Goal: Task Accomplishment & Management: Complete application form

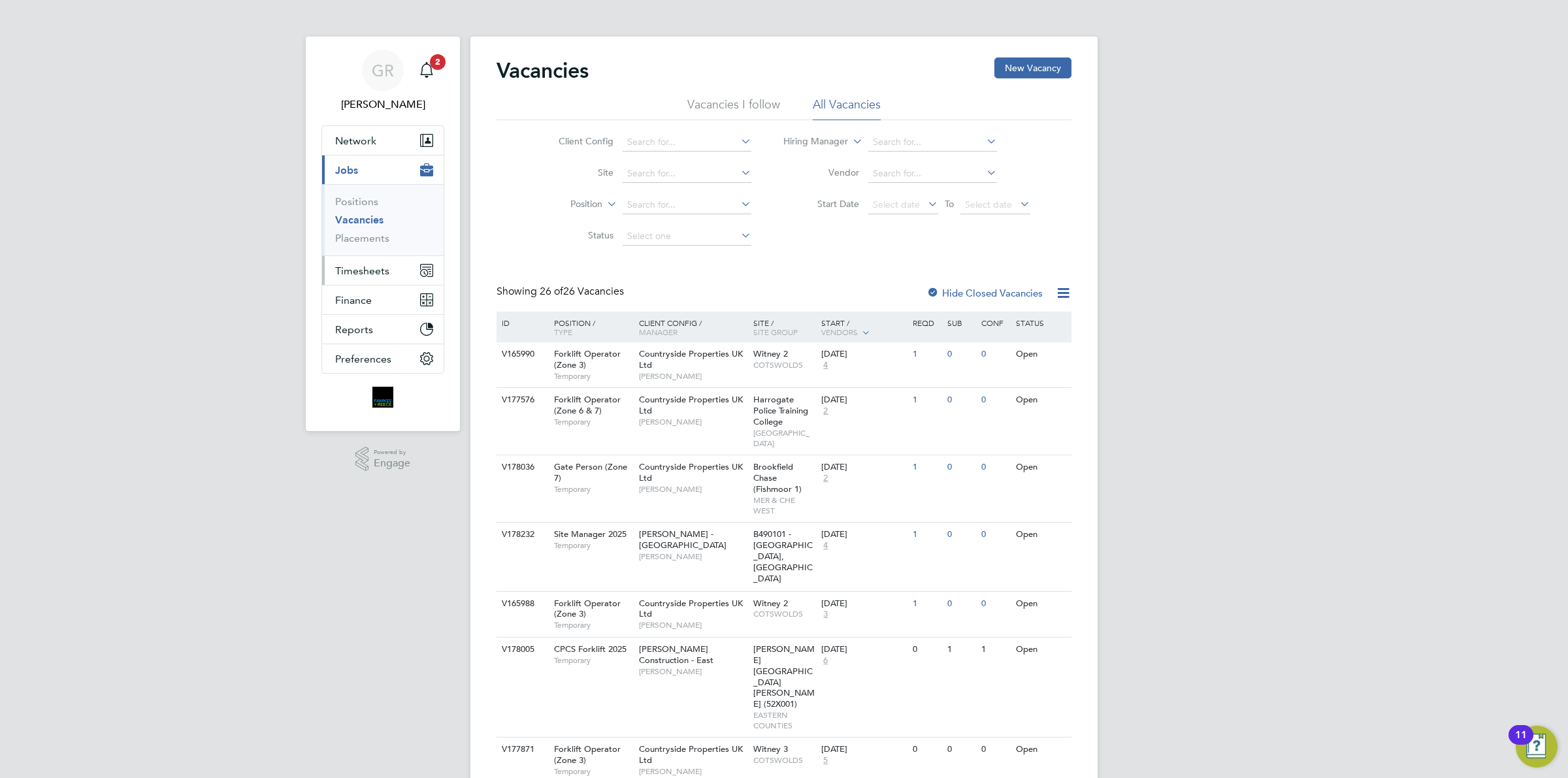
click at [413, 276] on button "Timesheets" at bounding box center [383, 270] width 122 height 29
click at [367, 230] on link "Timesheets" at bounding box center [363, 231] width 54 height 12
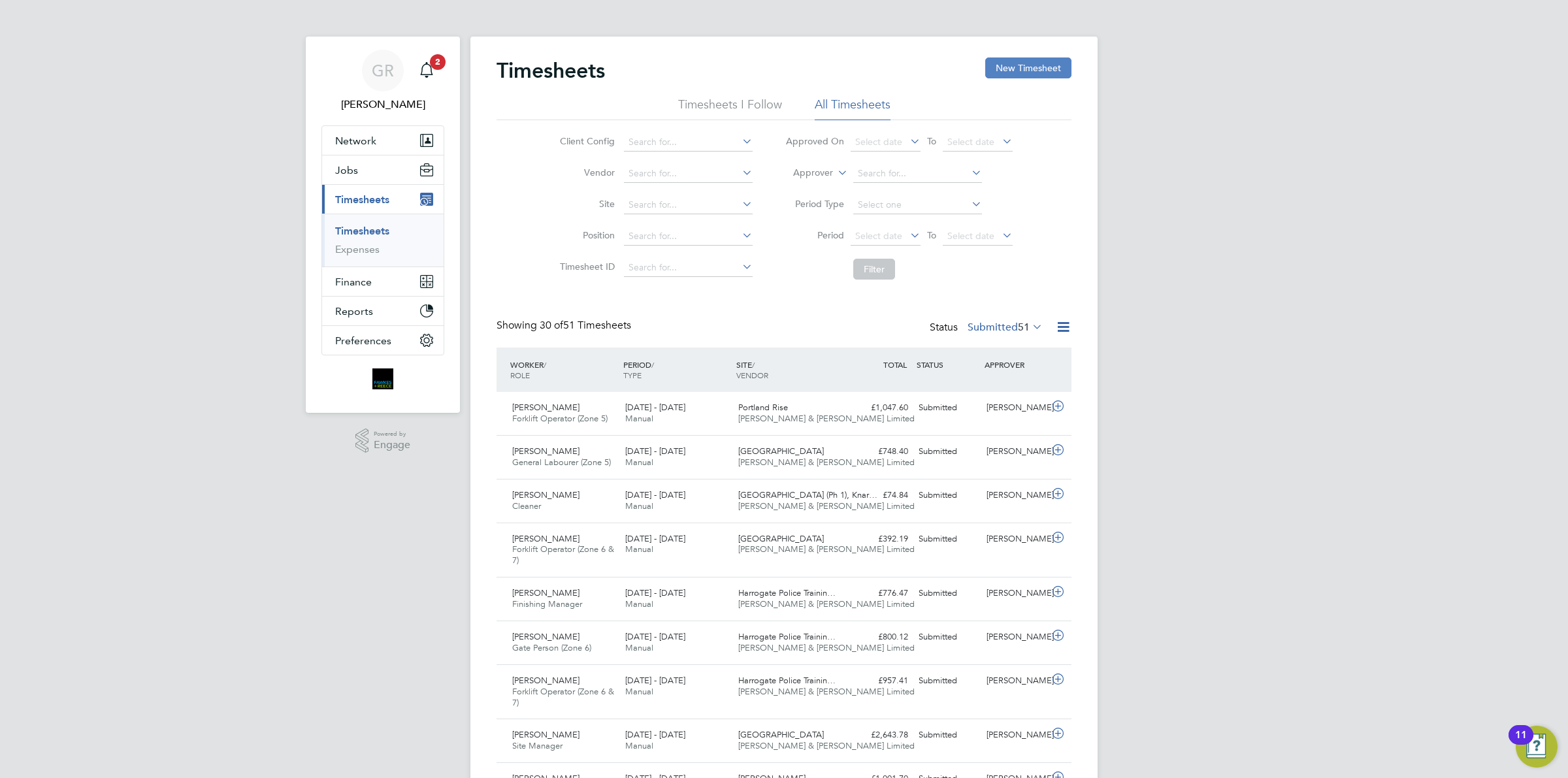
click at [1021, 60] on button "New Timesheet" at bounding box center [1028, 68] width 86 height 21
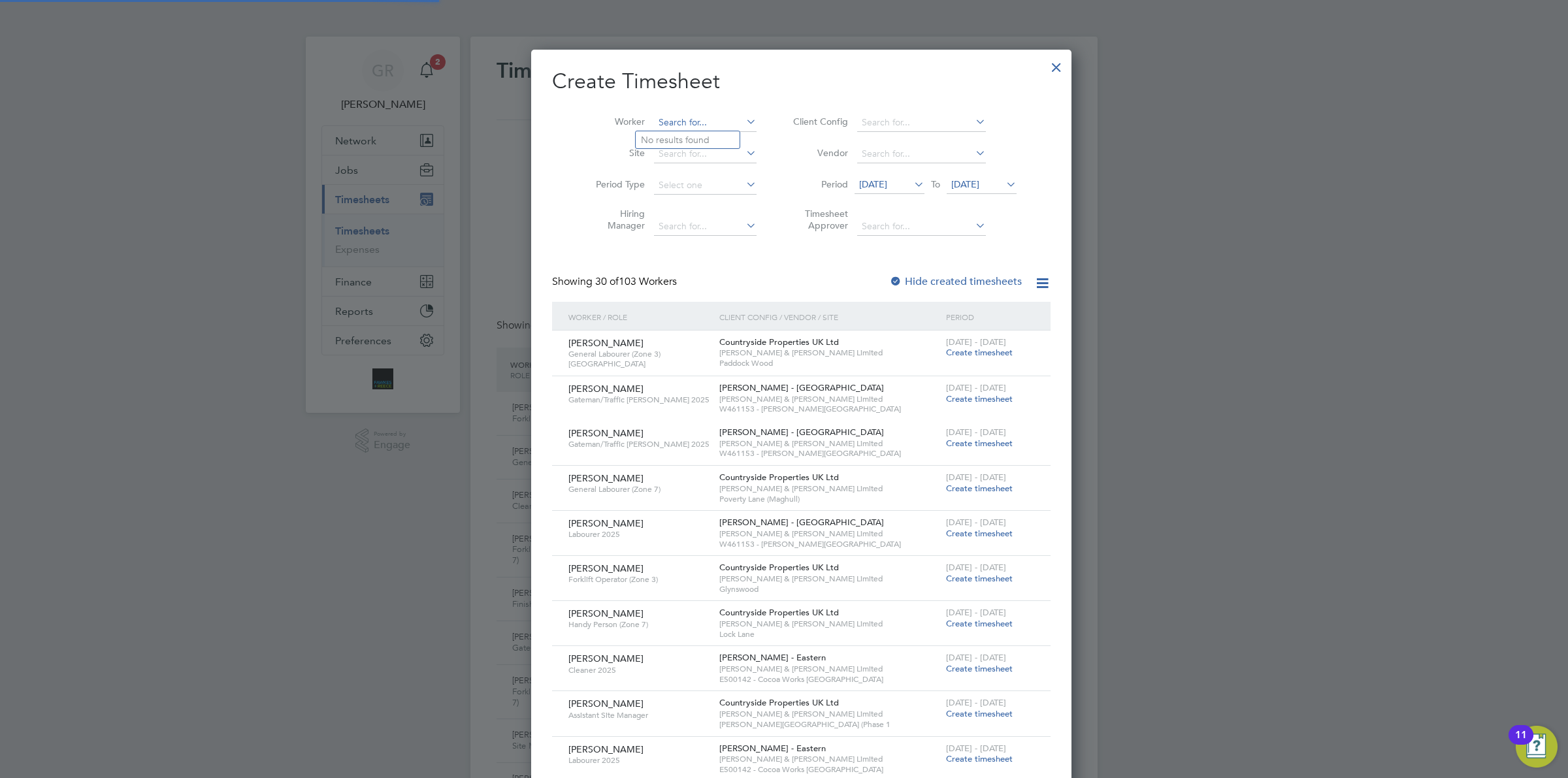
click at [683, 122] on input at bounding box center [704, 123] width 102 height 18
click at [689, 143] on li "[PERSON_NAME]" at bounding box center [698, 140] width 124 height 18
type input "[PERSON_NAME]"
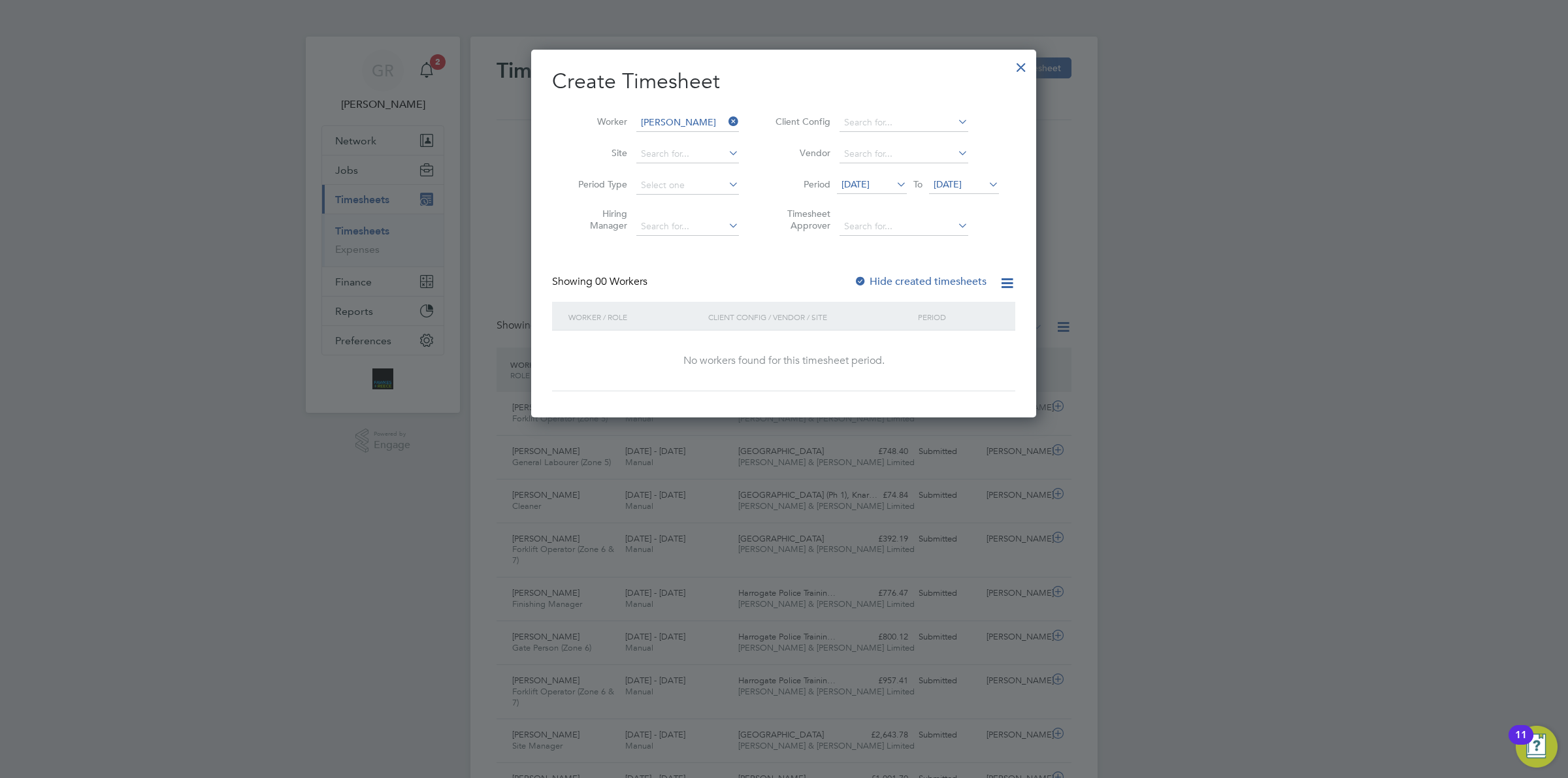
click at [870, 181] on span "[DATE]" at bounding box center [856, 184] width 28 height 11
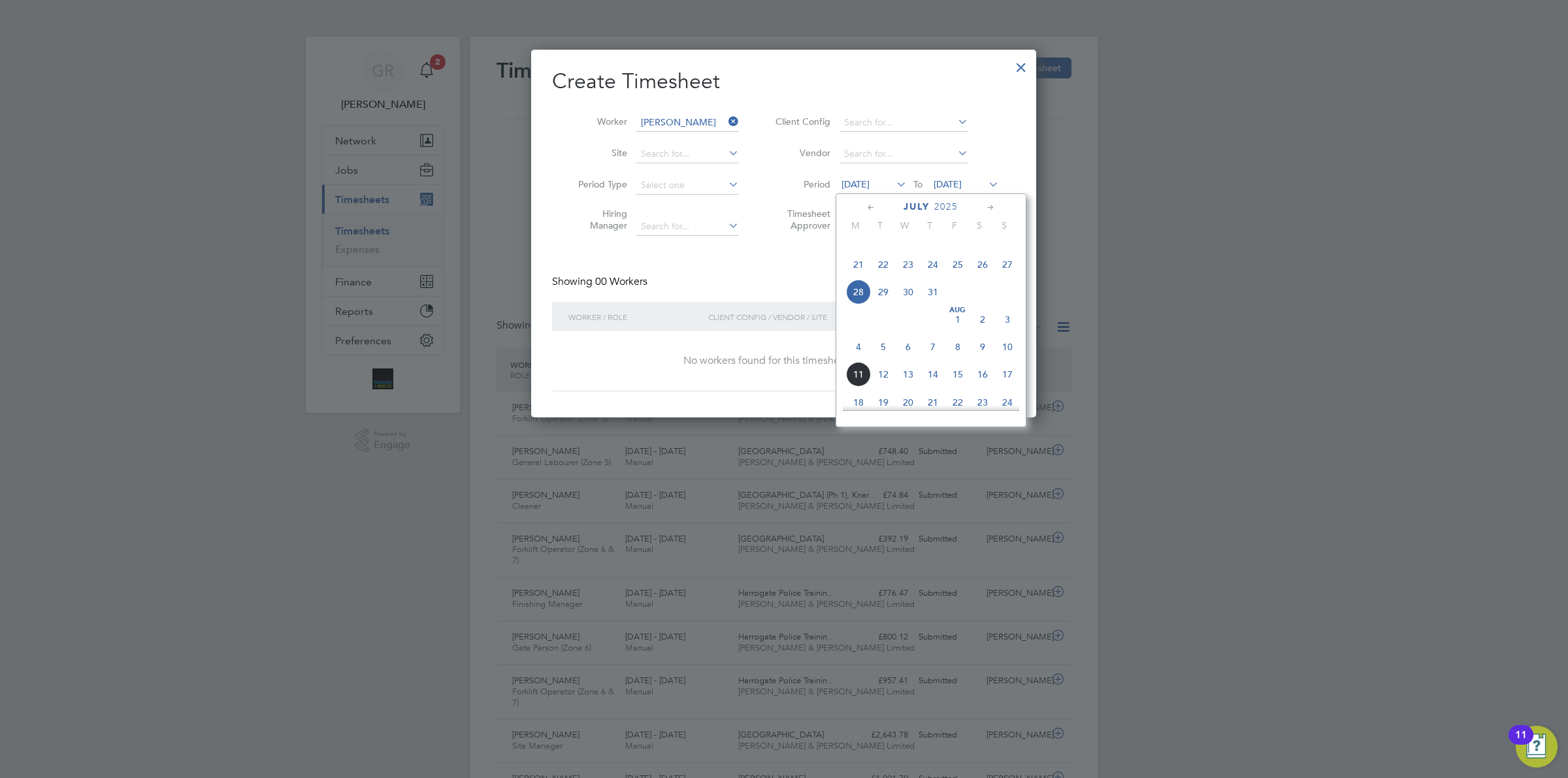
click at [851, 359] on span "4" at bounding box center [858, 347] width 25 height 25
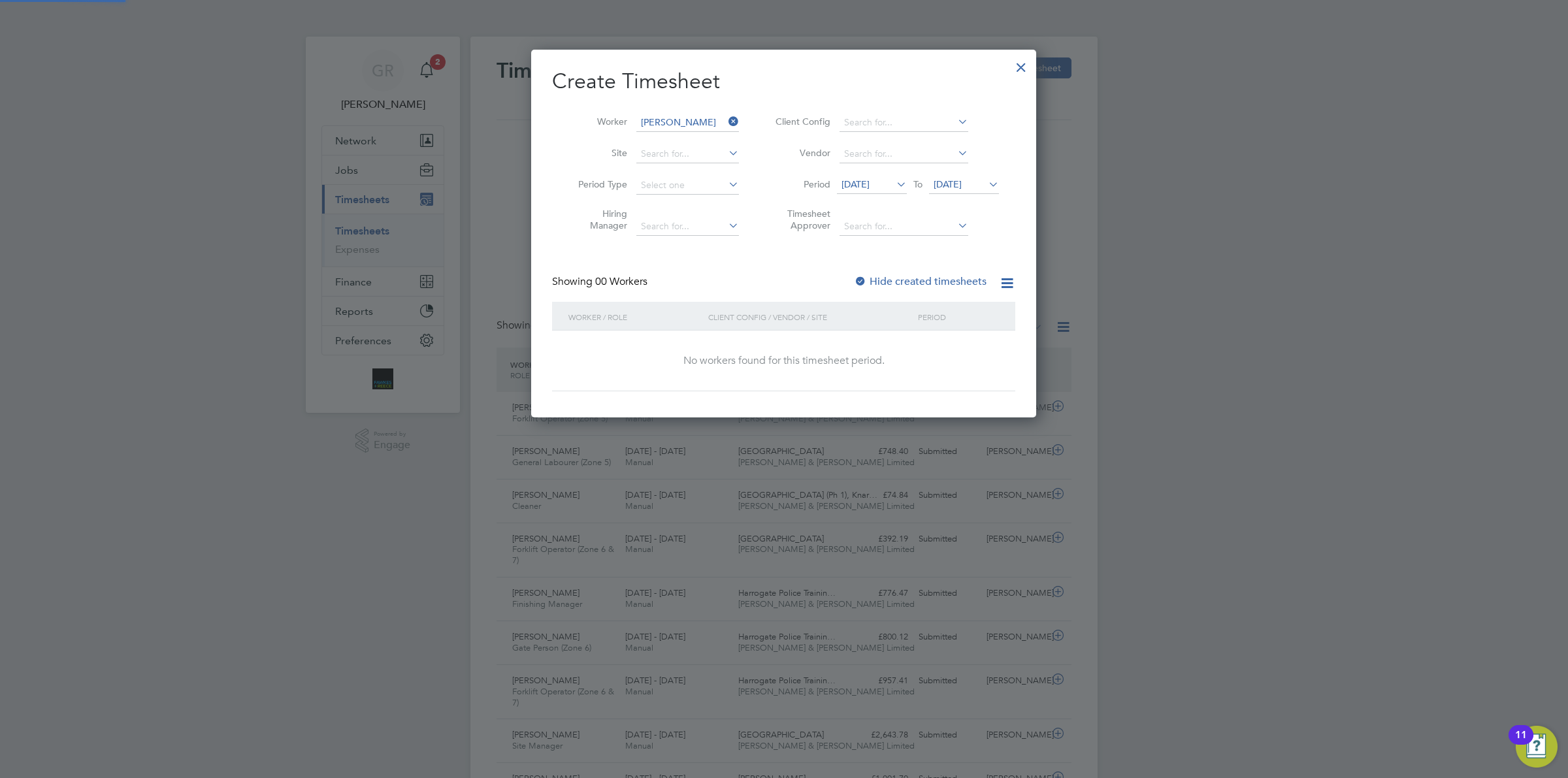
click at [955, 187] on span "[DATE]" at bounding box center [948, 184] width 28 height 11
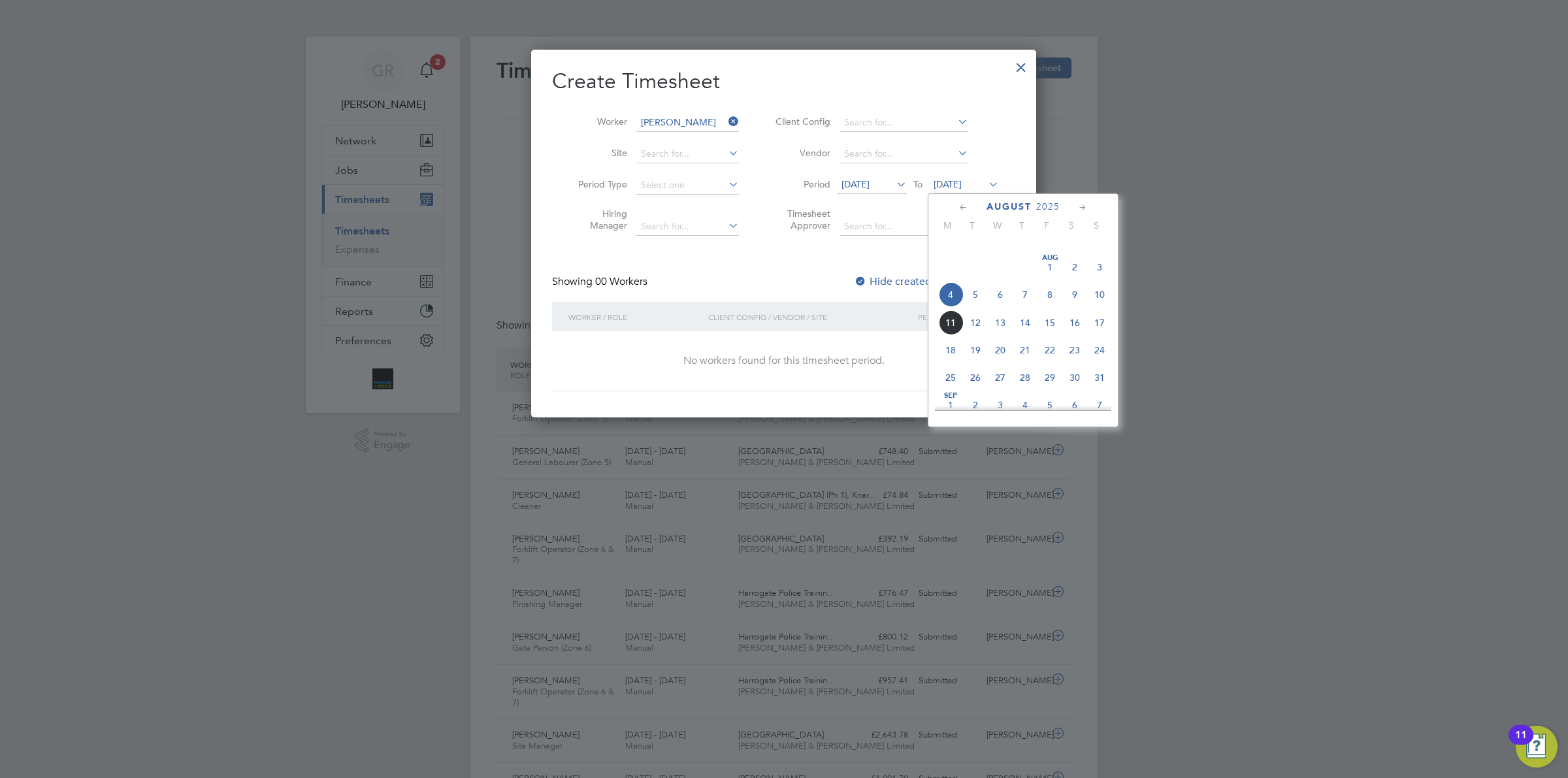
click at [1098, 308] on span "10" at bounding box center [1099, 294] width 25 height 25
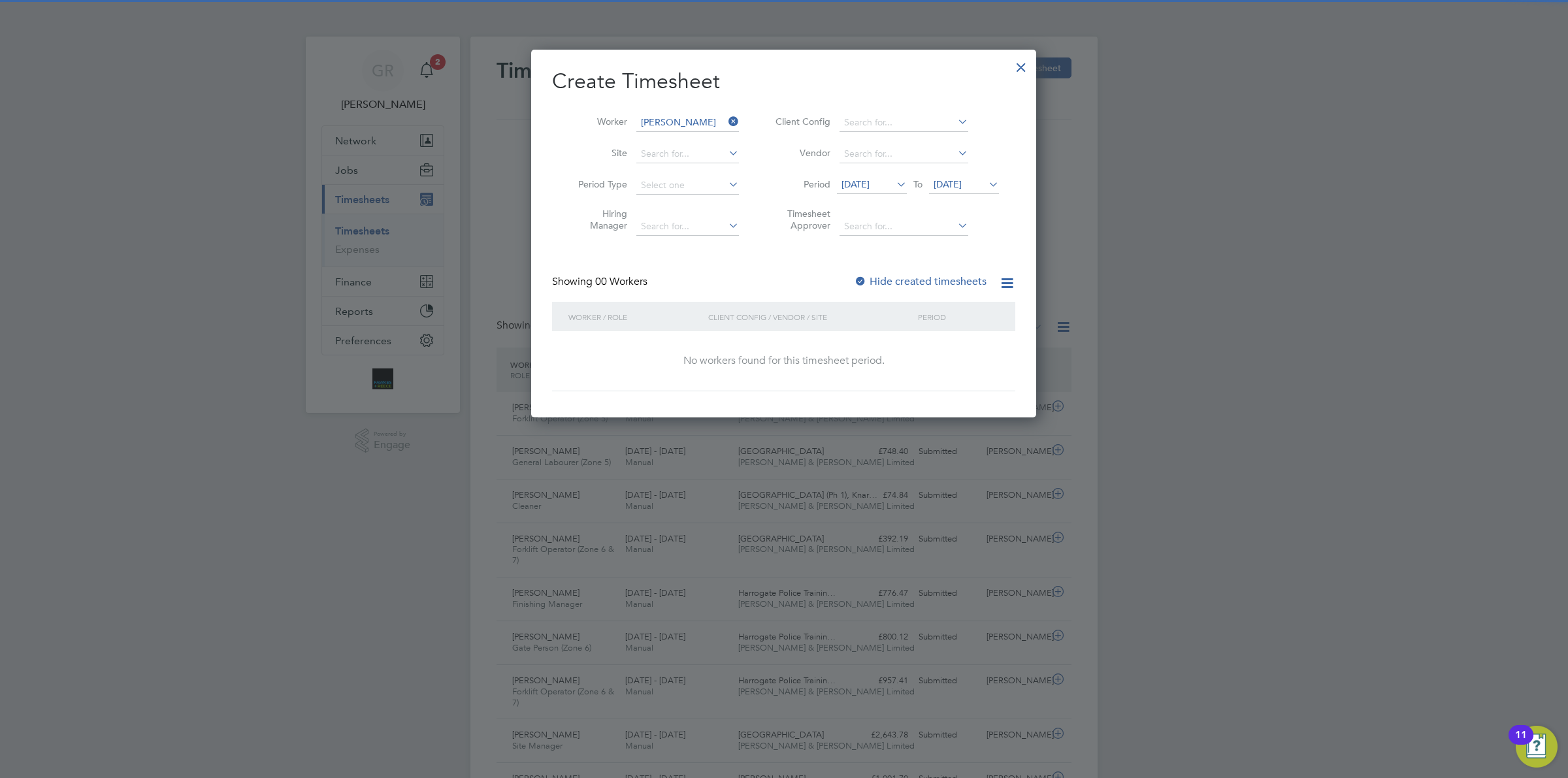
click at [926, 281] on label "Hide created timesheets" at bounding box center [920, 281] width 132 height 13
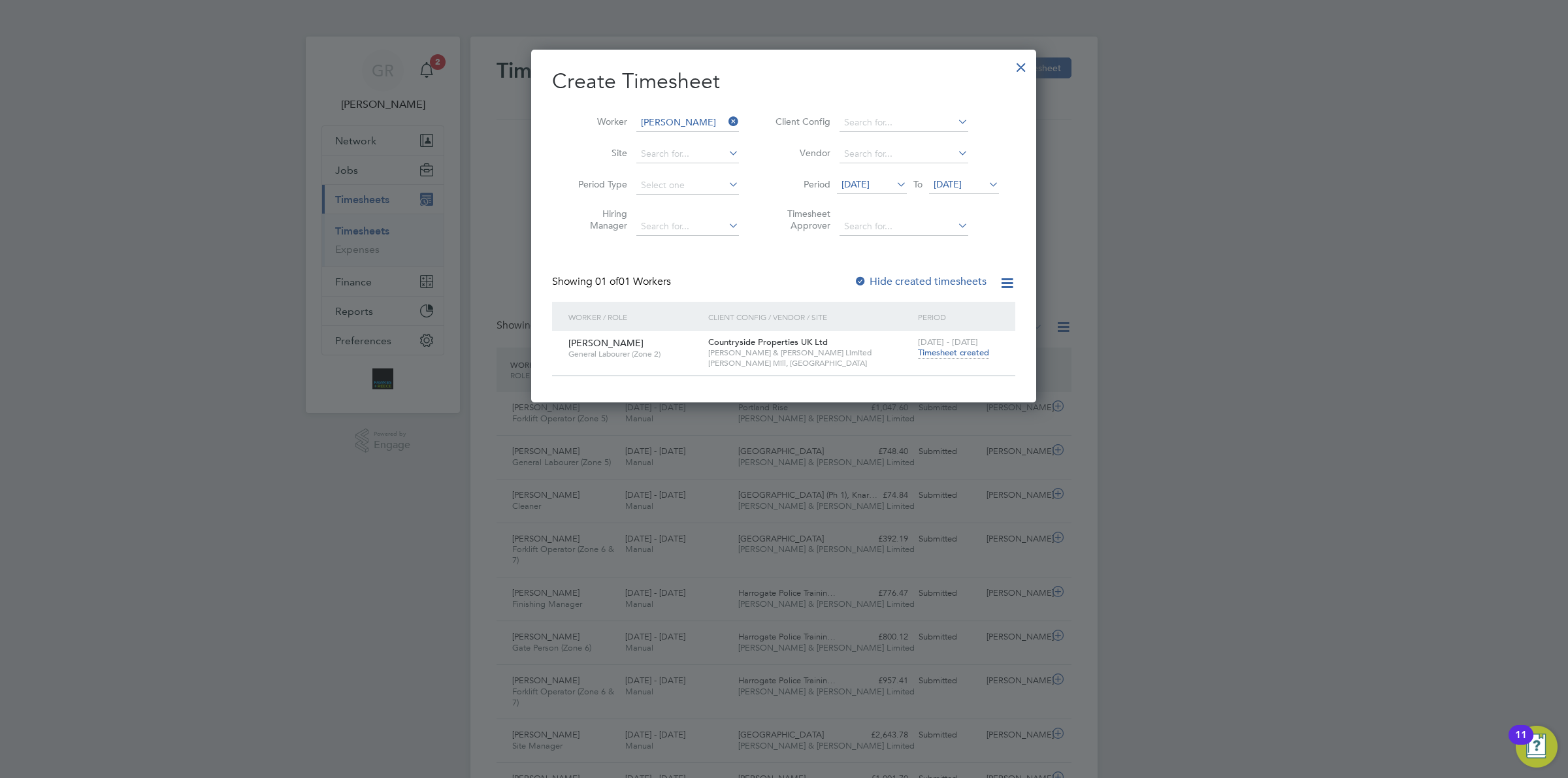
click at [954, 355] on span "Timesheet created" at bounding box center [953, 352] width 71 height 11
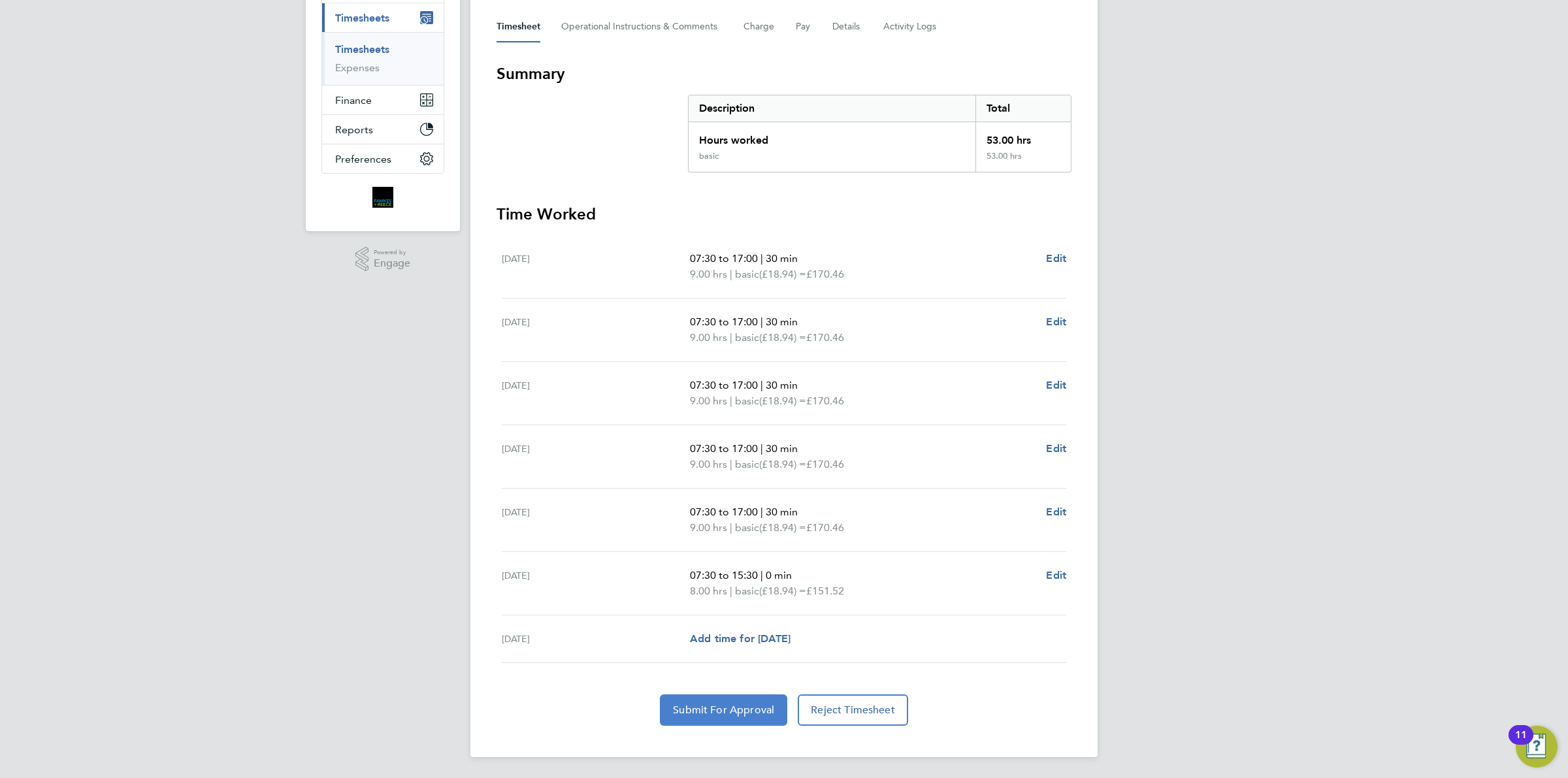
click at [737, 705] on span "Submit For Approval" at bounding box center [724, 710] width 102 height 13
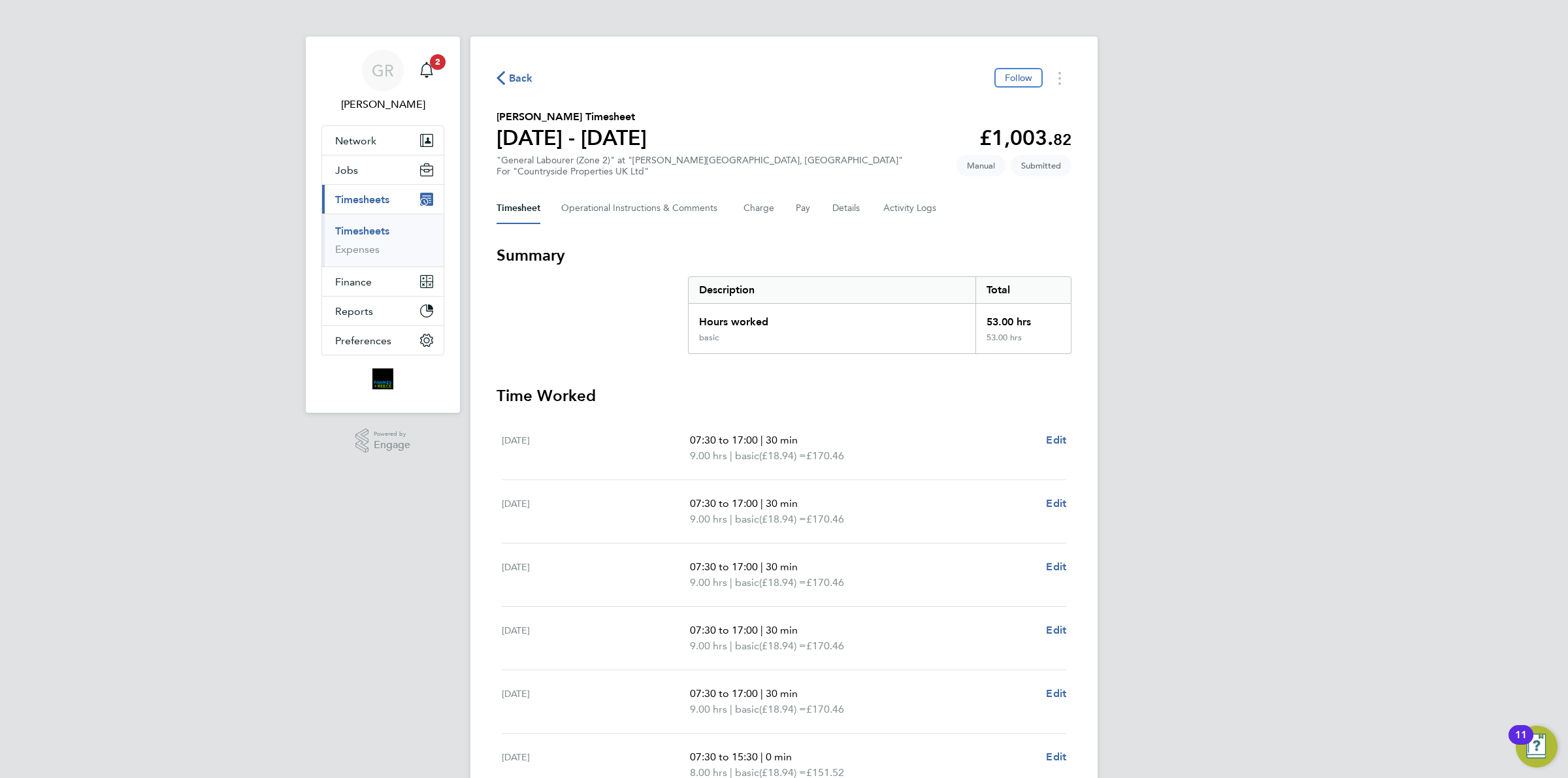
click at [520, 74] on span "Back" at bounding box center [521, 79] width 25 height 16
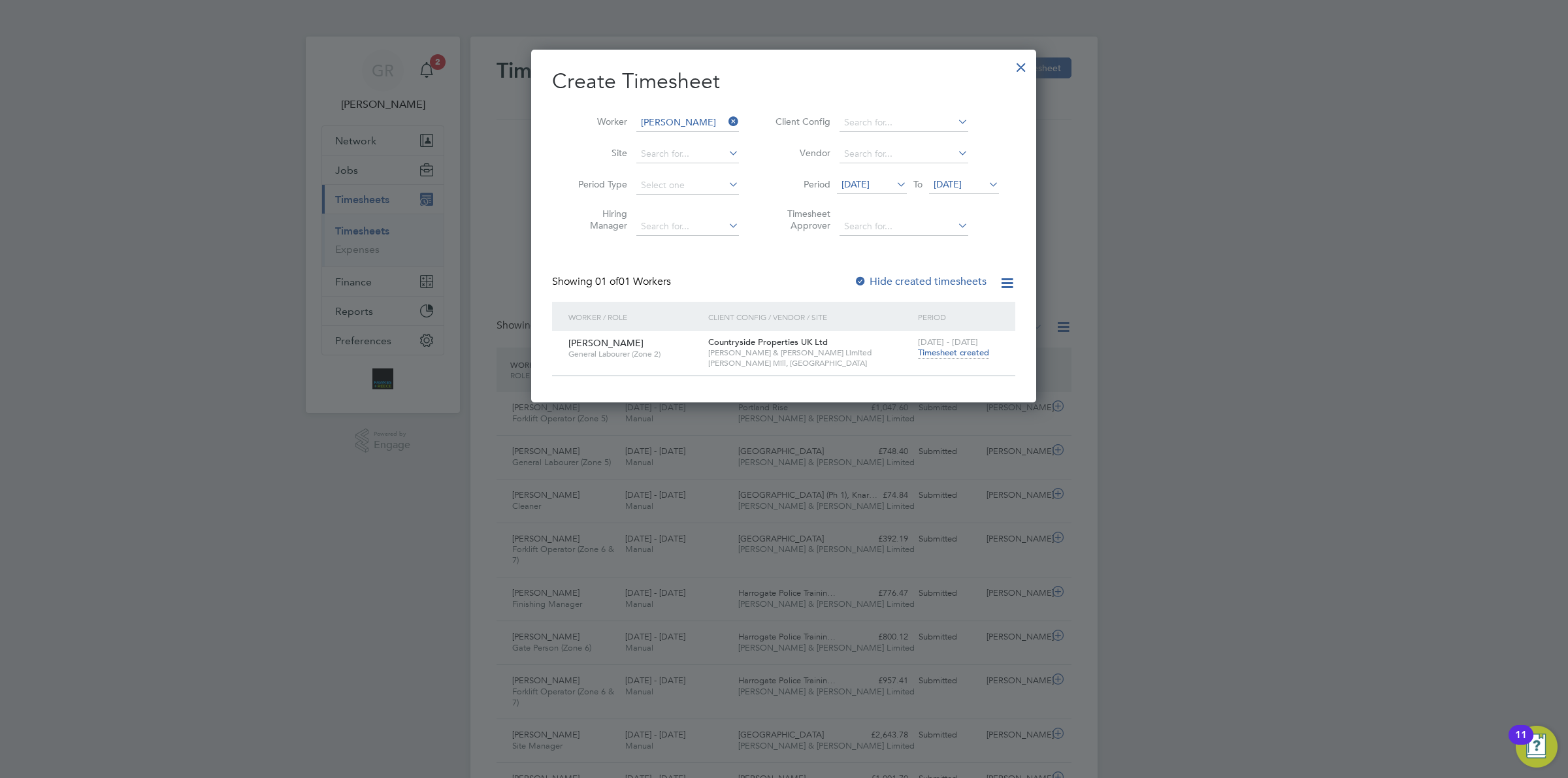
drag, startPoint x: 729, startPoint y: 122, endPoint x: 716, endPoint y: 122, distance: 13.0
click at [726, 122] on icon at bounding box center [726, 121] width 0 height 18
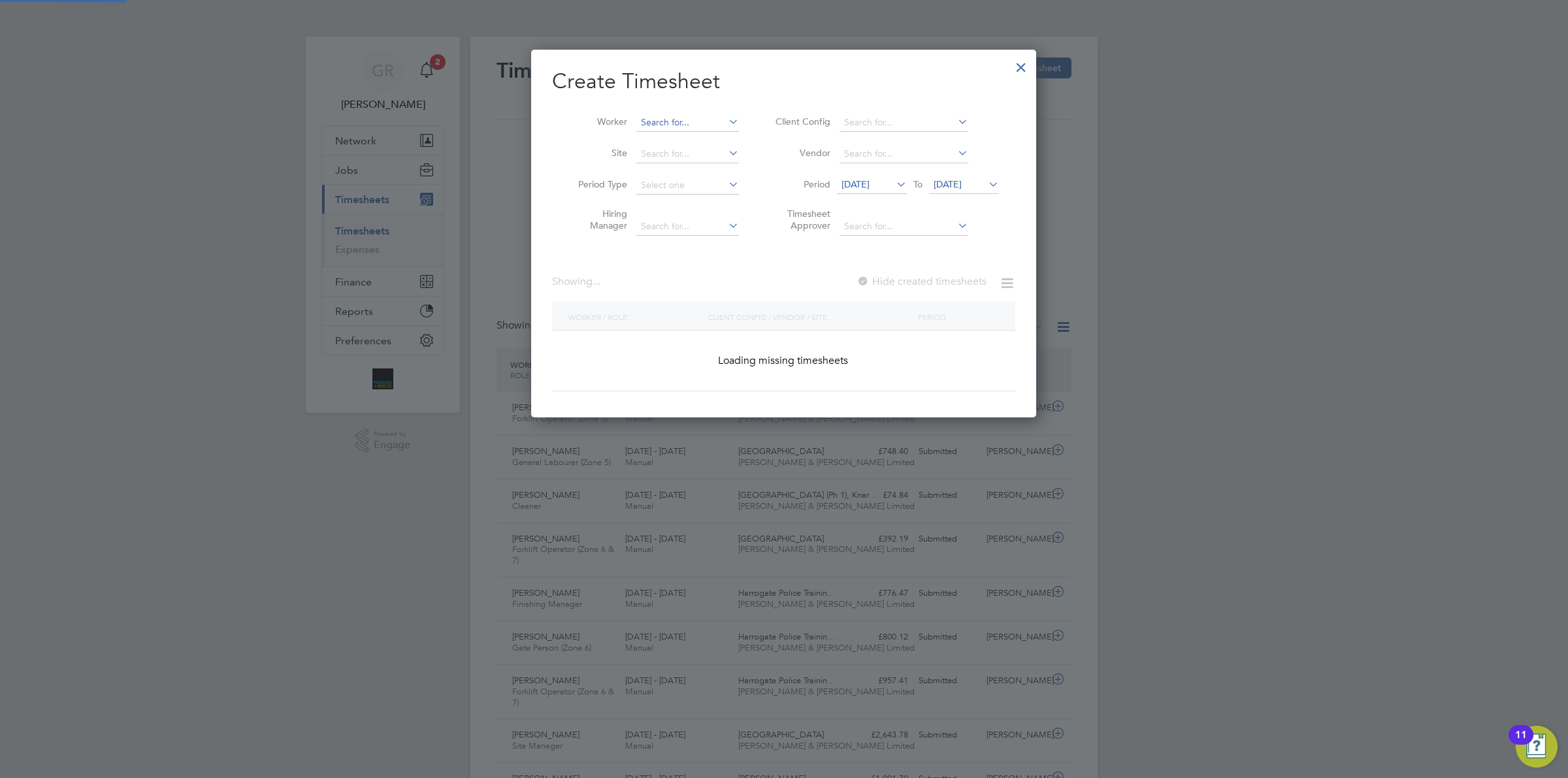
click at [700, 124] on input at bounding box center [687, 123] width 102 height 18
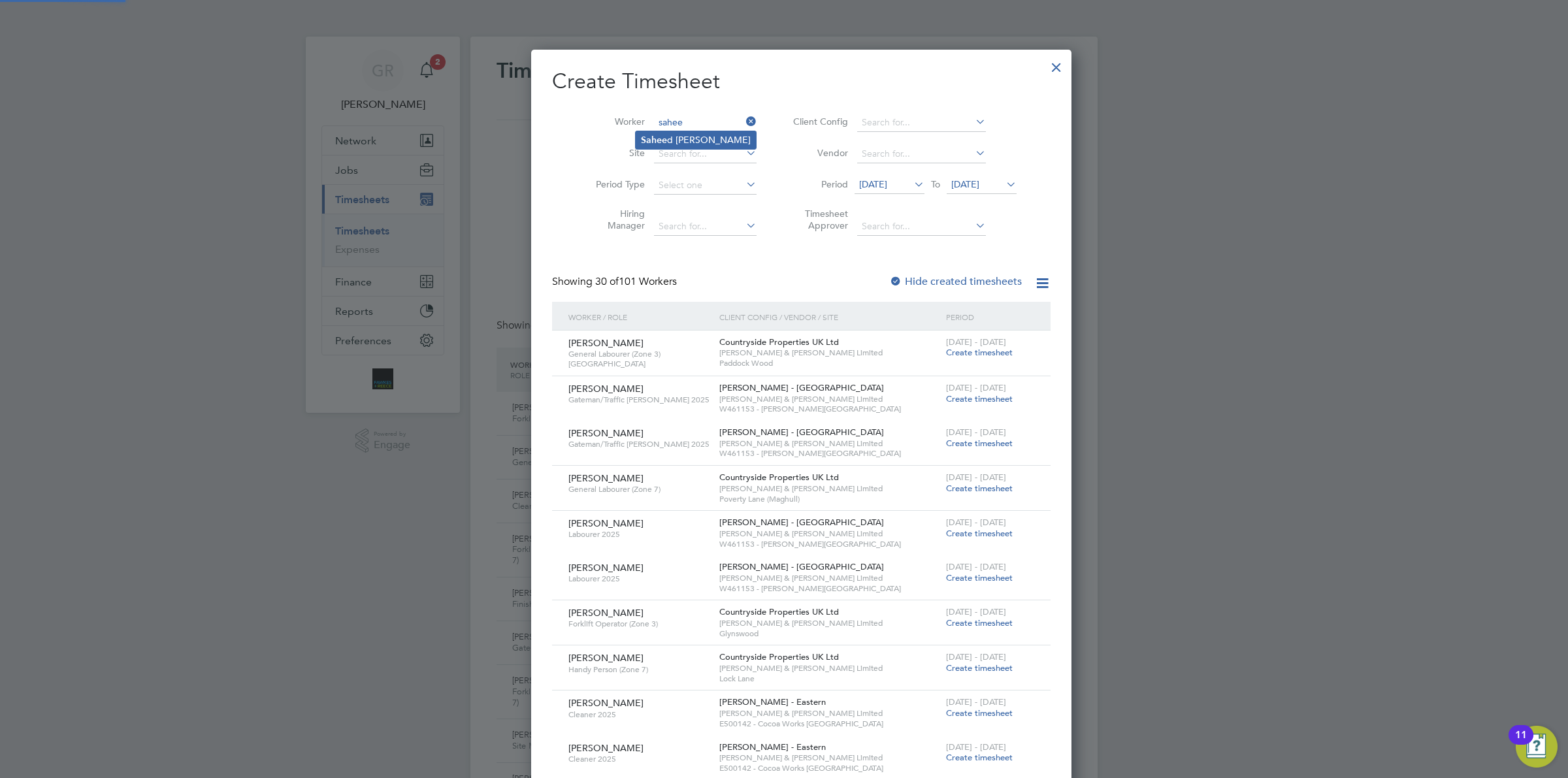
click at [697, 135] on li "Sahee d [PERSON_NAME]" at bounding box center [696, 140] width 120 height 18
type input "[PERSON_NAME]"
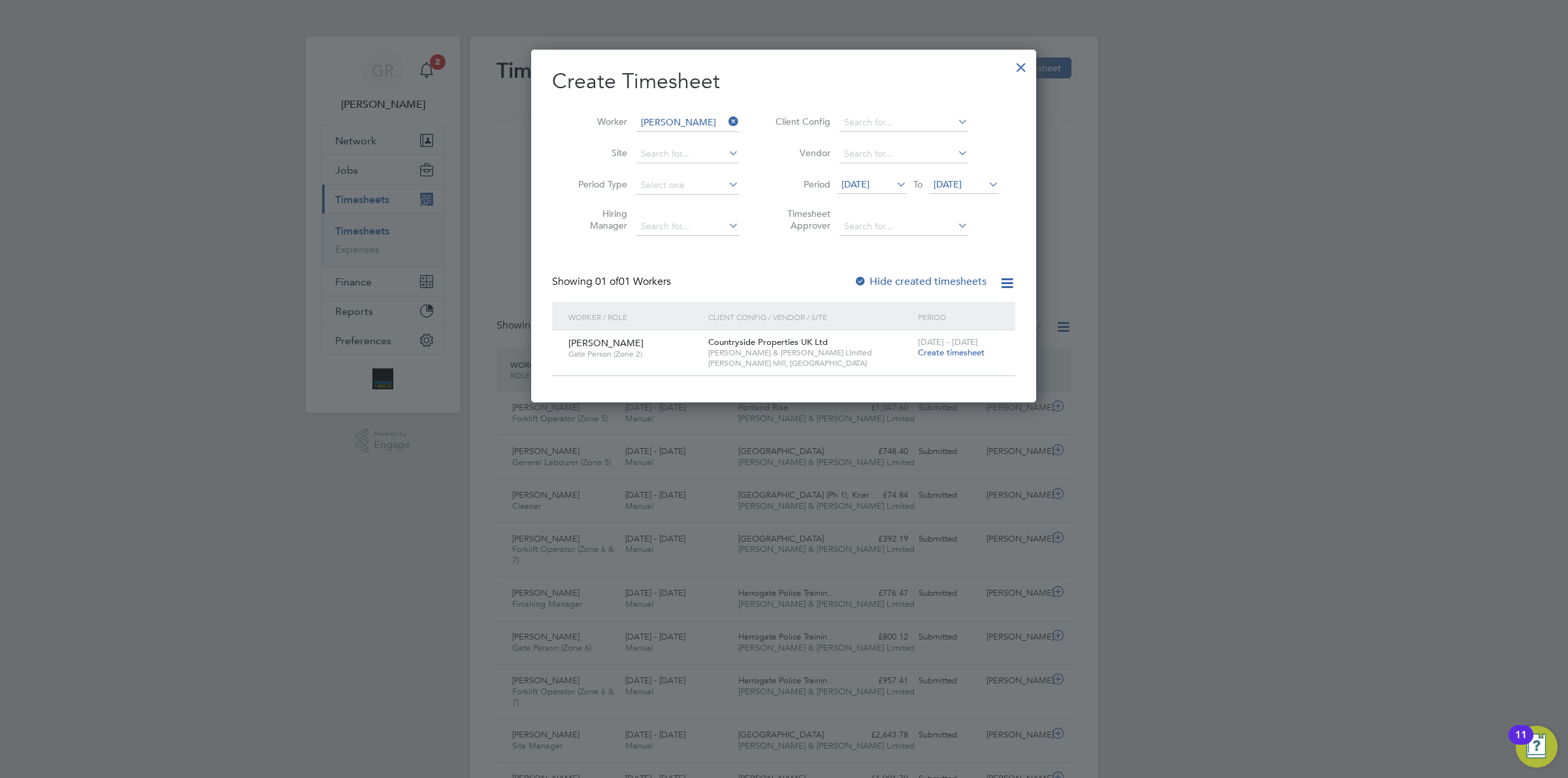
click at [960, 353] on span "Create timesheet" at bounding box center [951, 352] width 67 height 11
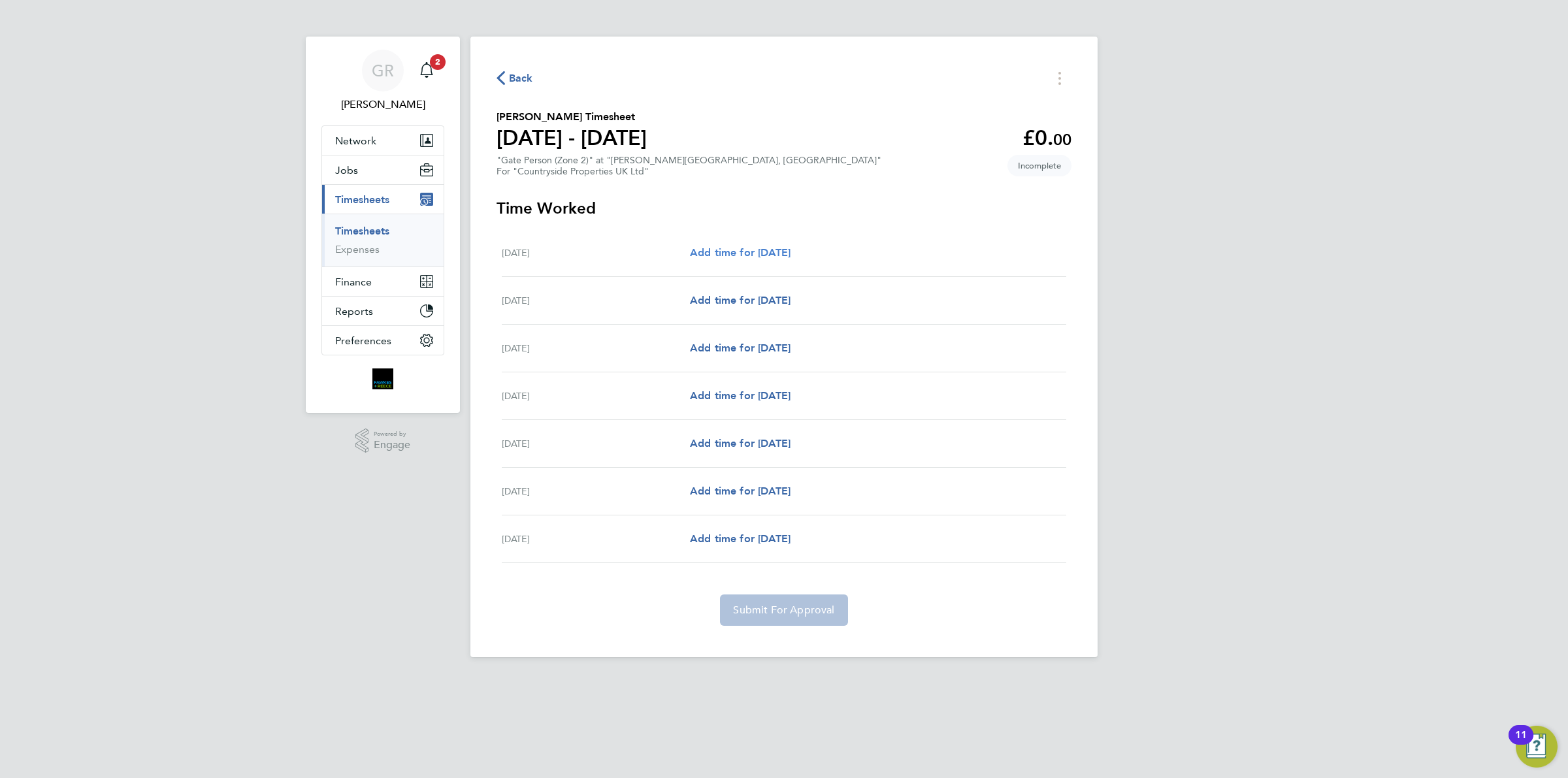
click at [762, 251] on span "Add time for [DATE]" at bounding box center [740, 252] width 101 height 12
select select "30"
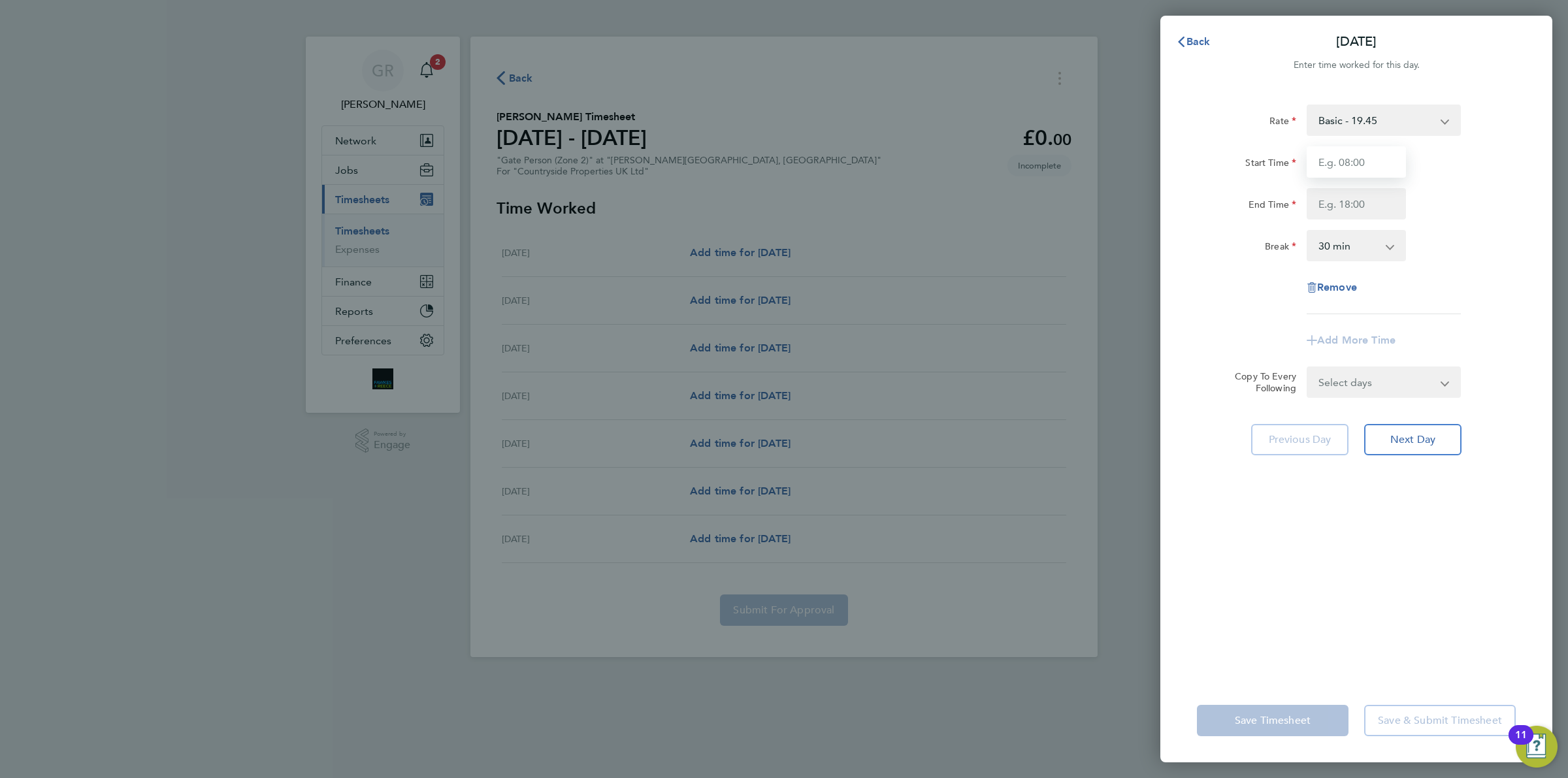
click at [1353, 158] on input "Start Time" at bounding box center [1356, 162] width 99 height 32
type input "07:30"
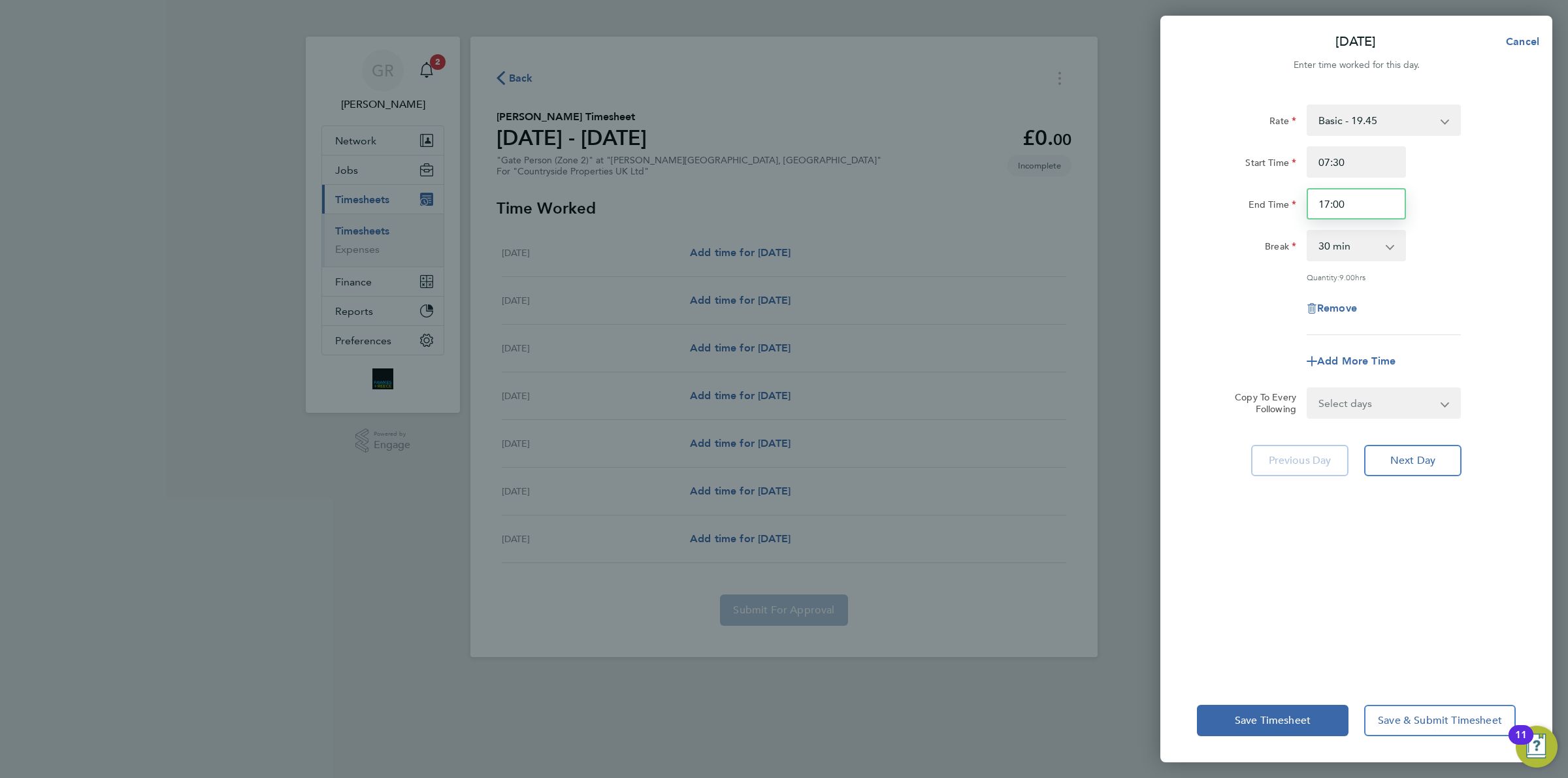
drag, startPoint x: 1359, startPoint y: 202, endPoint x: 1268, endPoint y: 196, distance: 91.2
click at [1268, 196] on div "End Time 17:00" at bounding box center [1356, 204] width 329 height 32
type input "17:30"
click at [1402, 462] on span "Next Day" at bounding box center [1412, 460] width 45 height 13
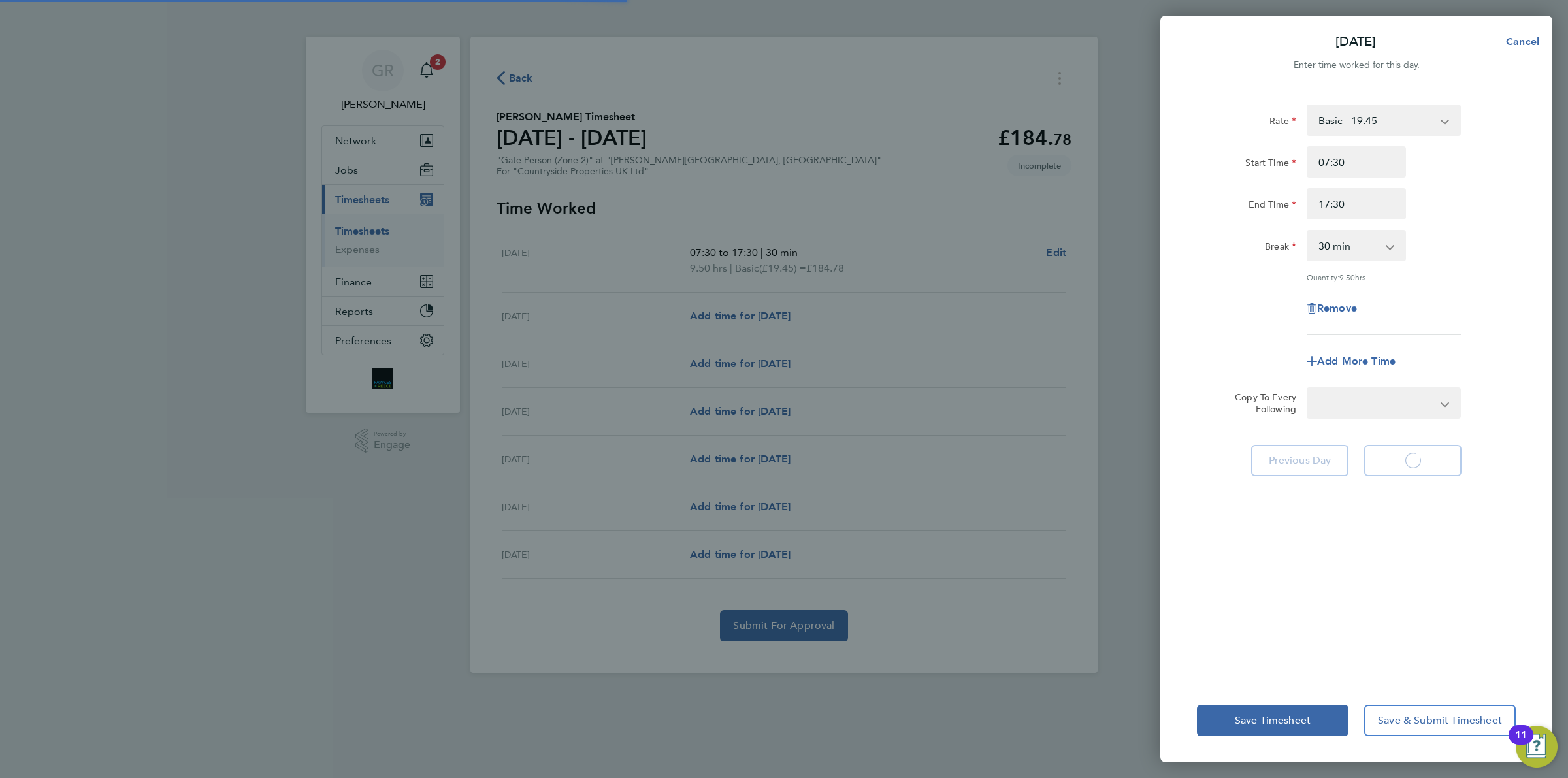
select select "30"
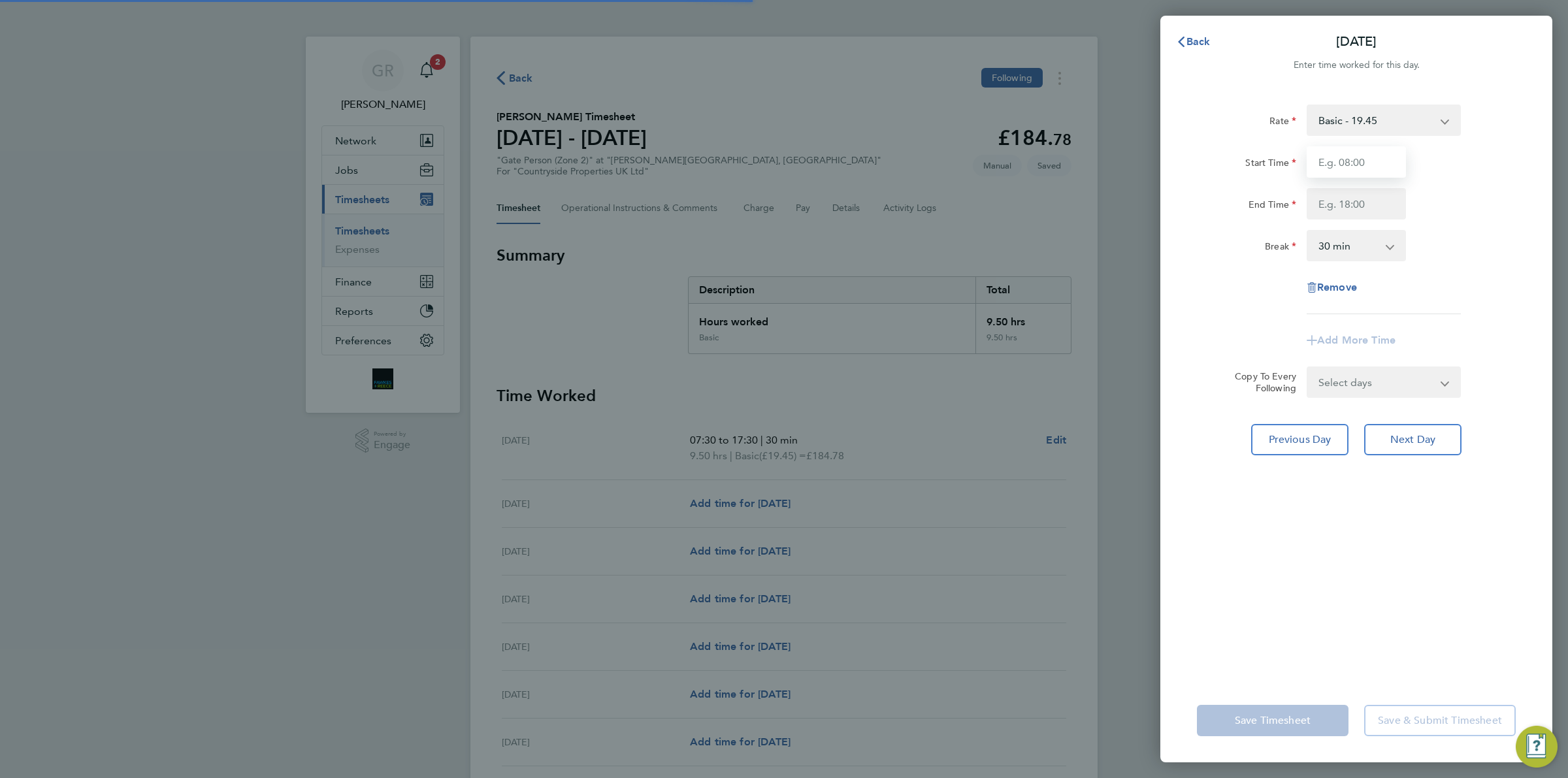
click at [1346, 154] on input "Start Time" at bounding box center [1356, 162] width 99 height 32
type input "07:30"
type input "17:30"
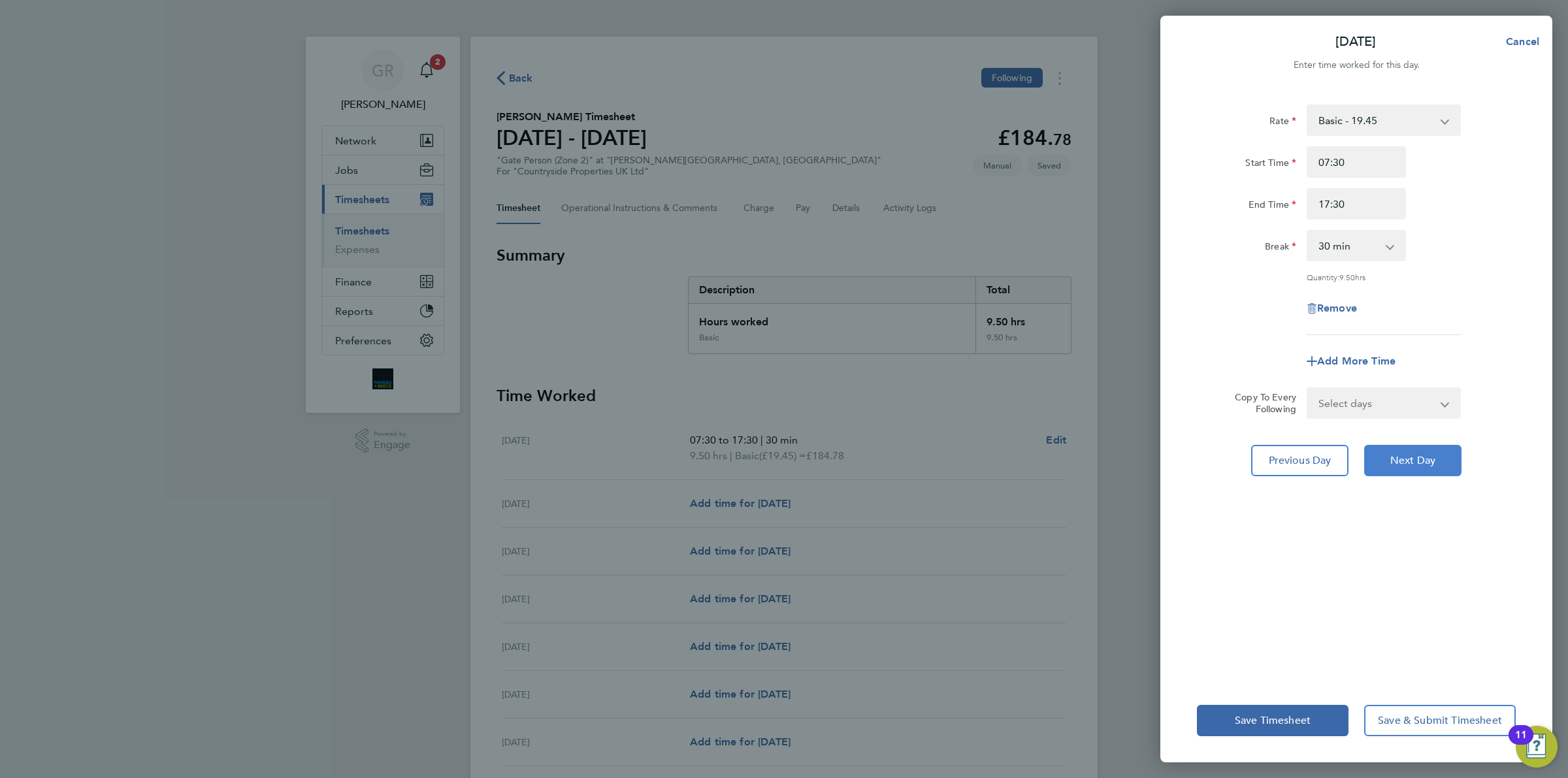
click at [1404, 459] on span "Next Day" at bounding box center [1412, 460] width 45 height 13
select select "30"
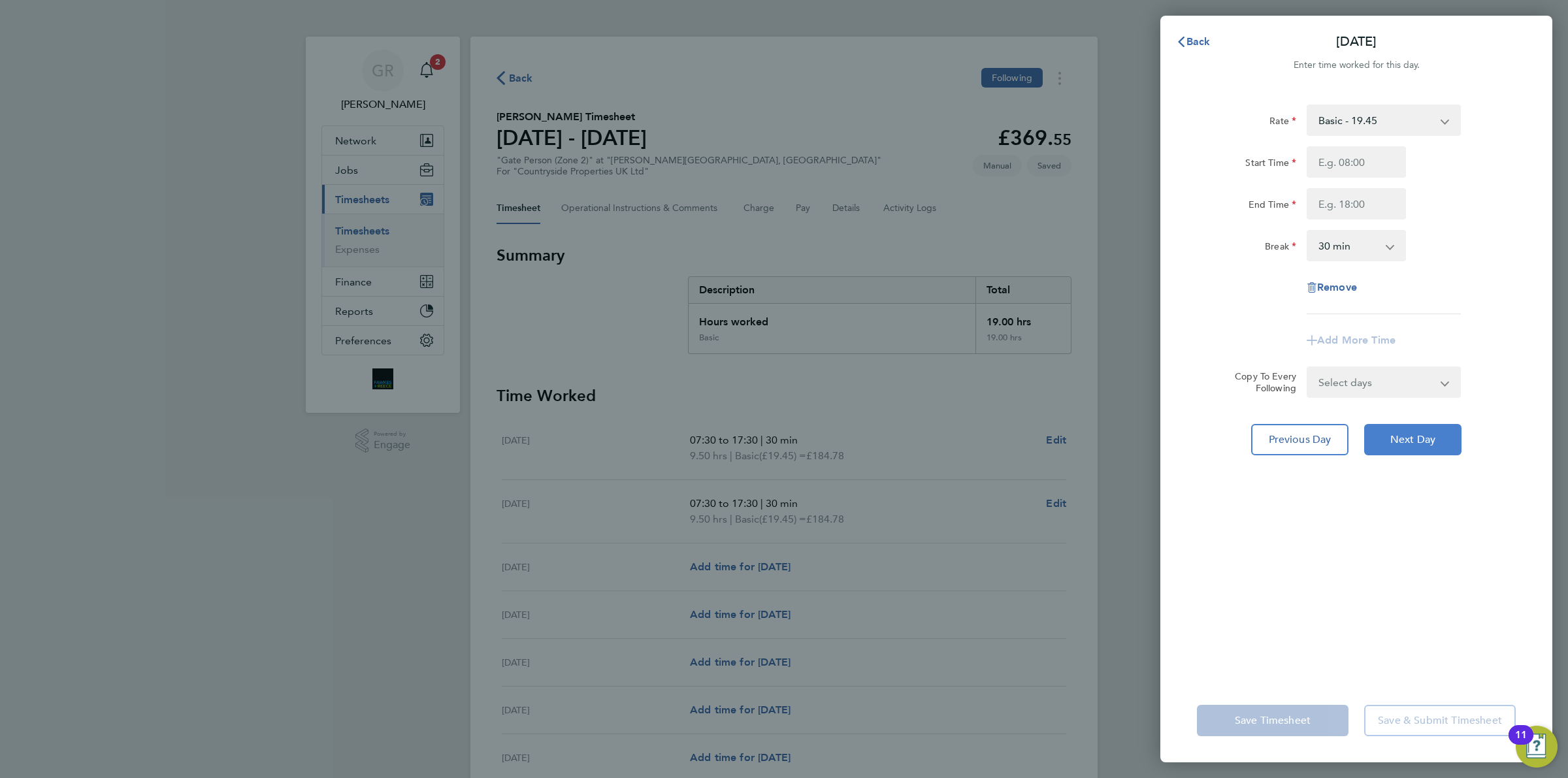
click at [1409, 433] on span "Next Day" at bounding box center [1412, 439] width 45 height 13
select select "30"
click at [1345, 155] on input "Start Time" at bounding box center [1356, 162] width 99 height 32
type input "07:30"
type input "17:30"
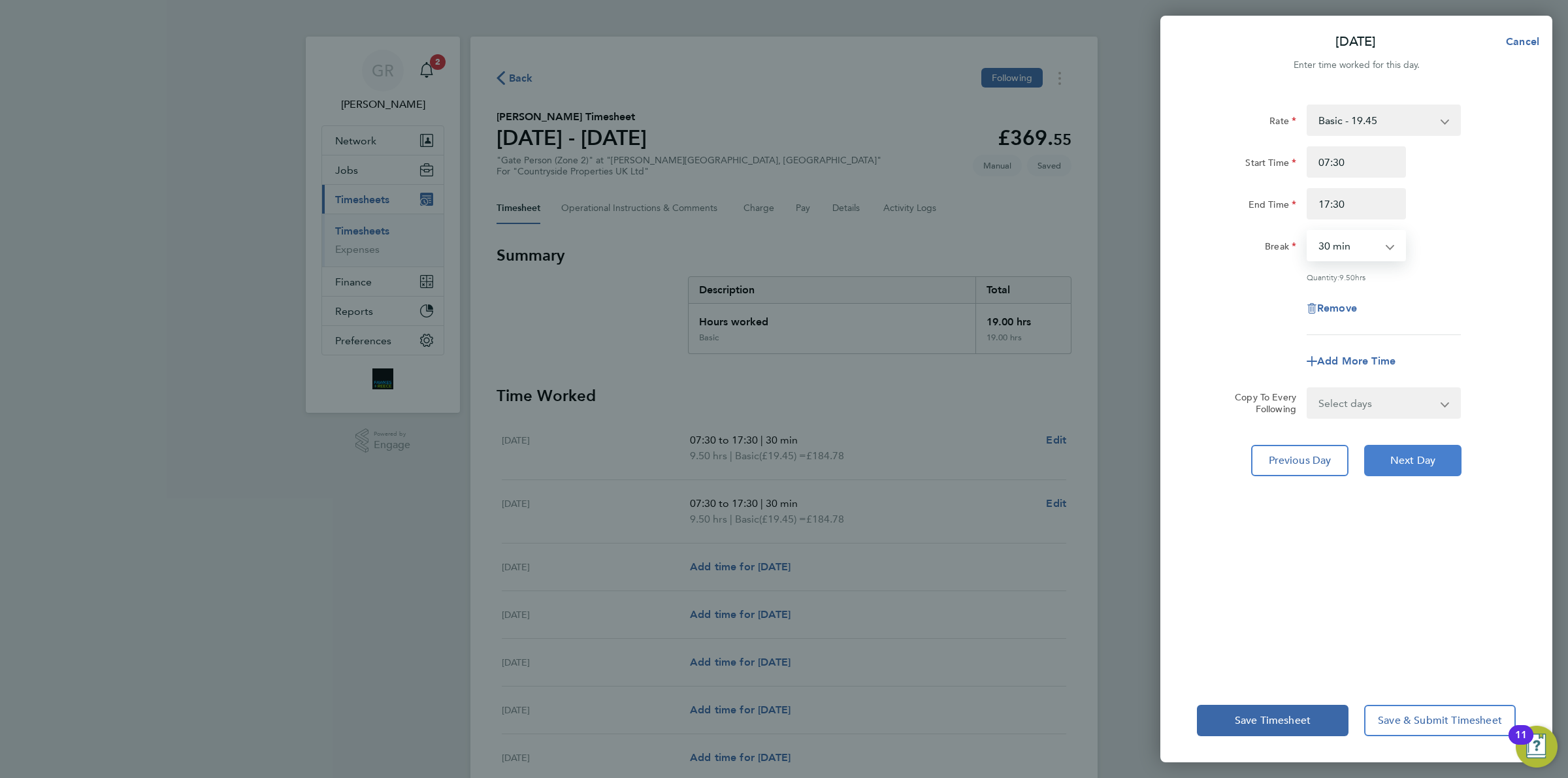
click at [1437, 470] on button "Next Day" at bounding box center [1412, 461] width 97 height 32
select select "30"
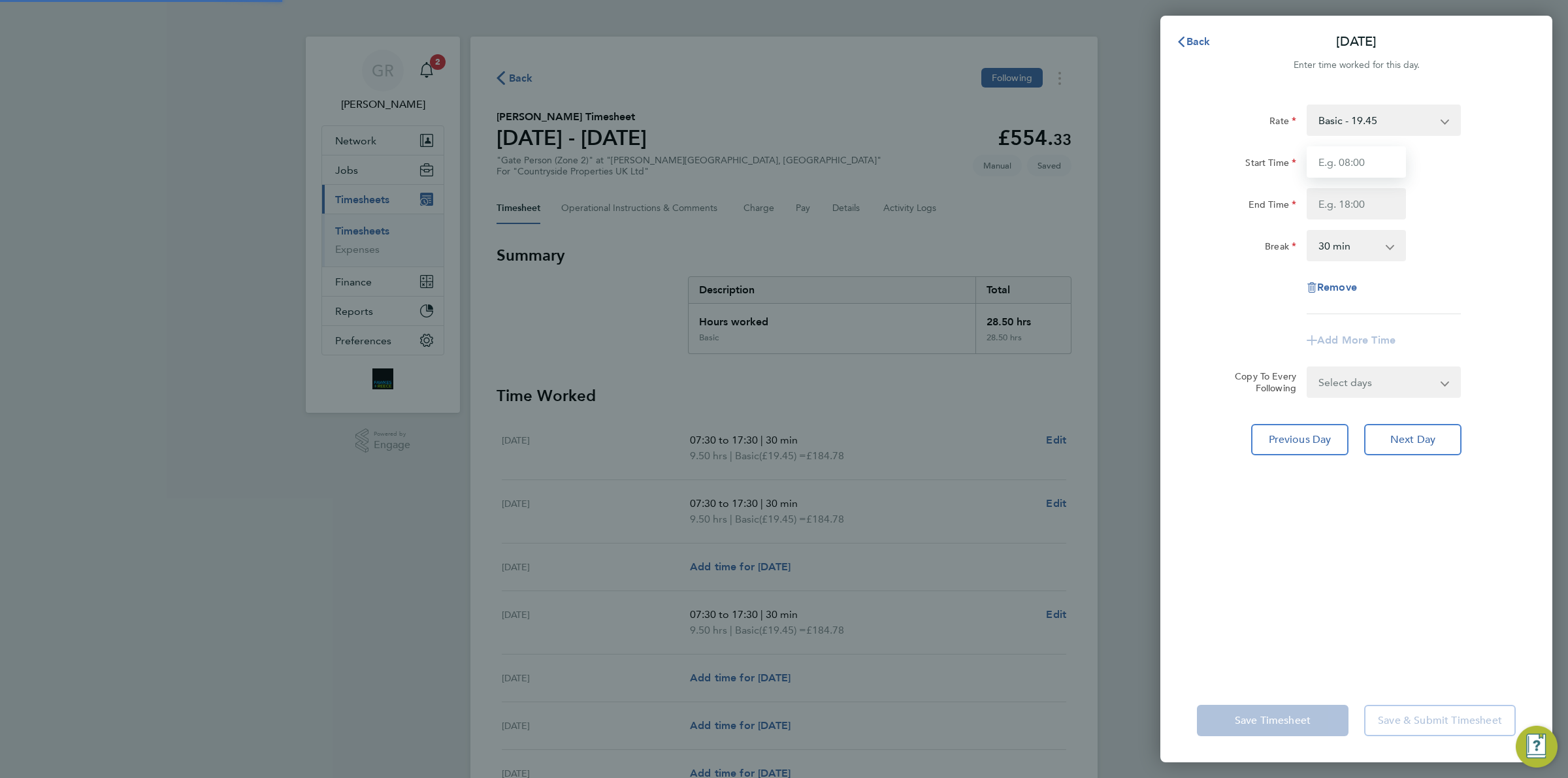
click at [1339, 158] on input "Start Time" at bounding box center [1356, 162] width 99 height 32
type input "07:30"
type input "17:30"
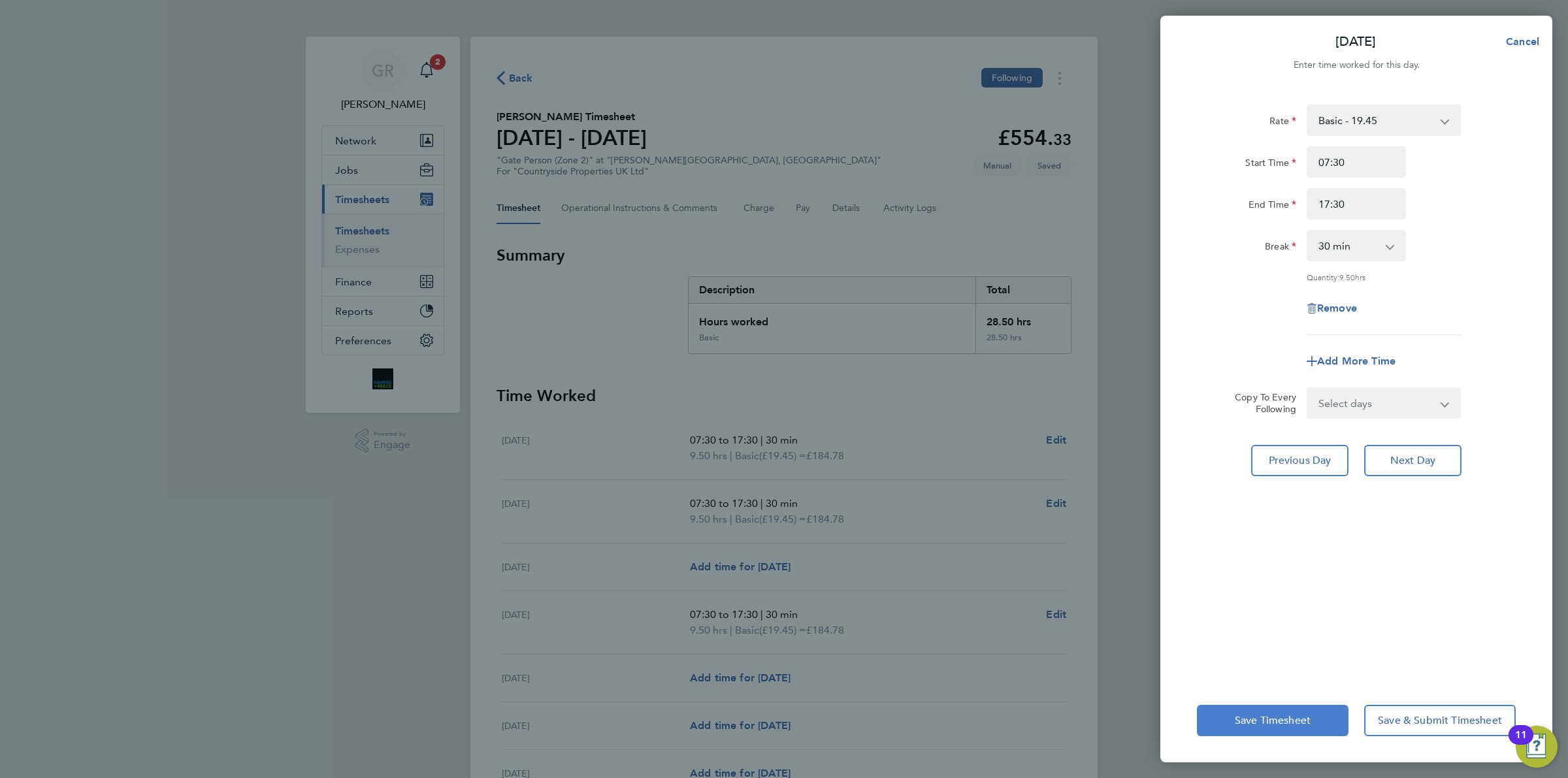
click at [1265, 724] on span "Save Timesheet" at bounding box center [1272, 720] width 76 height 13
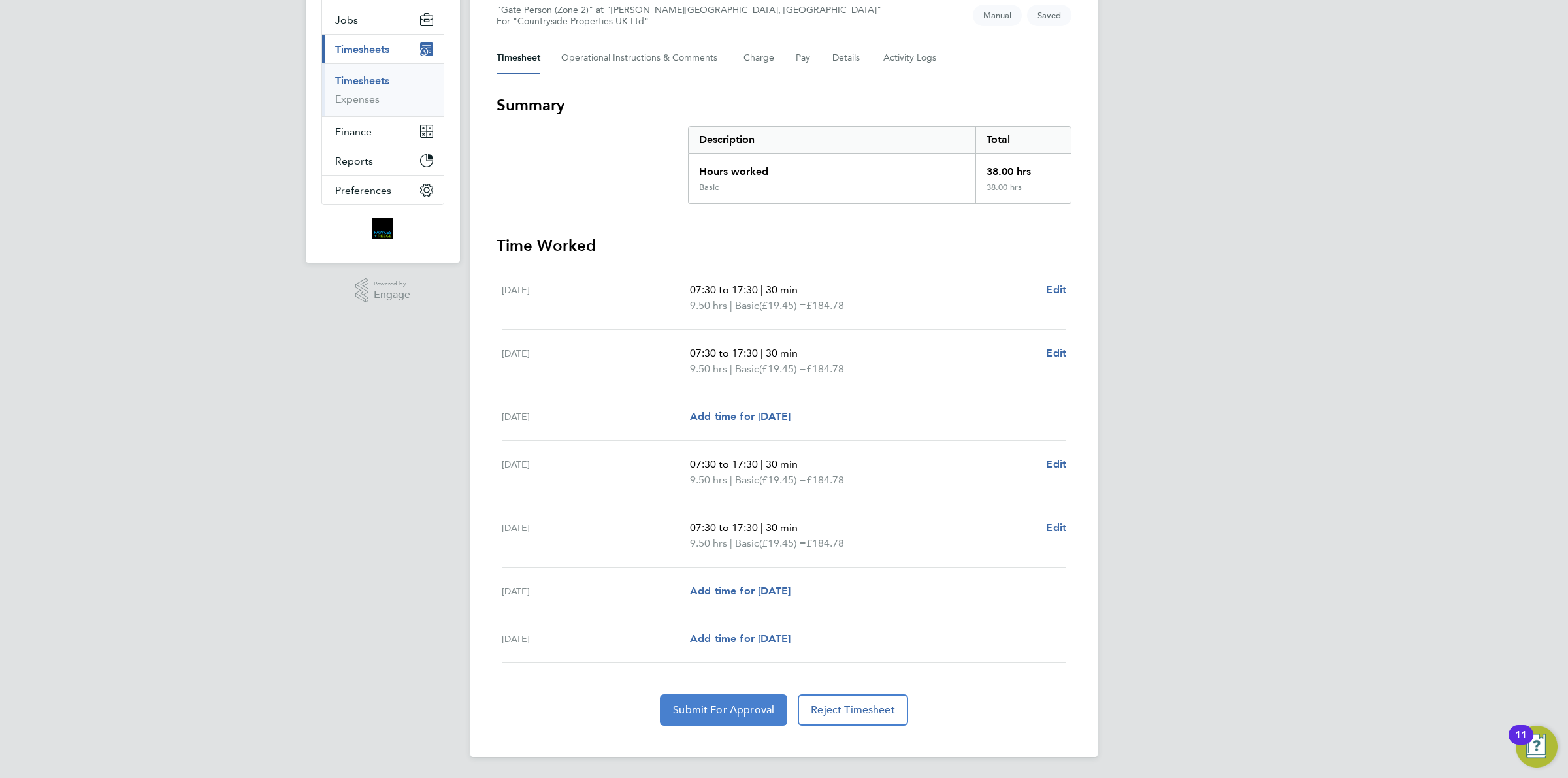
click at [748, 719] on button "Submit For Approval" at bounding box center [723, 711] width 127 height 32
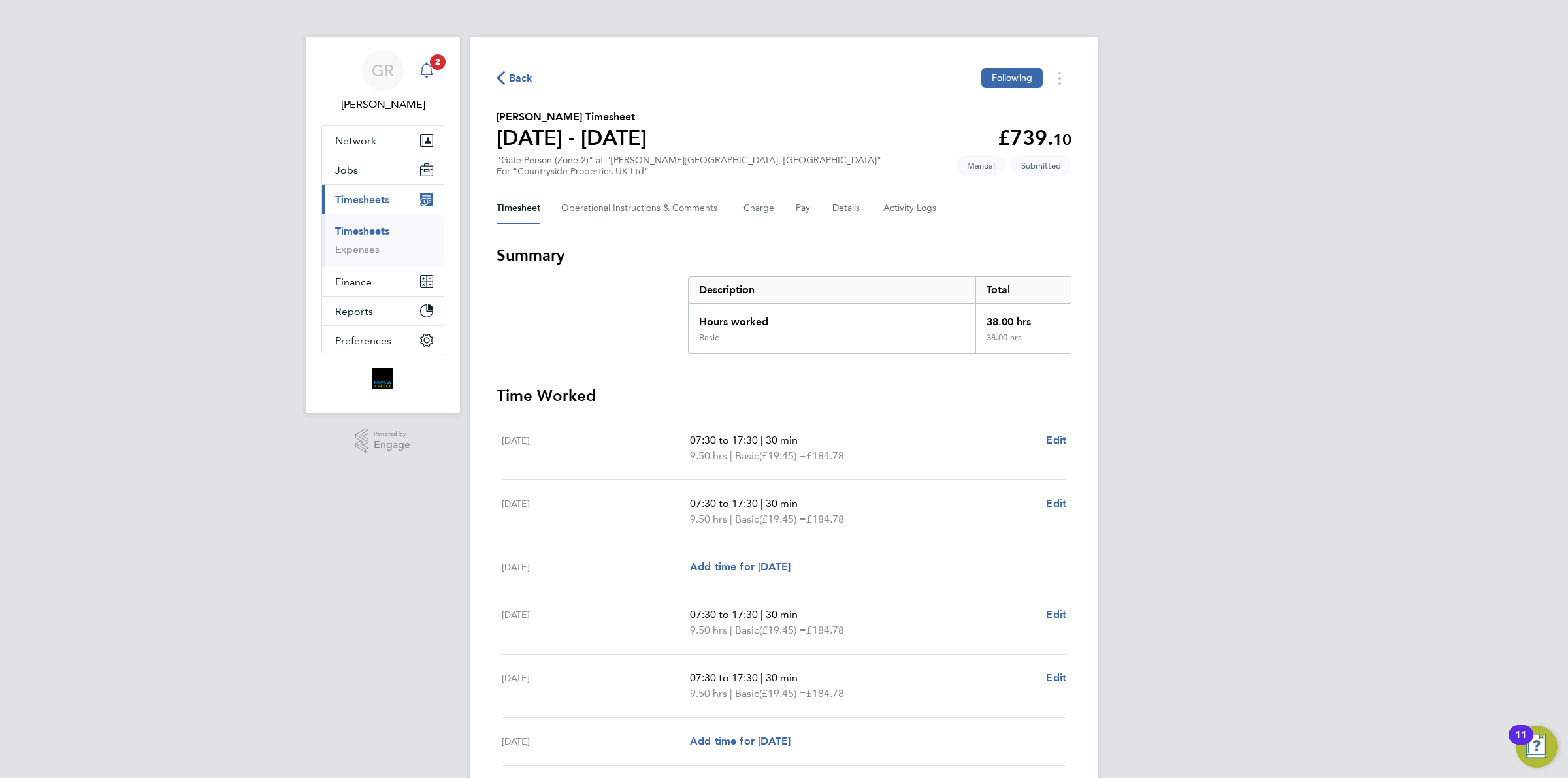
click at [425, 62] on icon "Main navigation" at bounding box center [427, 70] width 16 height 16
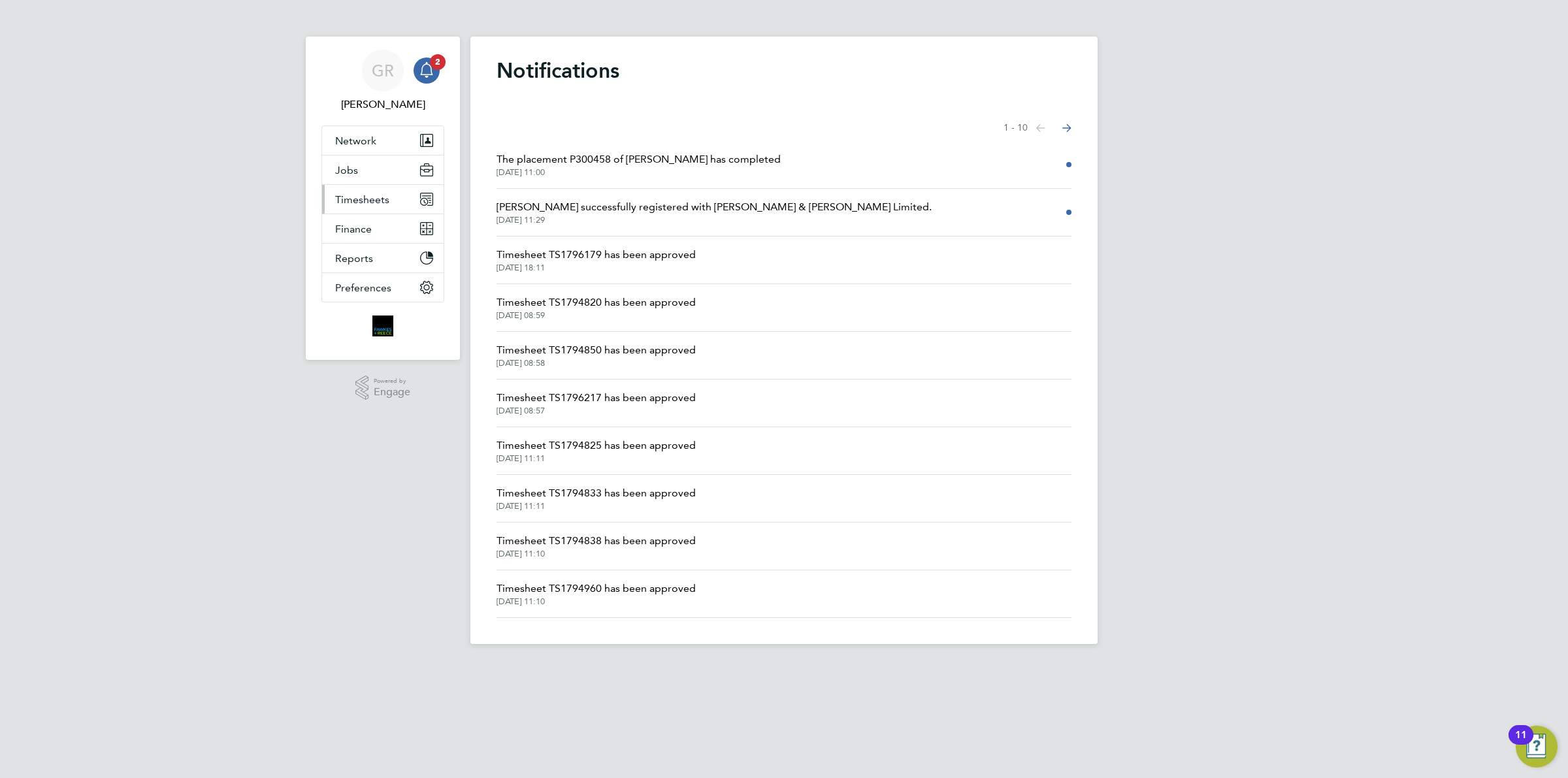
click at [389, 196] on button "Timesheets" at bounding box center [383, 199] width 122 height 29
click at [367, 230] on link "Timesheets" at bounding box center [363, 231] width 54 height 12
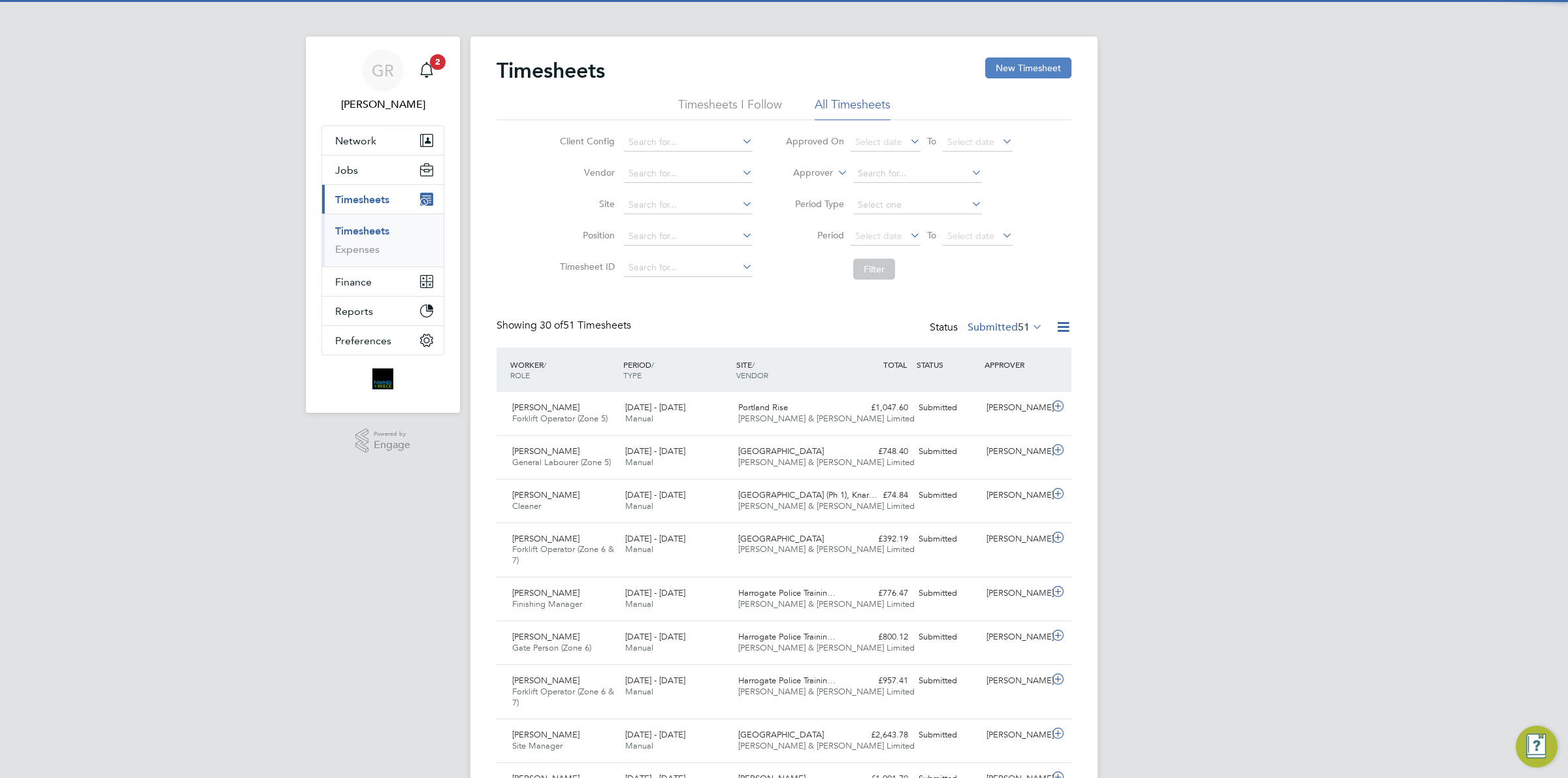
click at [1022, 63] on button "New Timesheet" at bounding box center [1028, 68] width 86 height 21
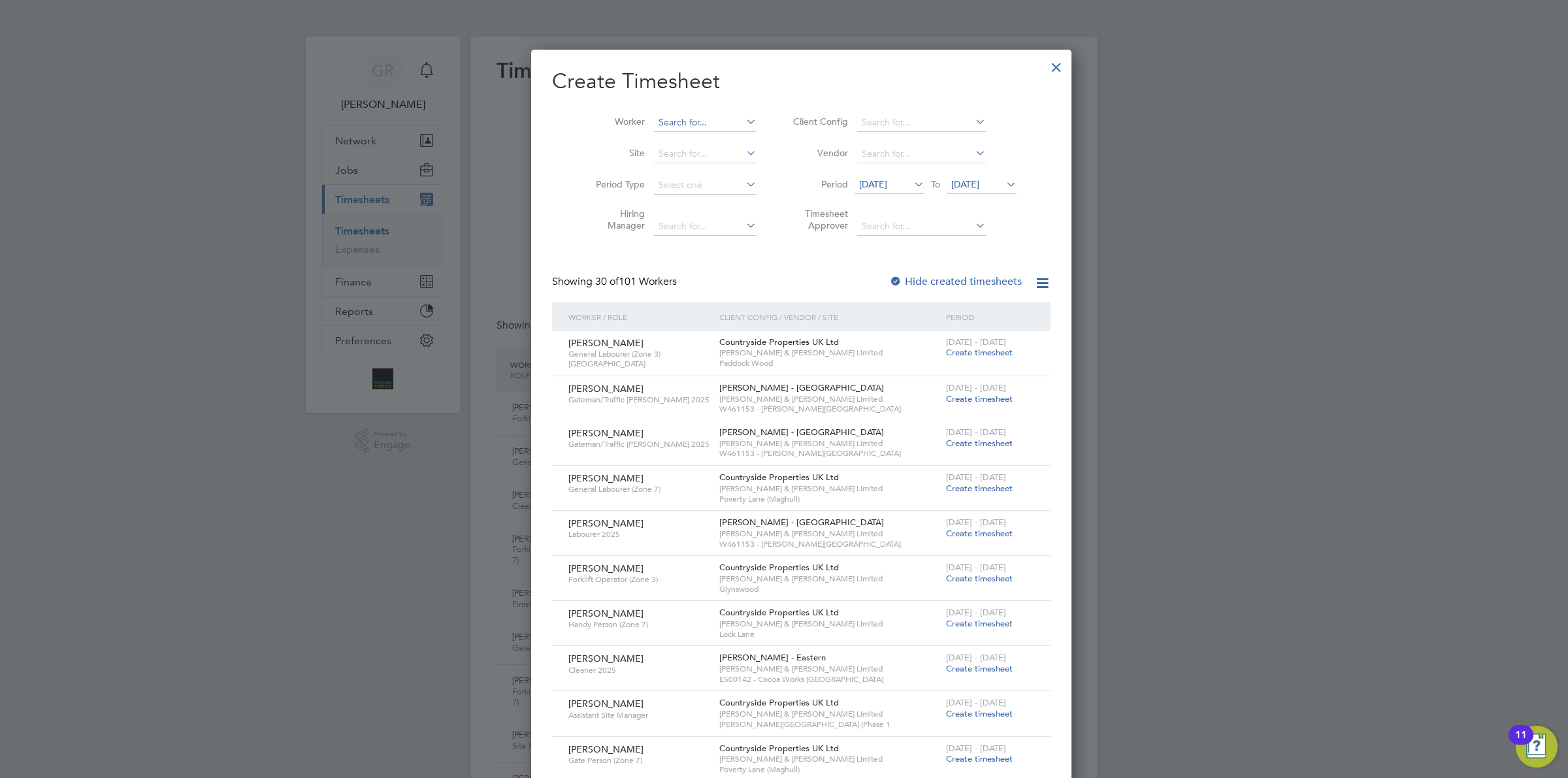
click at [678, 129] on input at bounding box center [704, 123] width 102 height 18
click at [710, 162] on li "Oluw ahbemileke Garuba" at bounding box center [693, 158] width 115 height 18
type input "Oluwahbemileke Garuba"
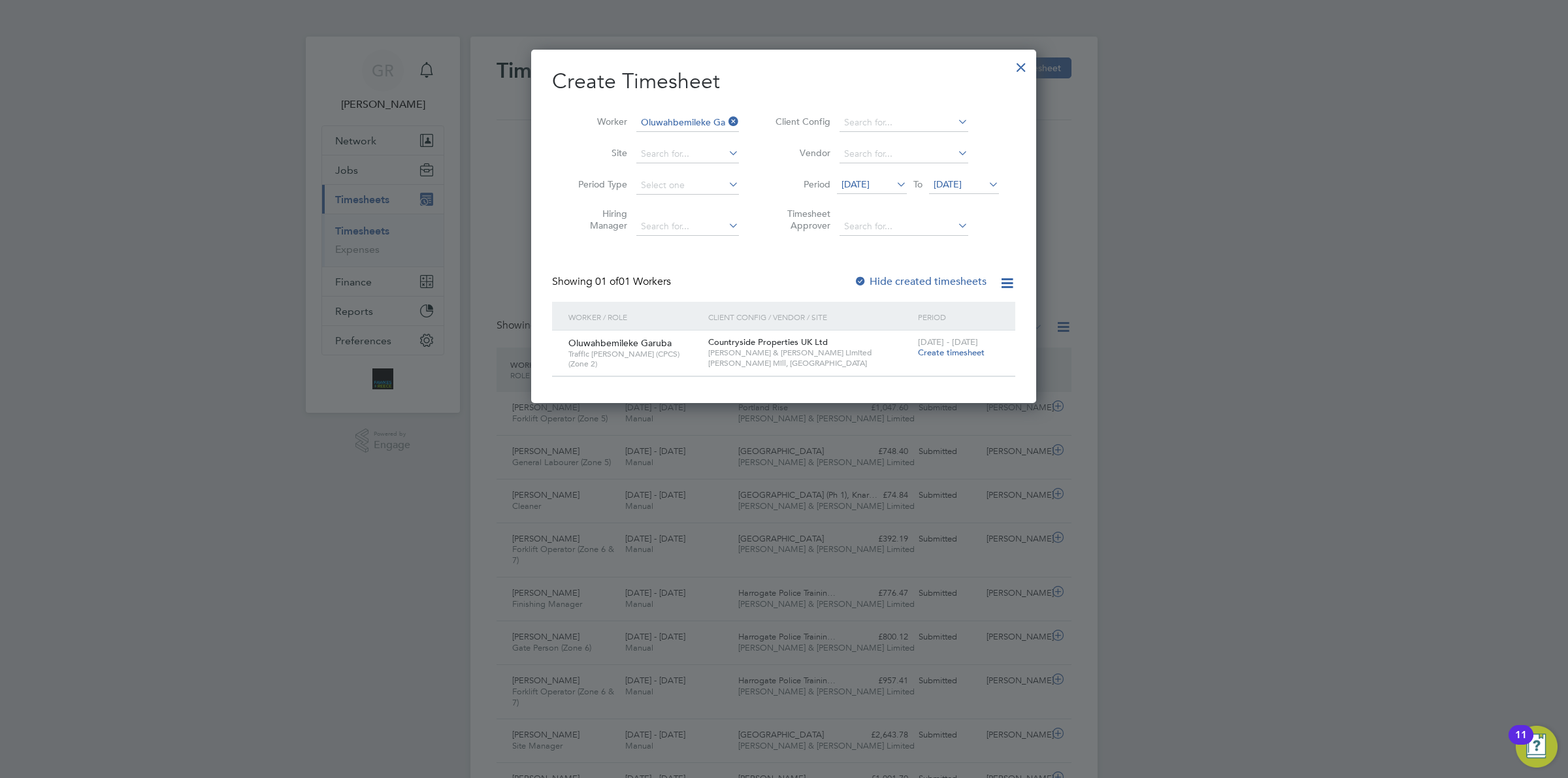
click at [967, 353] on span "Create timesheet" at bounding box center [951, 352] width 67 height 11
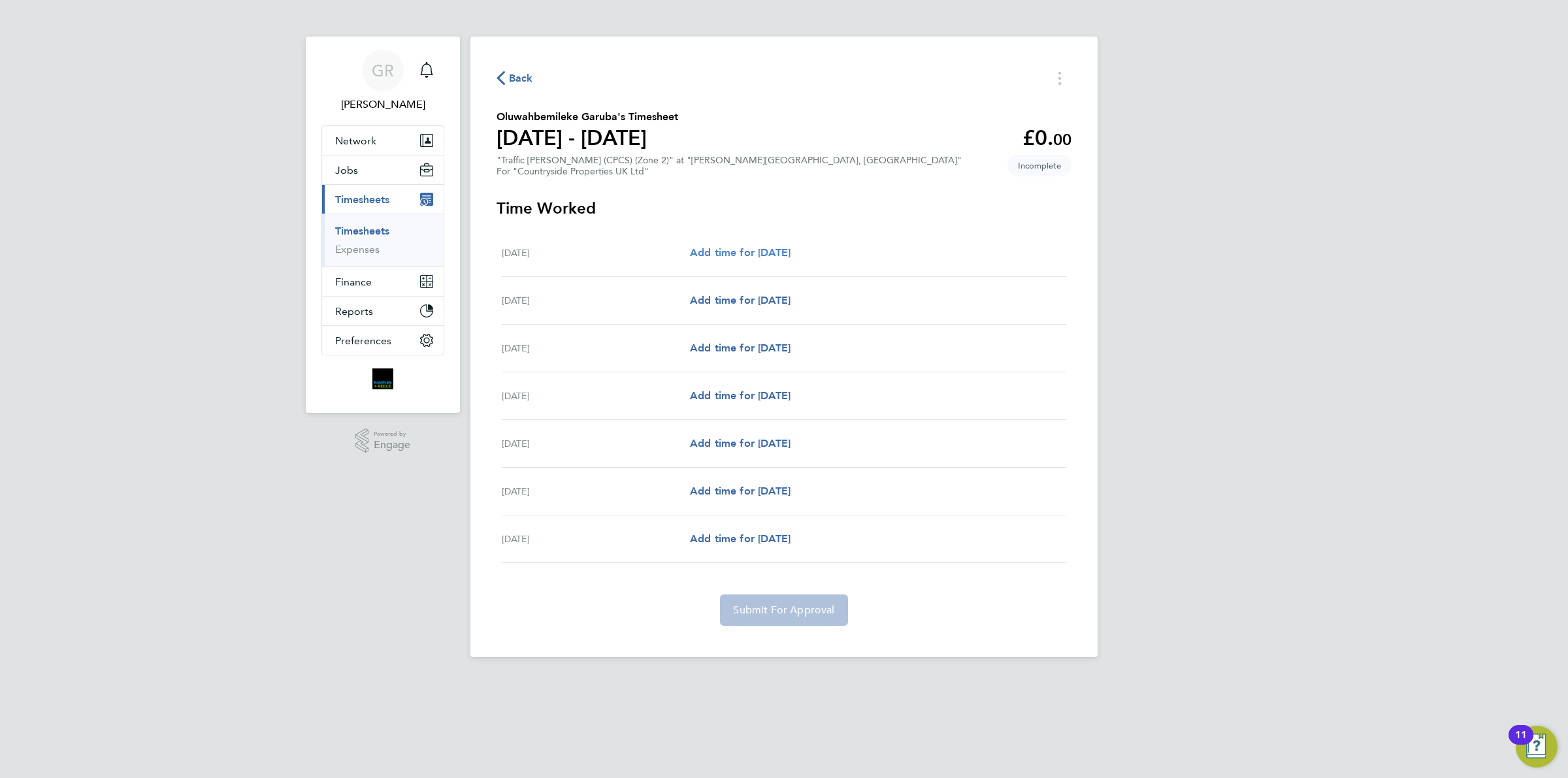
click at [768, 251] on span "Add time for [DATE]" at bounding box center [740, 252] width 101 height 12
select select "30"
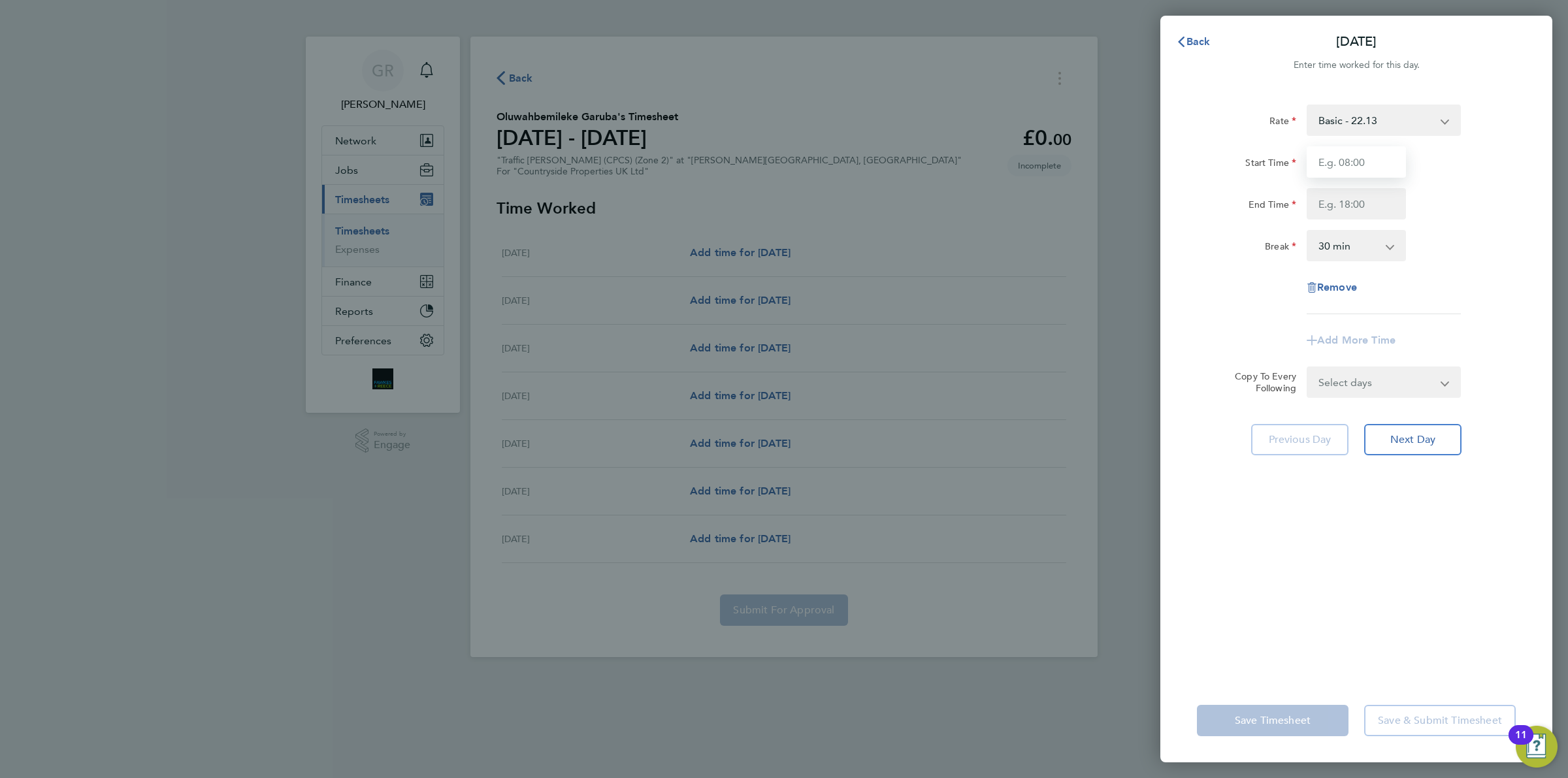
click at [1343, 165] on input "Start Time" at bounding box center [1356, 162] width 99 height 32
type input "07:30"
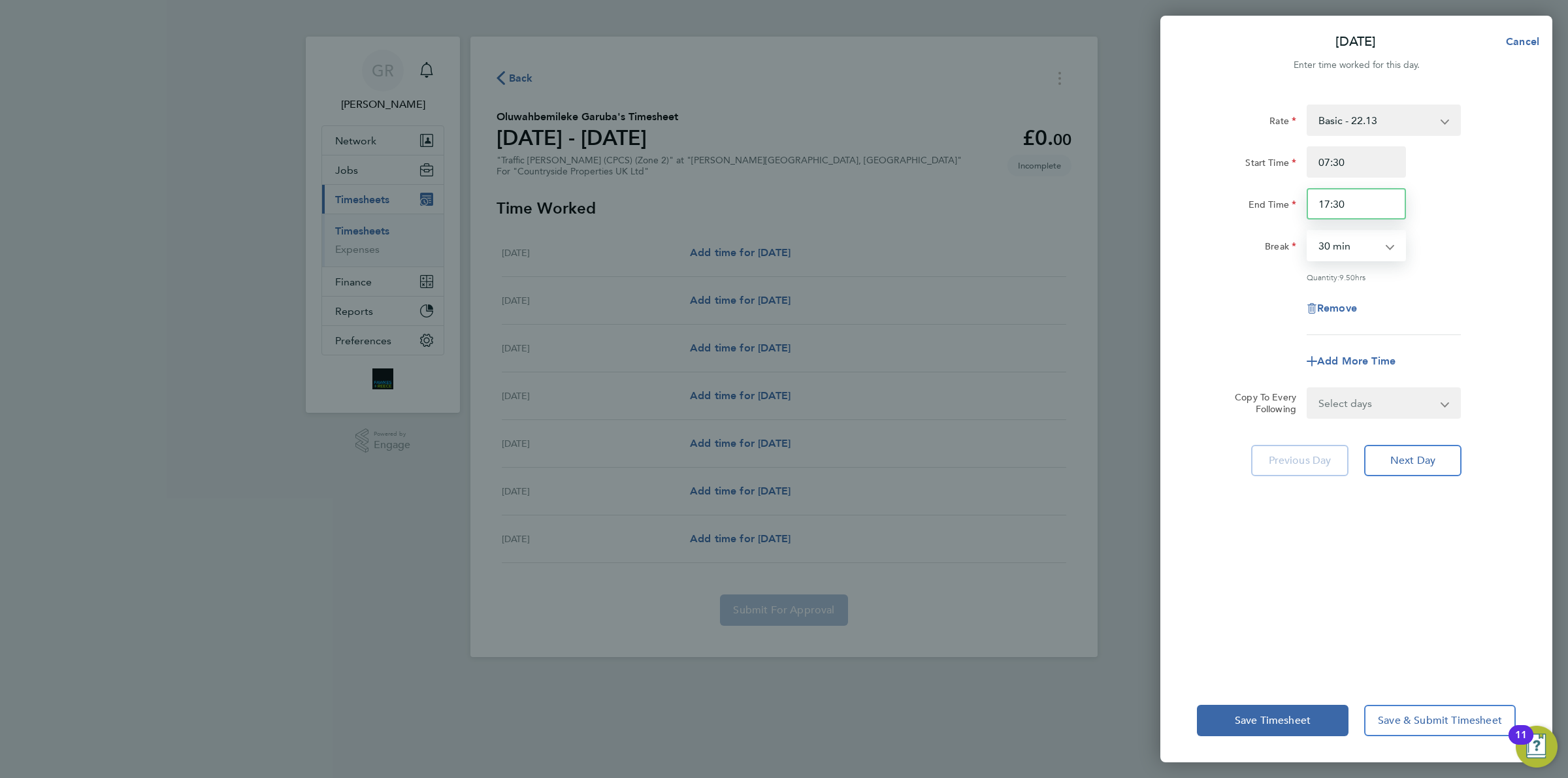
click at [1376, 209] on input "17:30" at bounding box center [1356, 204] width 99 height 32
type input "17:00"
click at [1500, 302] on div "Remove" at bounding box center [1356, 308] width 329 height 32
click at [1394, 412] on select "Select days Day Weekday (Mon-Fri) Weekend (Sat-Sun) [DATE] [DATE] [DATE] [DATE]…" at bounding box center [1376, 403] width 138 height 29
select select "WEEKDAY"
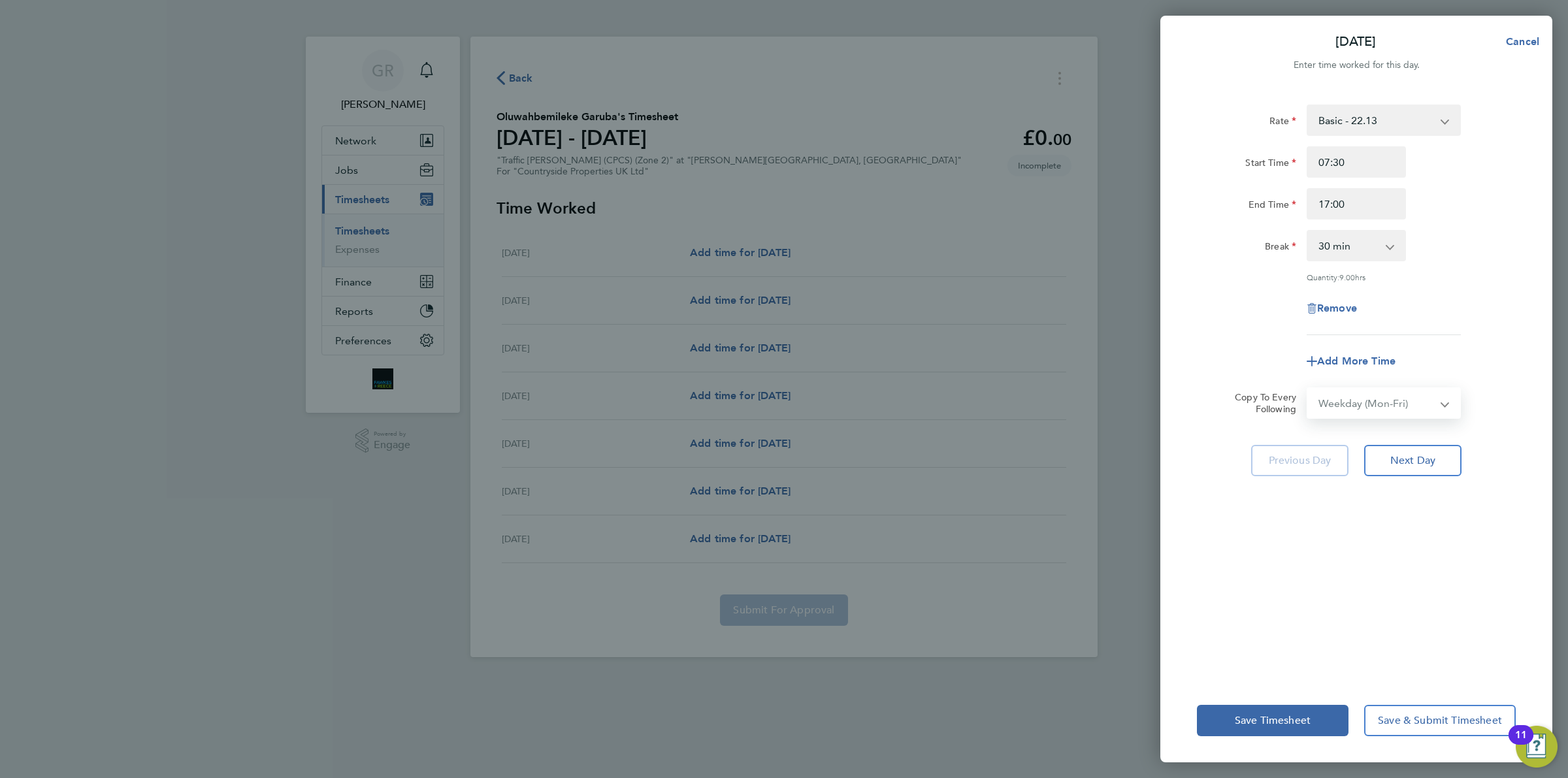
click at [1308, 389] on select "Select days Day Weekday (Mon-Fri) Weekend (Sat-Sun) [DATE] [DATE] [DATE] [DATE]…" at bounding box center [1376, 403] width 138 height 29
select select "[DATE]"
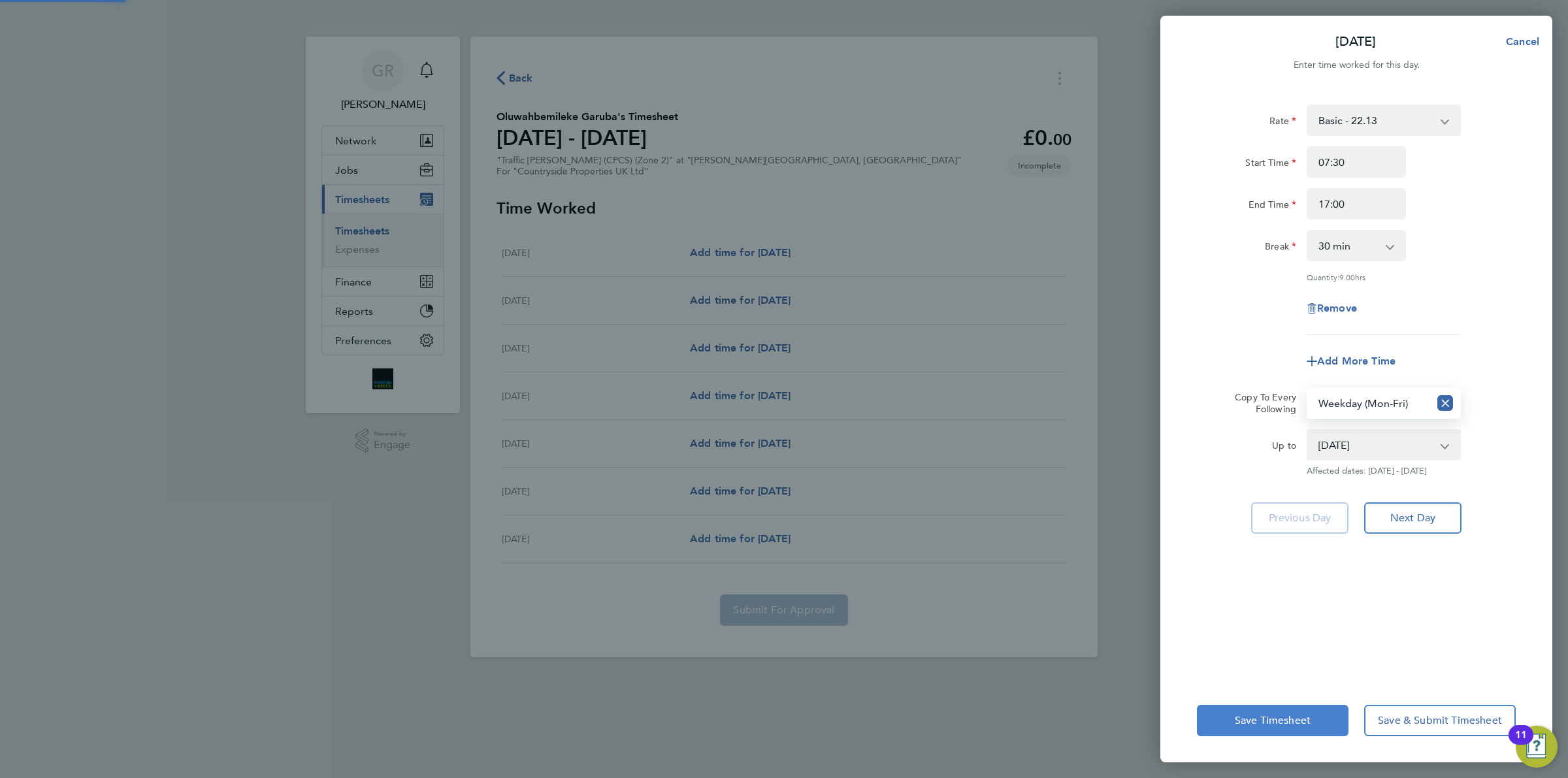
click at [1259, 725] on span "Save Timesheet" at bounding box center [1272, 720] width 76 height 13
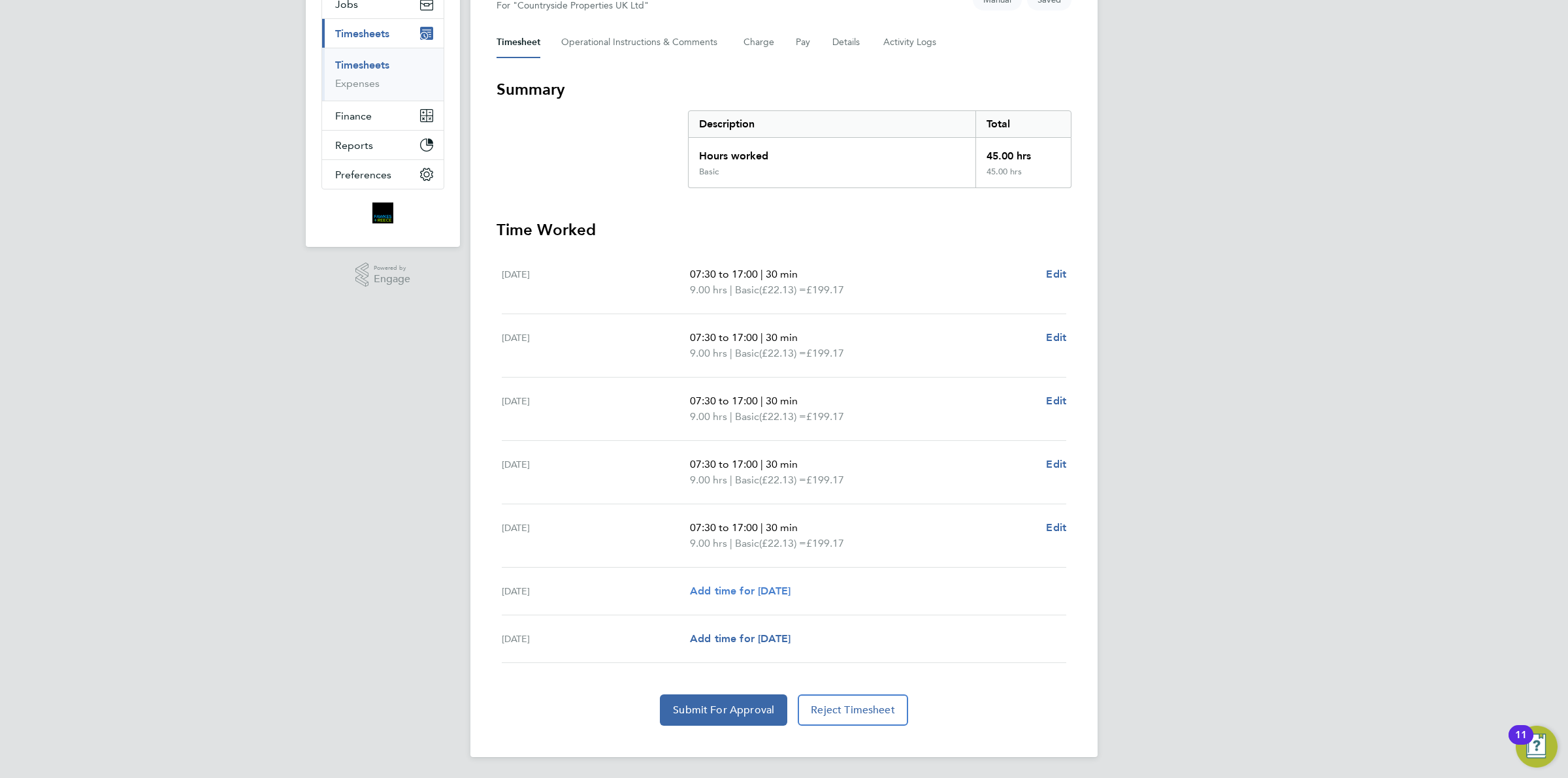
click at [778, 596] on span "Add time for [DATE]" at bounding box center [740, 591] width 101 height 12
select select "30"
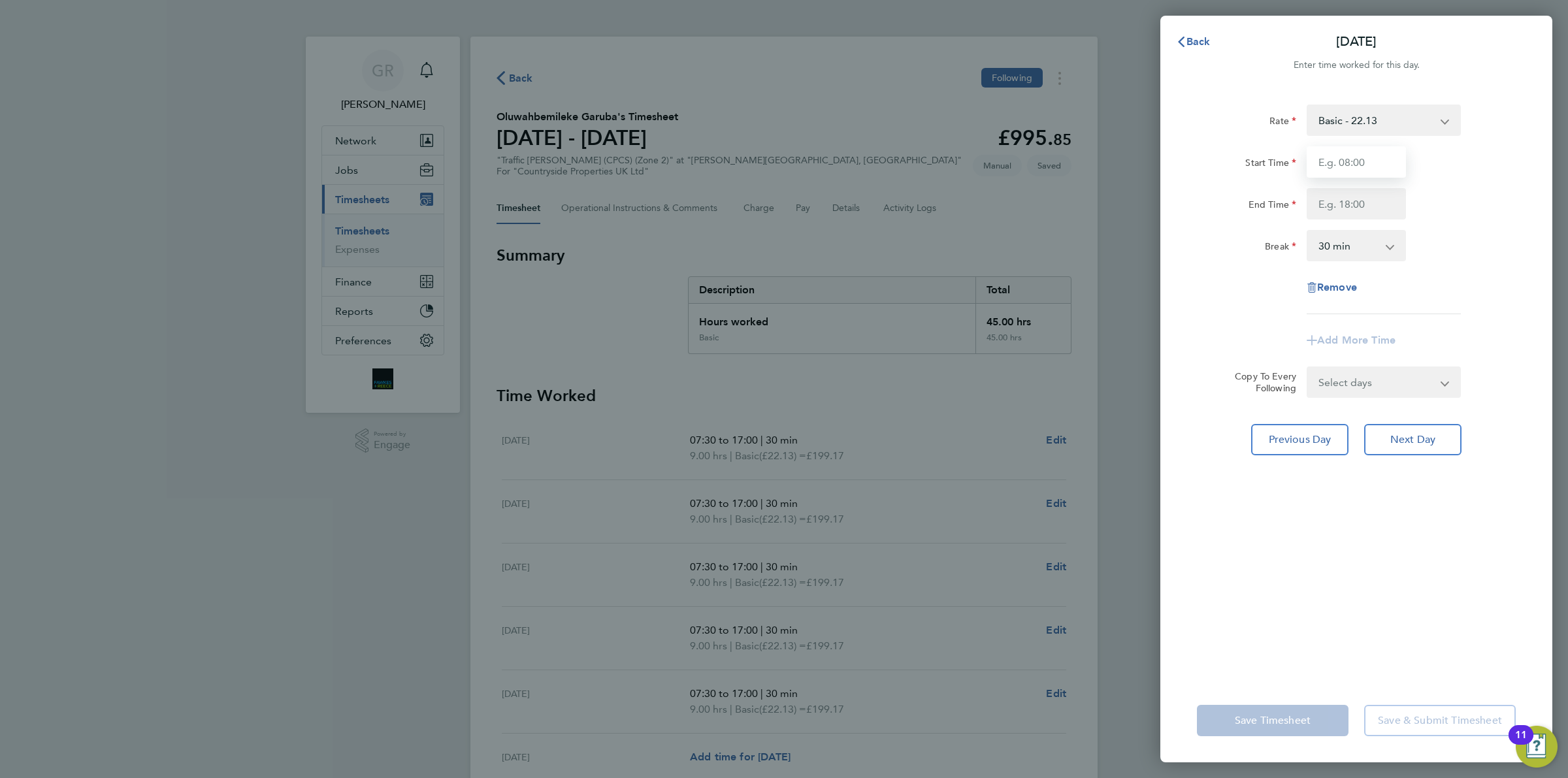
click at [1338, 161] on input "Start Time" at bounding box center [1356, 162] width 99 height 32
type input "07:30"
type input "12:30"
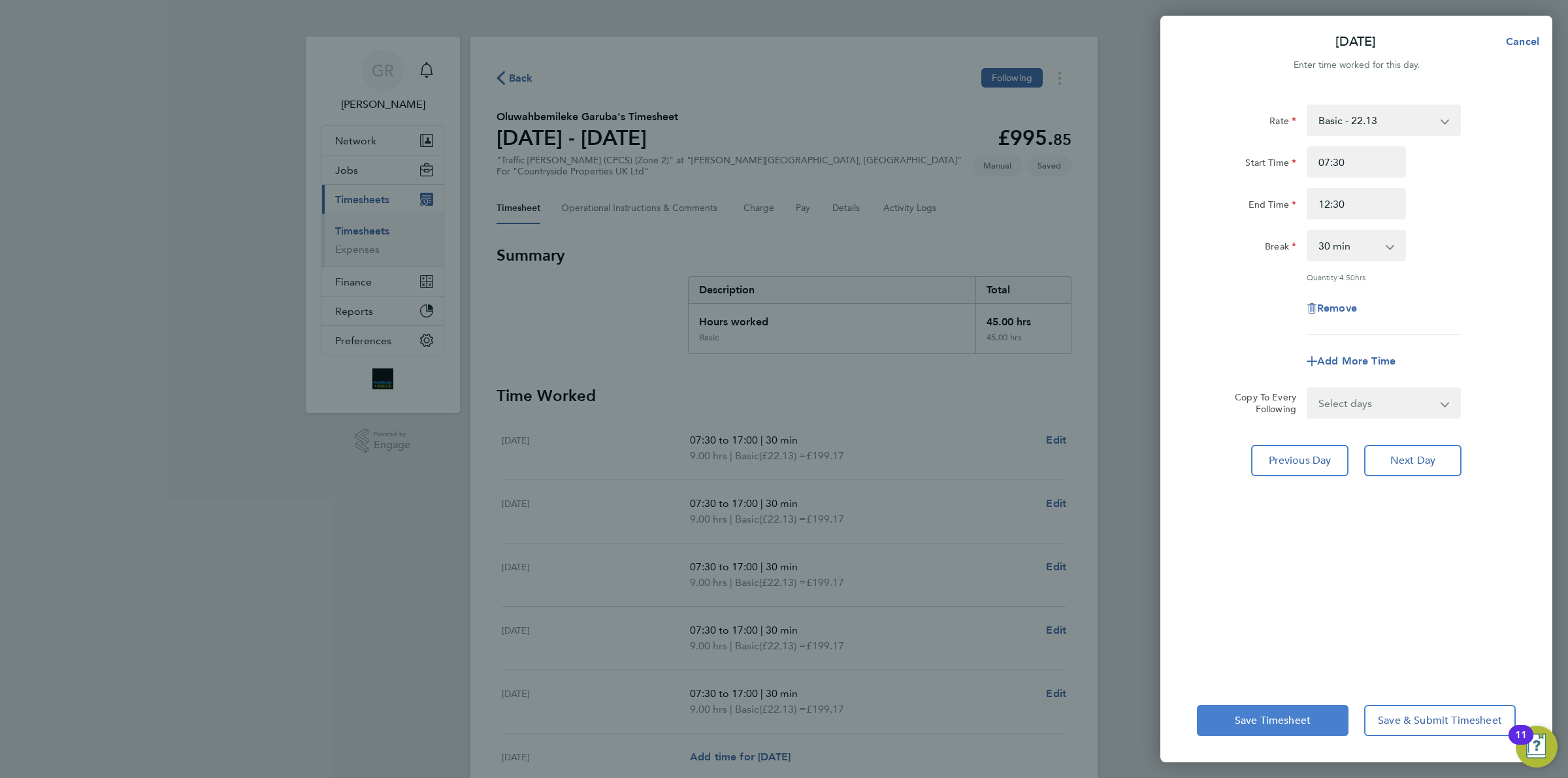
click at [1275, 713] on button "Save Timesheet" at bounding box center [1272, 721] width 152 height 32
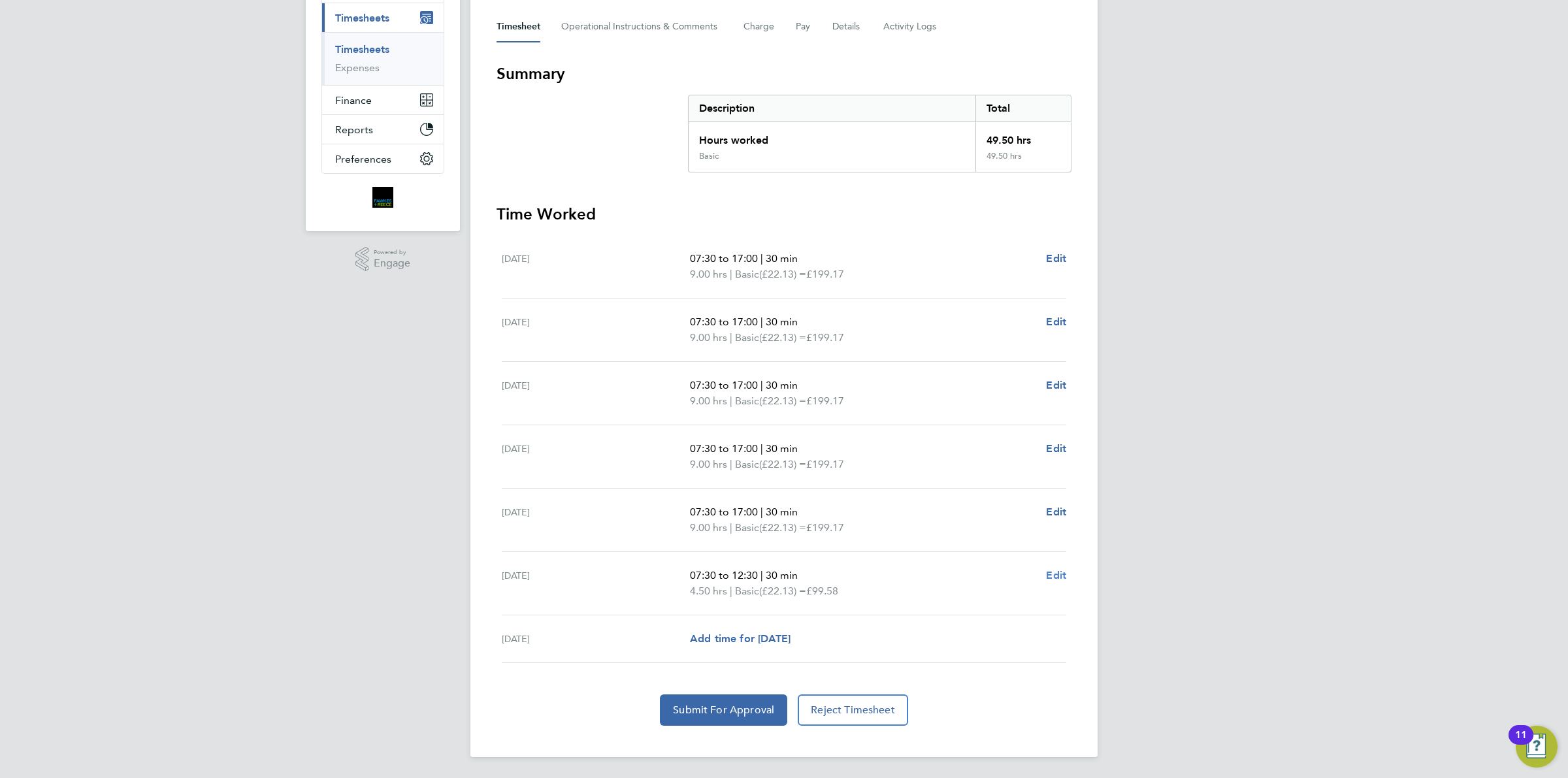
click at [1060, 577] on span "Edit" at bounding box center [1056, 576] width 20 height 12
select select "30"
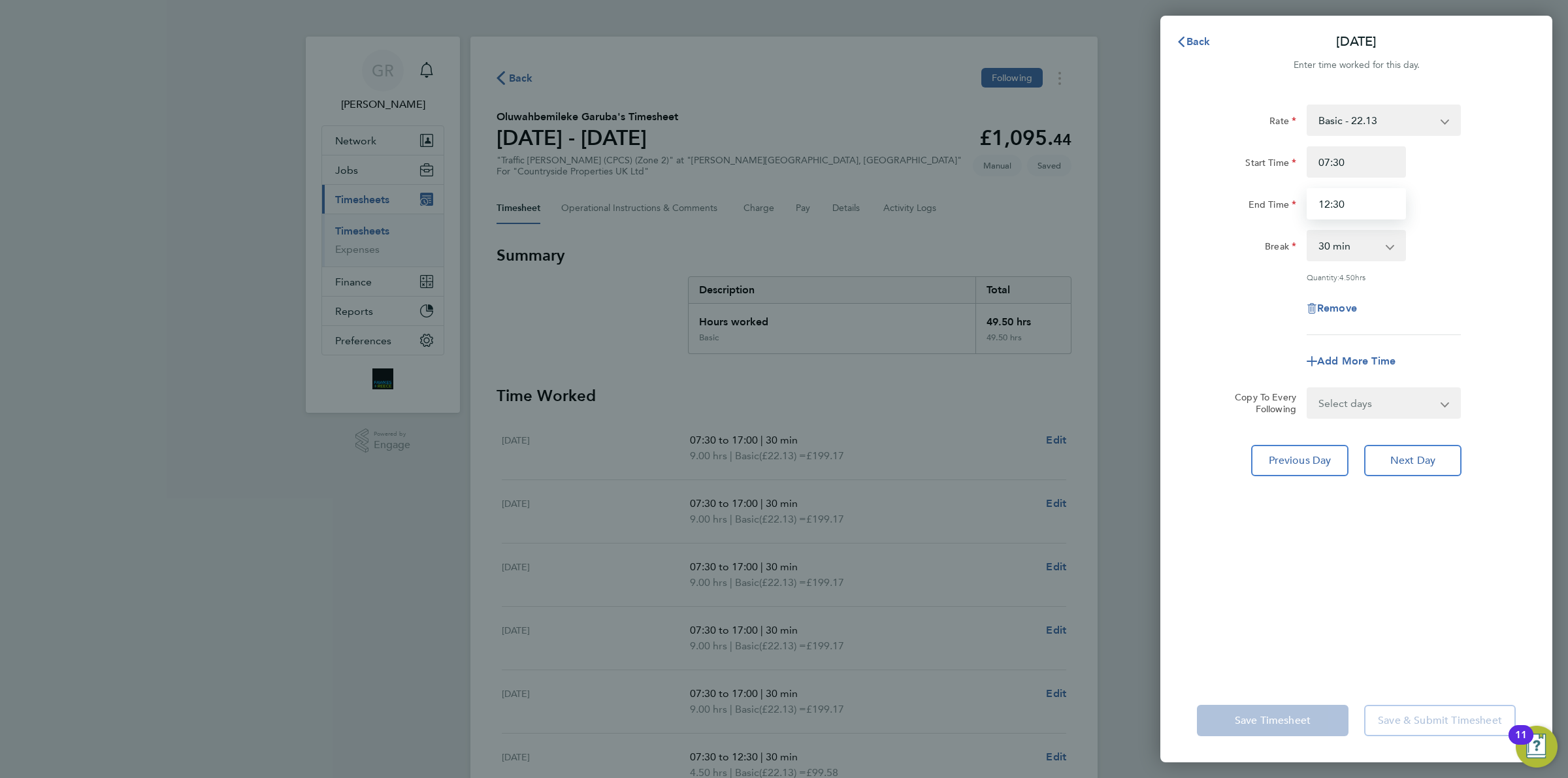
drag, startPoint x: 1363, startPoint y: 204, endPoint x: 1148, endPoint y: 175, distance: 216.9
click at [1148, 175] on div "Back [DATE] Enter time worked for this day. Rate Basic - 22.13 Start Time 07:30…" at bounding box center [784, 389] width 1568 height 778
type input "13:00"
click at [1291, 720] on span "Save Timesheet" at bounding box center [1272, 720] width 76 height 13
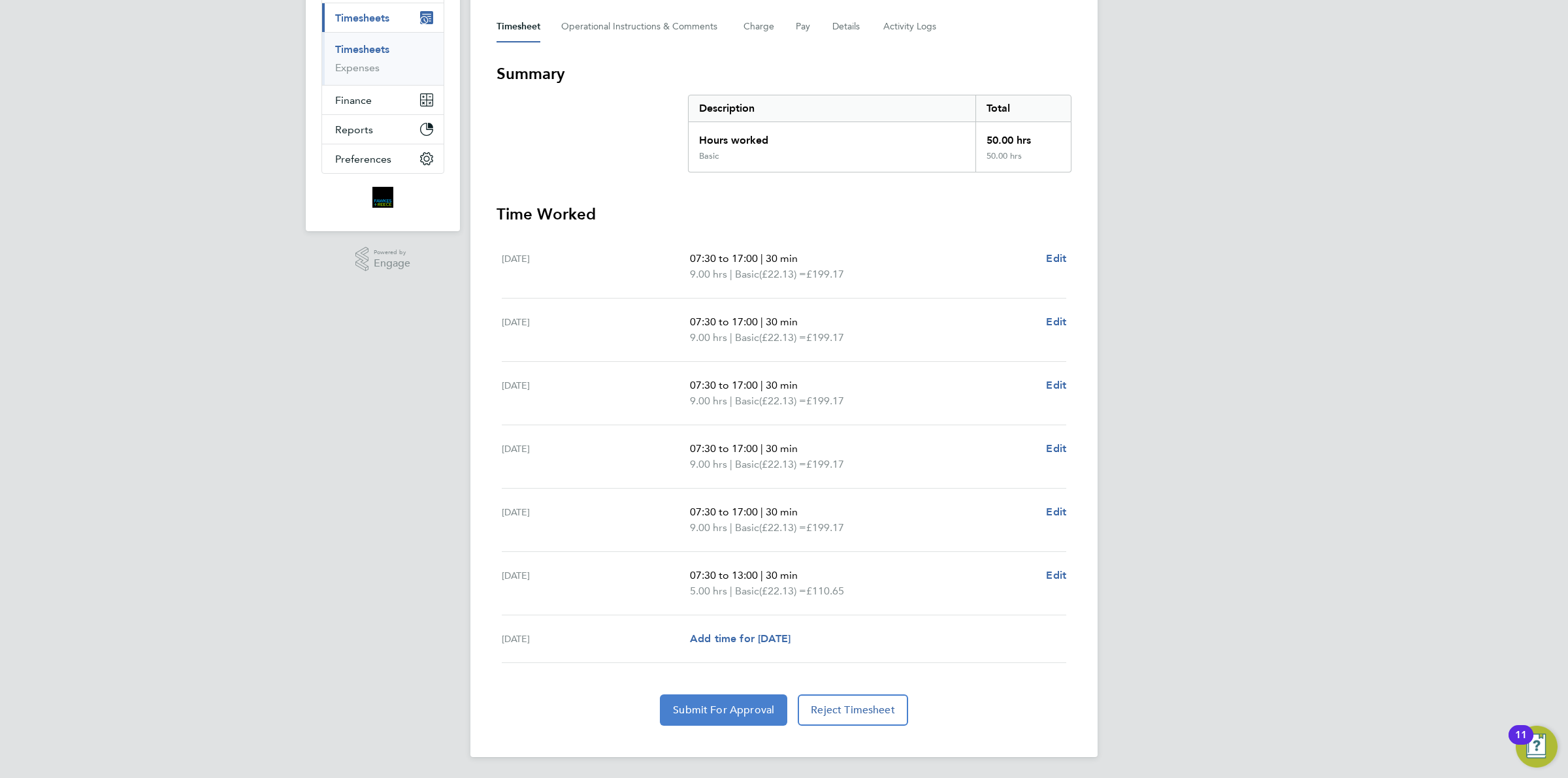
click at [718, 714] on span "Submit For Approval" at bounding box center [724, 710] width 102 height 13
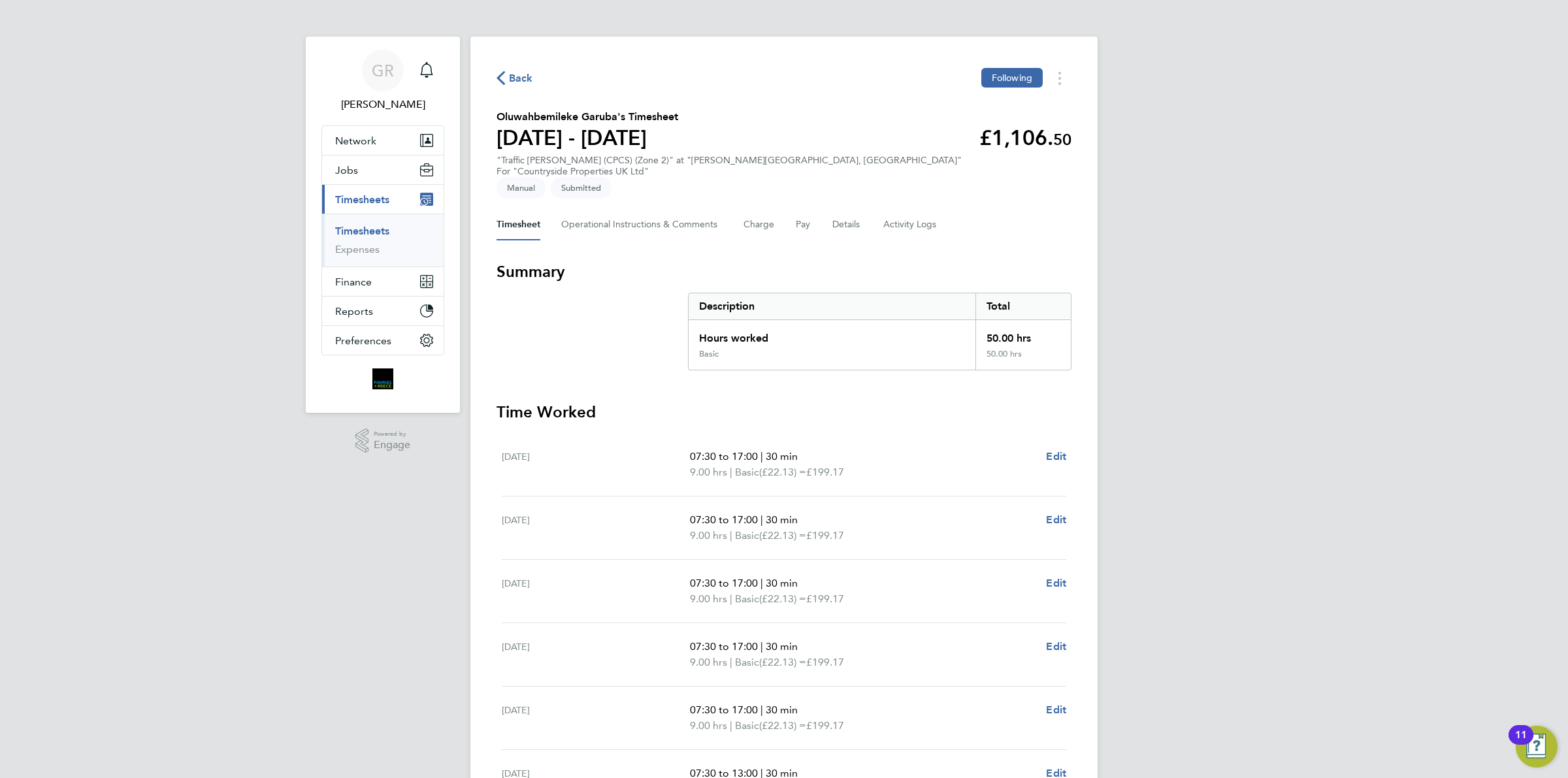
click at [503, 71] on button "Back" at bounding box center [515, 78] width 37 height 17
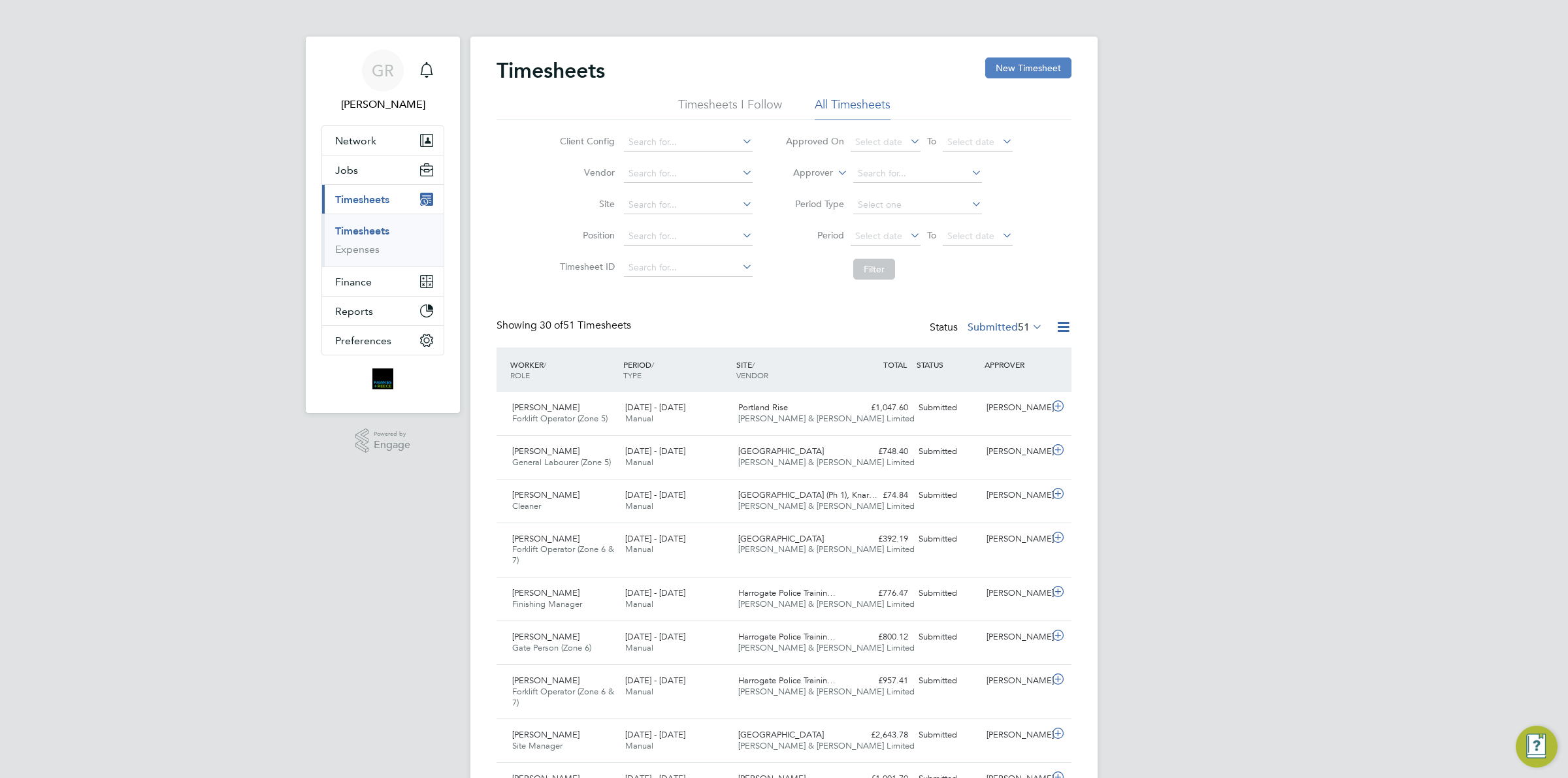
click at [1011, 67] on button "New Timesheet" at bounding box center [1028, 68] width 86 height 21
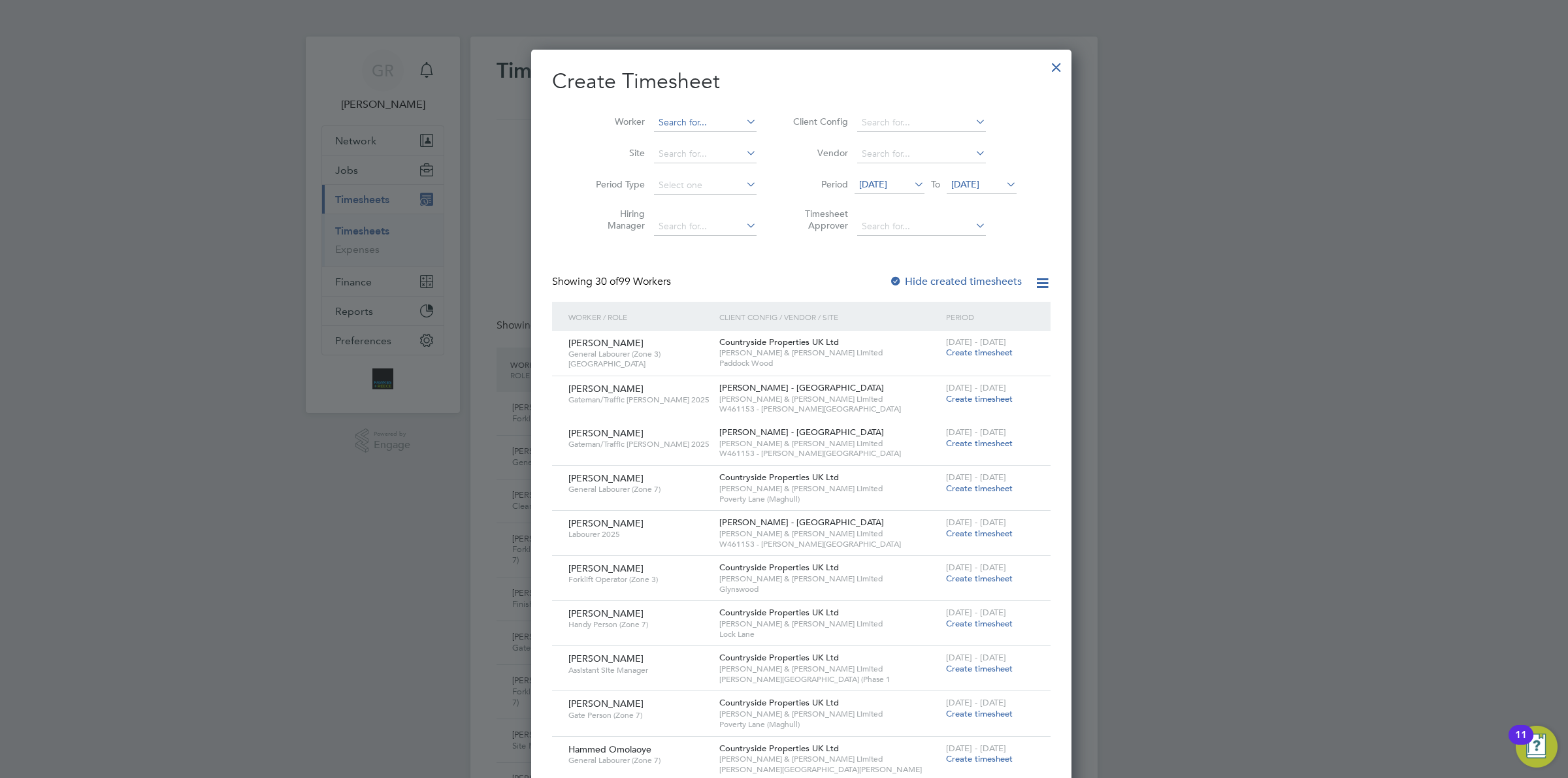
click at [667, 119] on input at bounding box center [704, 123] width 102 height 18
click at [710, 131] on li "[PERSON_NAME]" at bounding box center [688, 140] width 104 height 18
type input "[PERSON_NAME]"
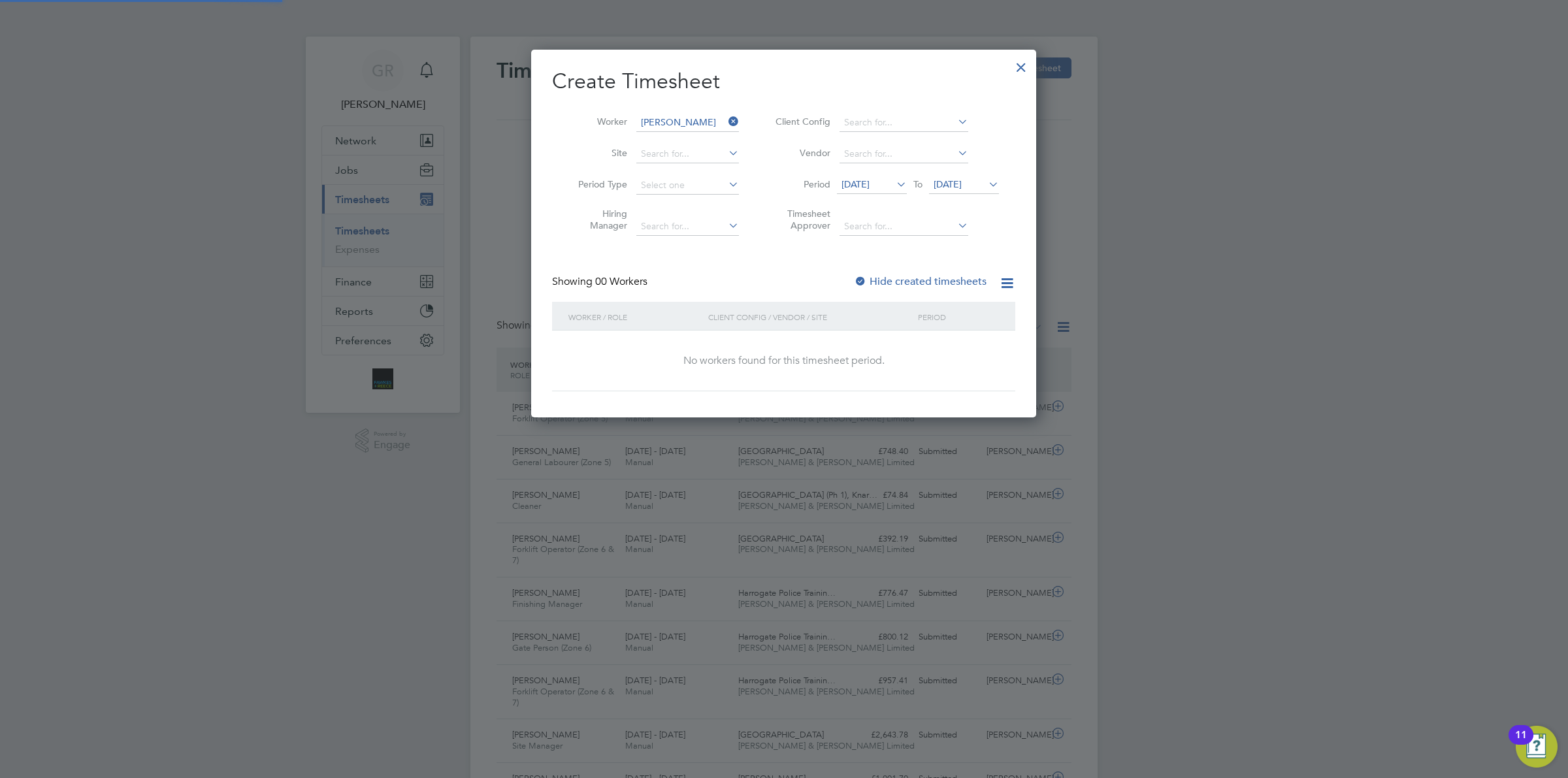
click at [869, 188] on span "[DATE]" at bounding box center [856, 184] width 28 height 11
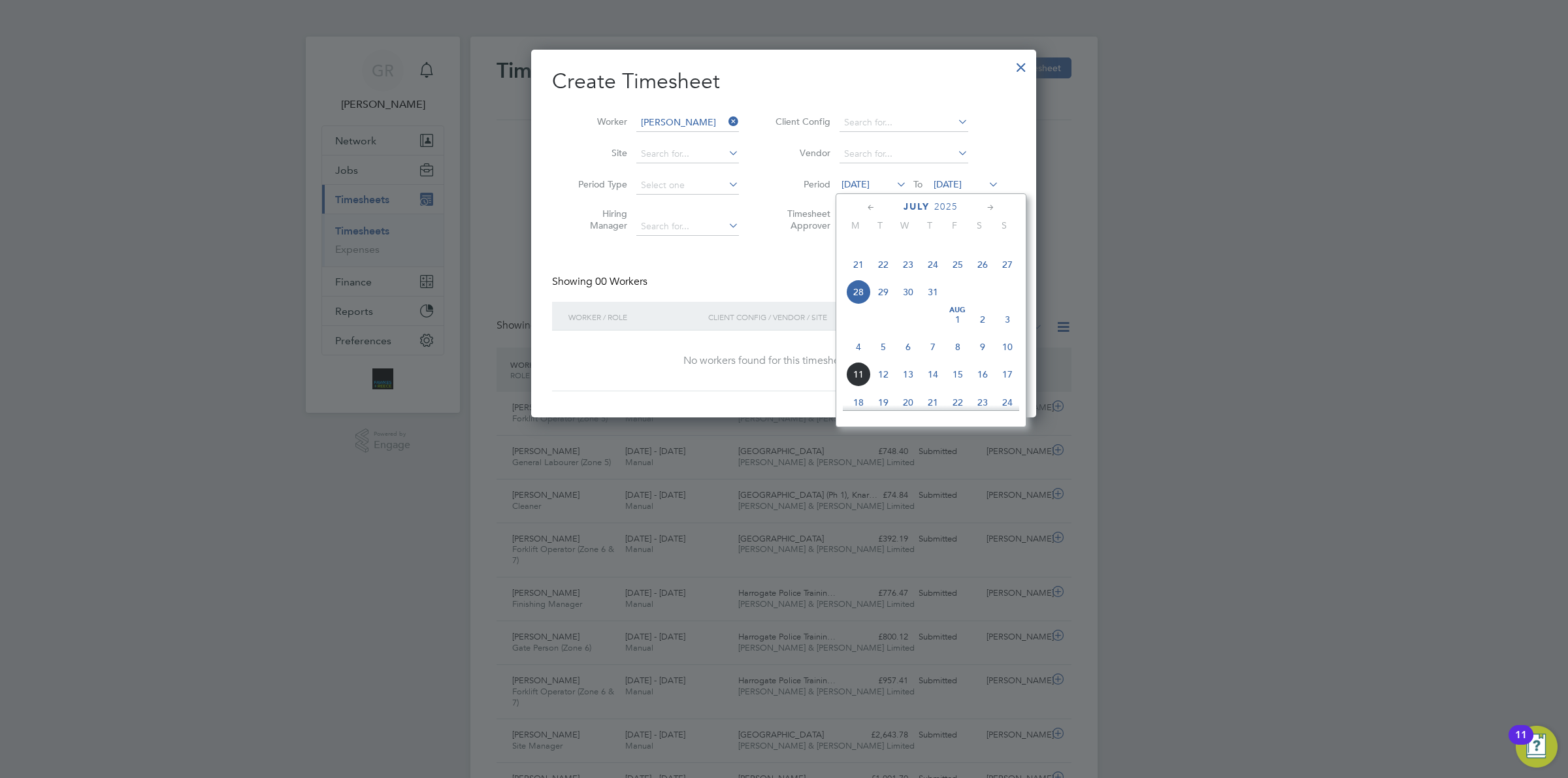
click at [857, 359] on span "4" at bounding box center [858, 347] width 25 height 25
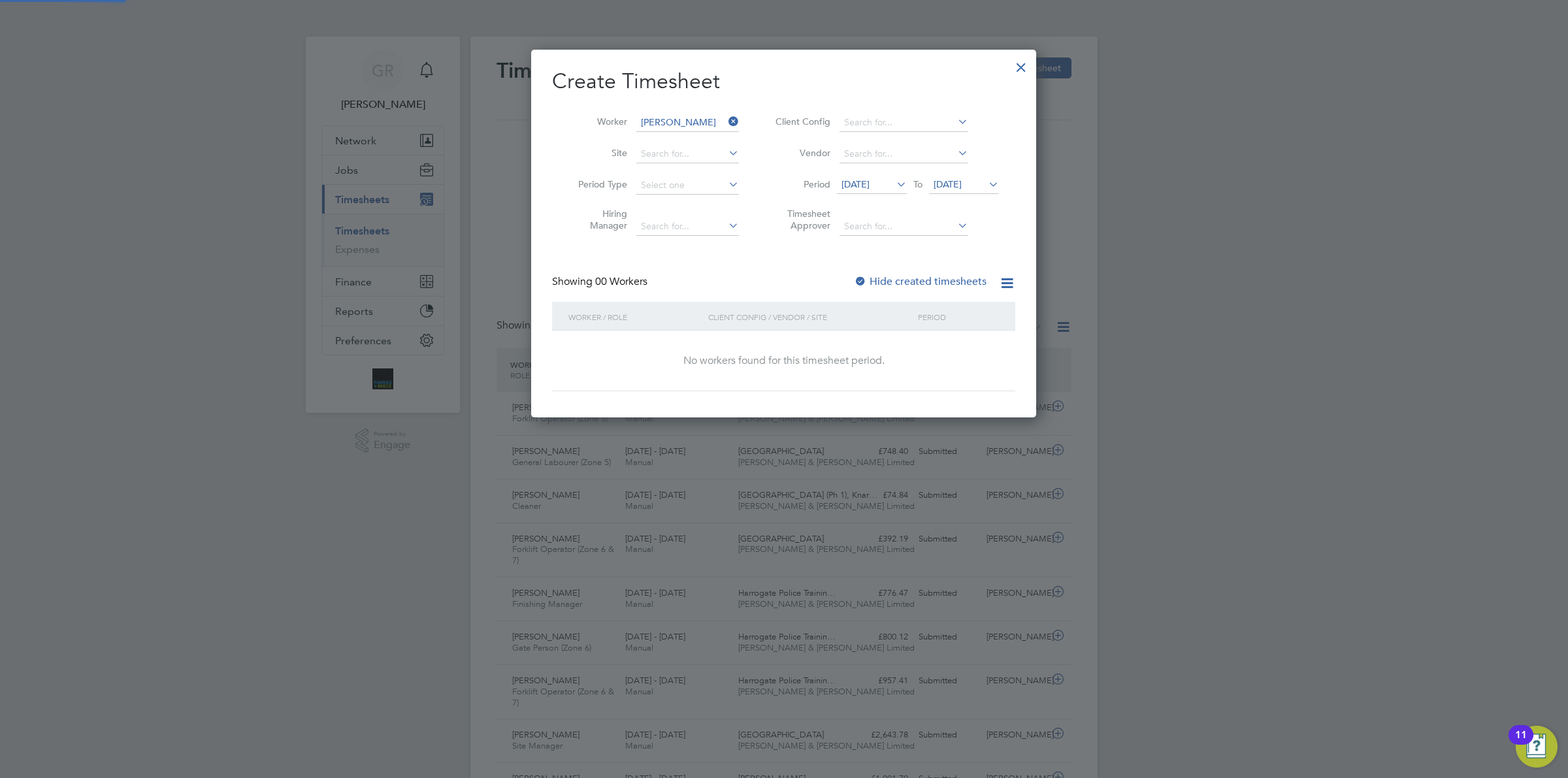
click at [956, 176] on span "[DATE]" at bounding box center [964, 185] width 70 height 18
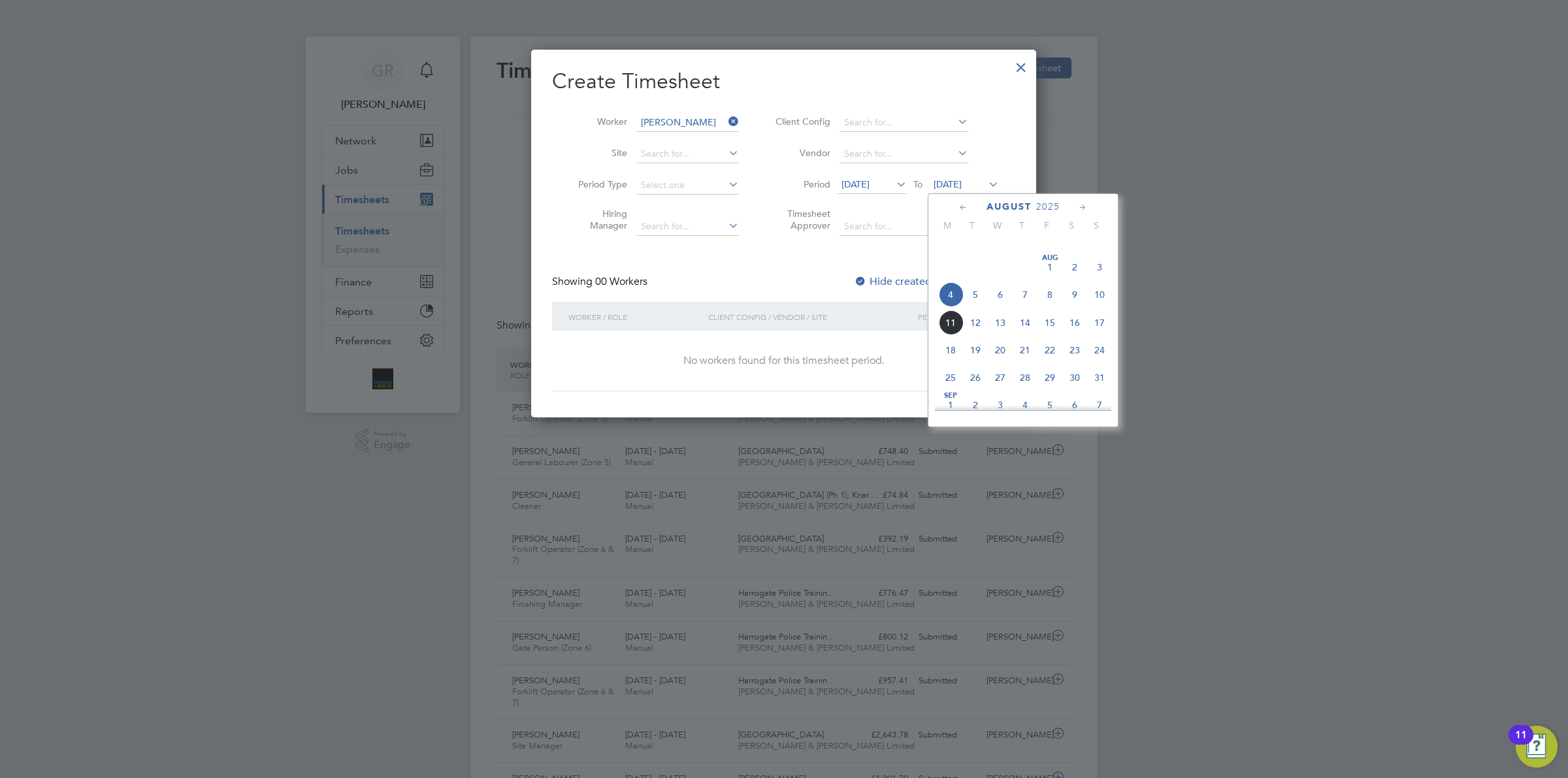
click at [1098, 308] on span "10" at bounding box center [1099, 294] width 25 height 25
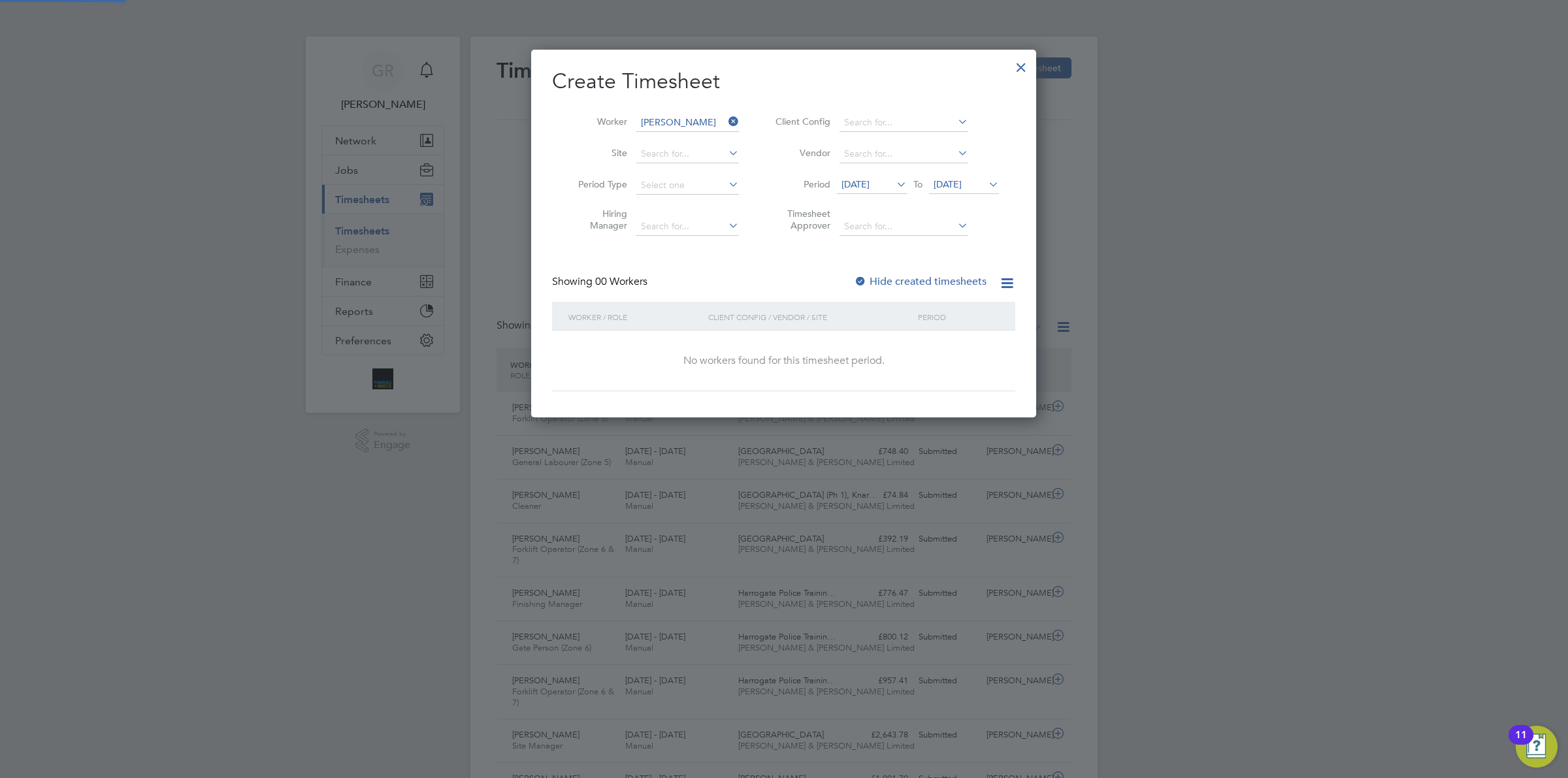
click at [901, 281] on label "Hide created timesheets" at bounding box center [920, 281] width 132 height 13
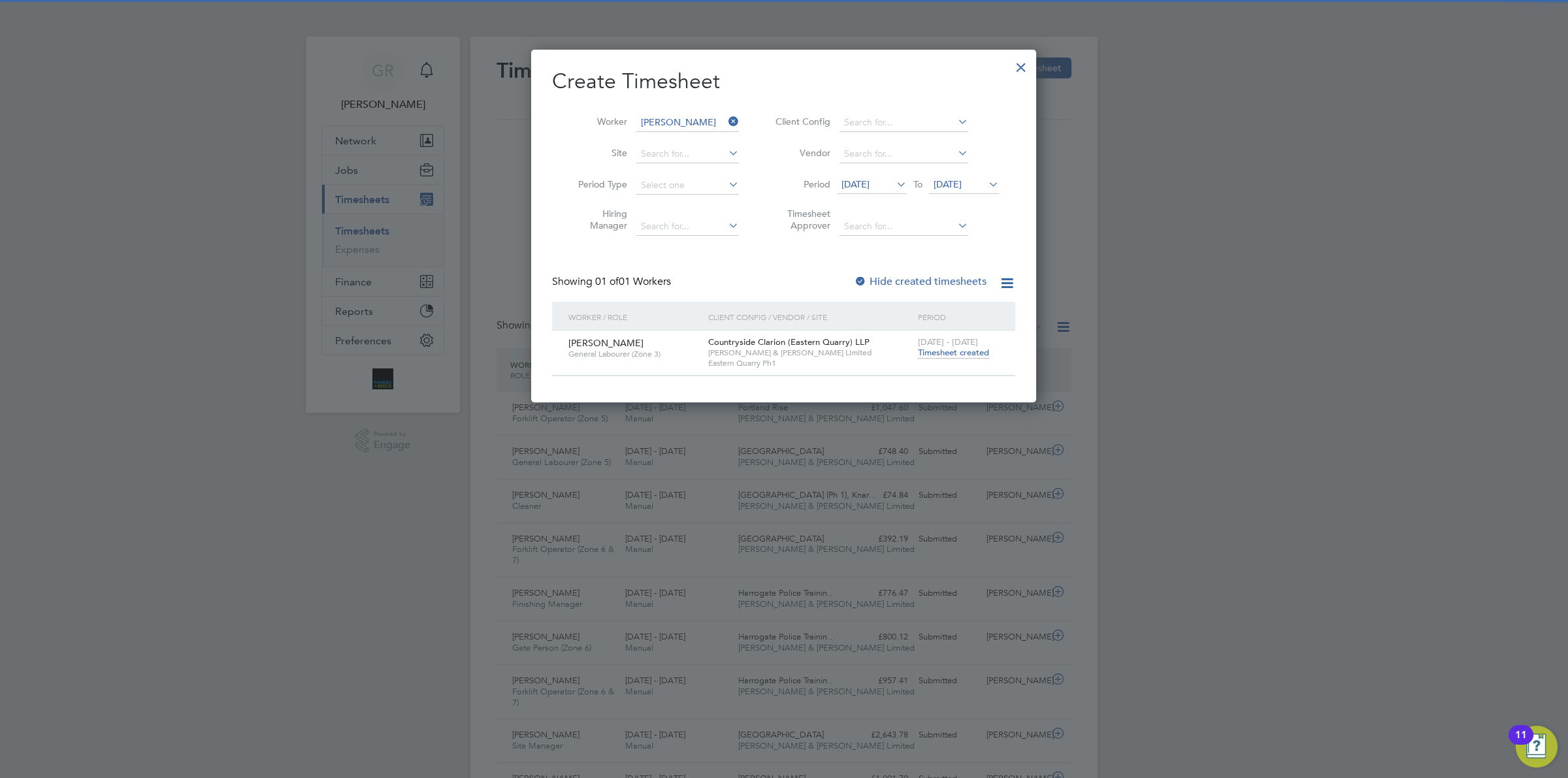
click at [939, 353] on span "Timesheet created" at bounding box center [953, 352] width 71 height 11
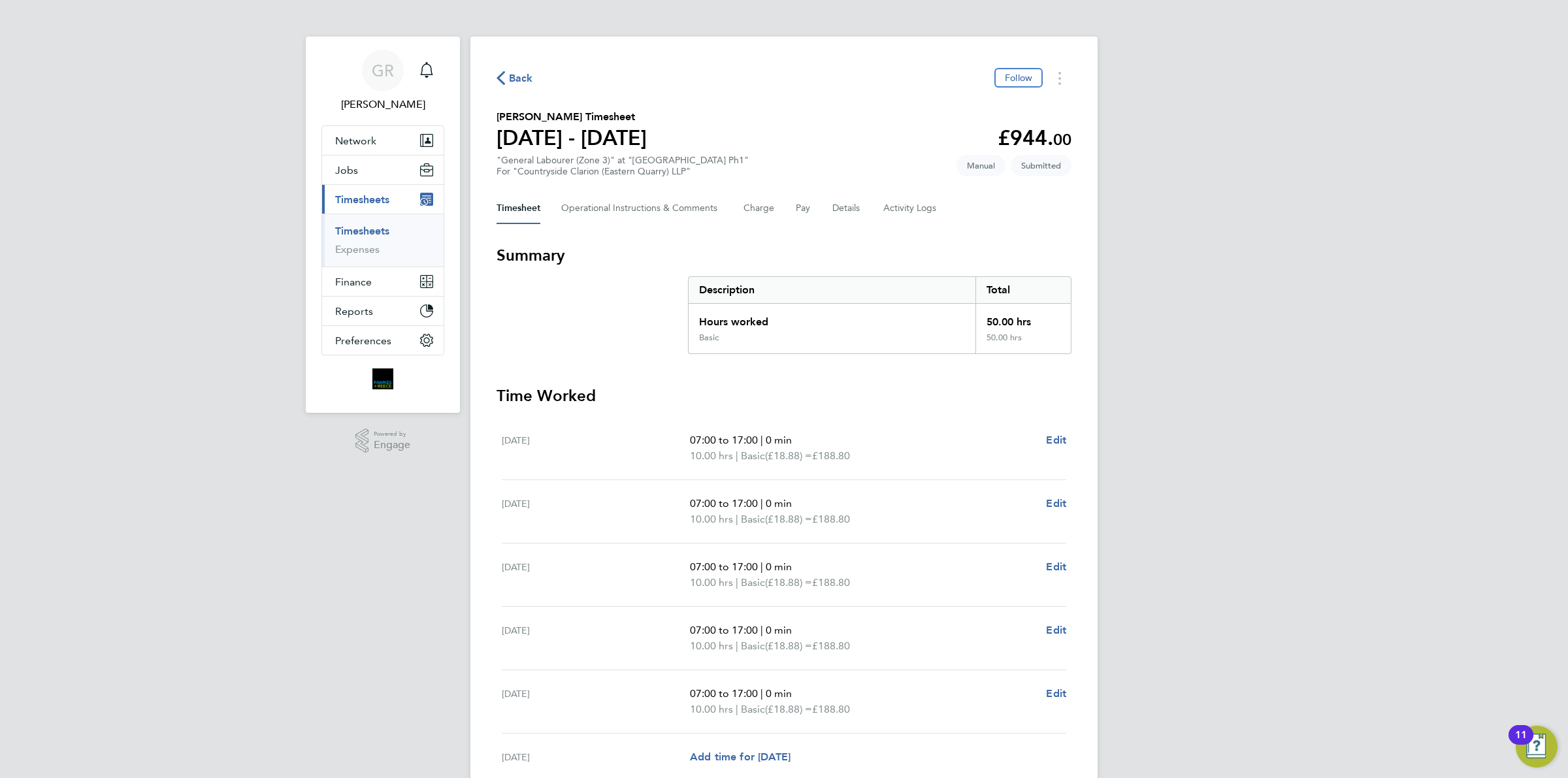
click at [505, 74] on icon "button" at bounding box center [501, 78] width 9 height 14
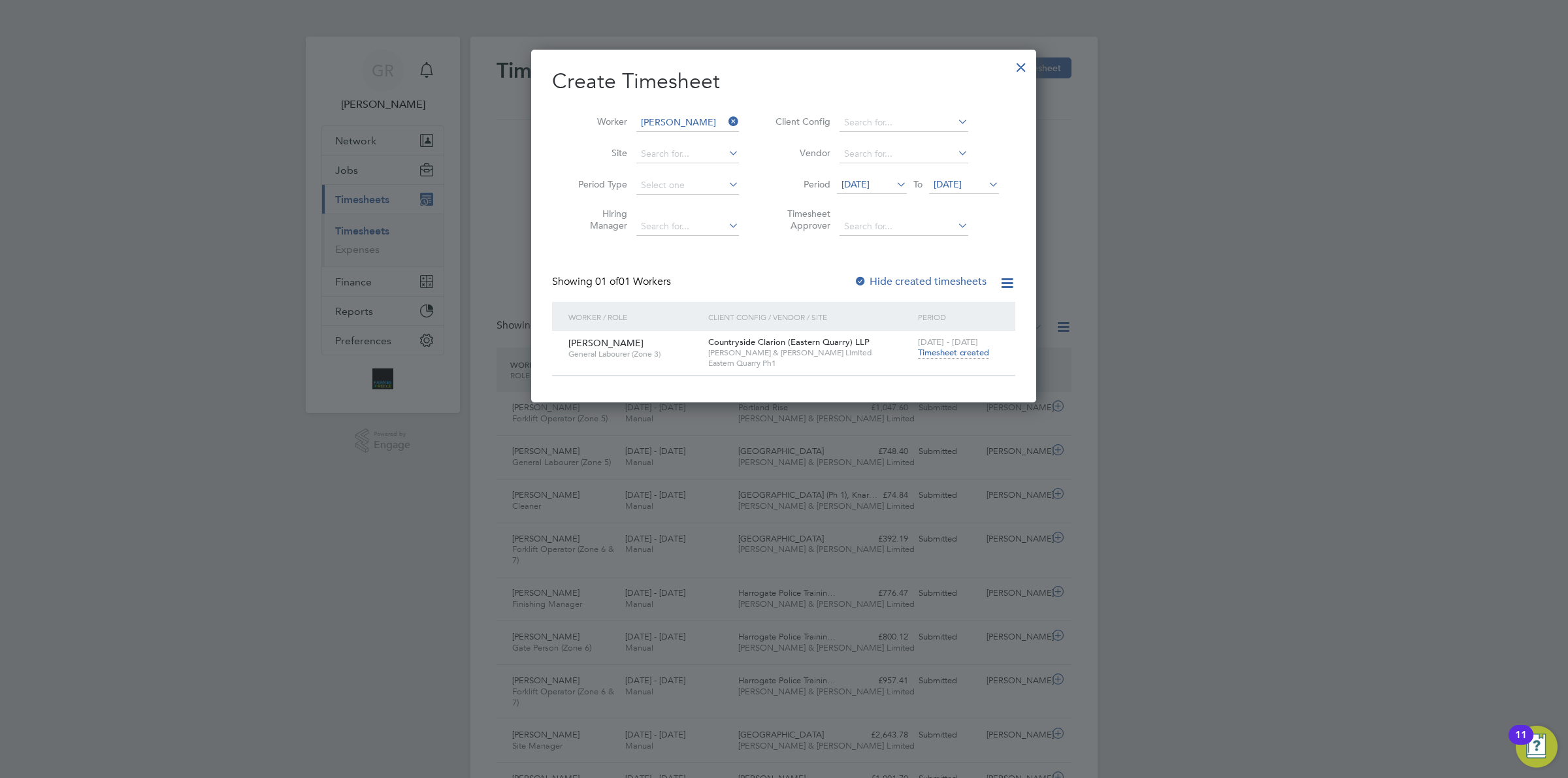
click at [726, 119] on icon at bounding box center [726, 121] width 0 height 18
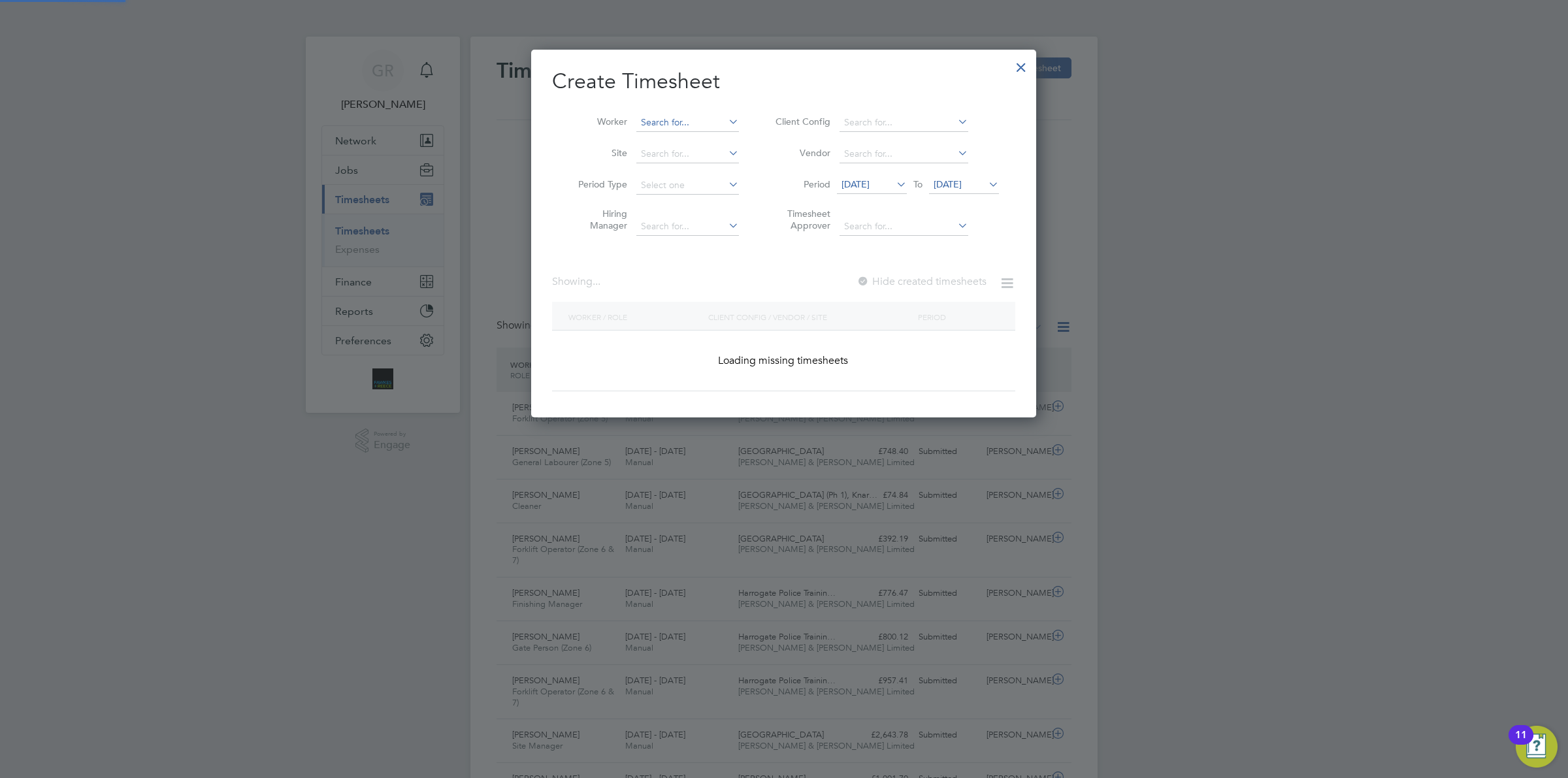
click at [682, 129] on input at bounding box center [687, 123] width 102 height 18
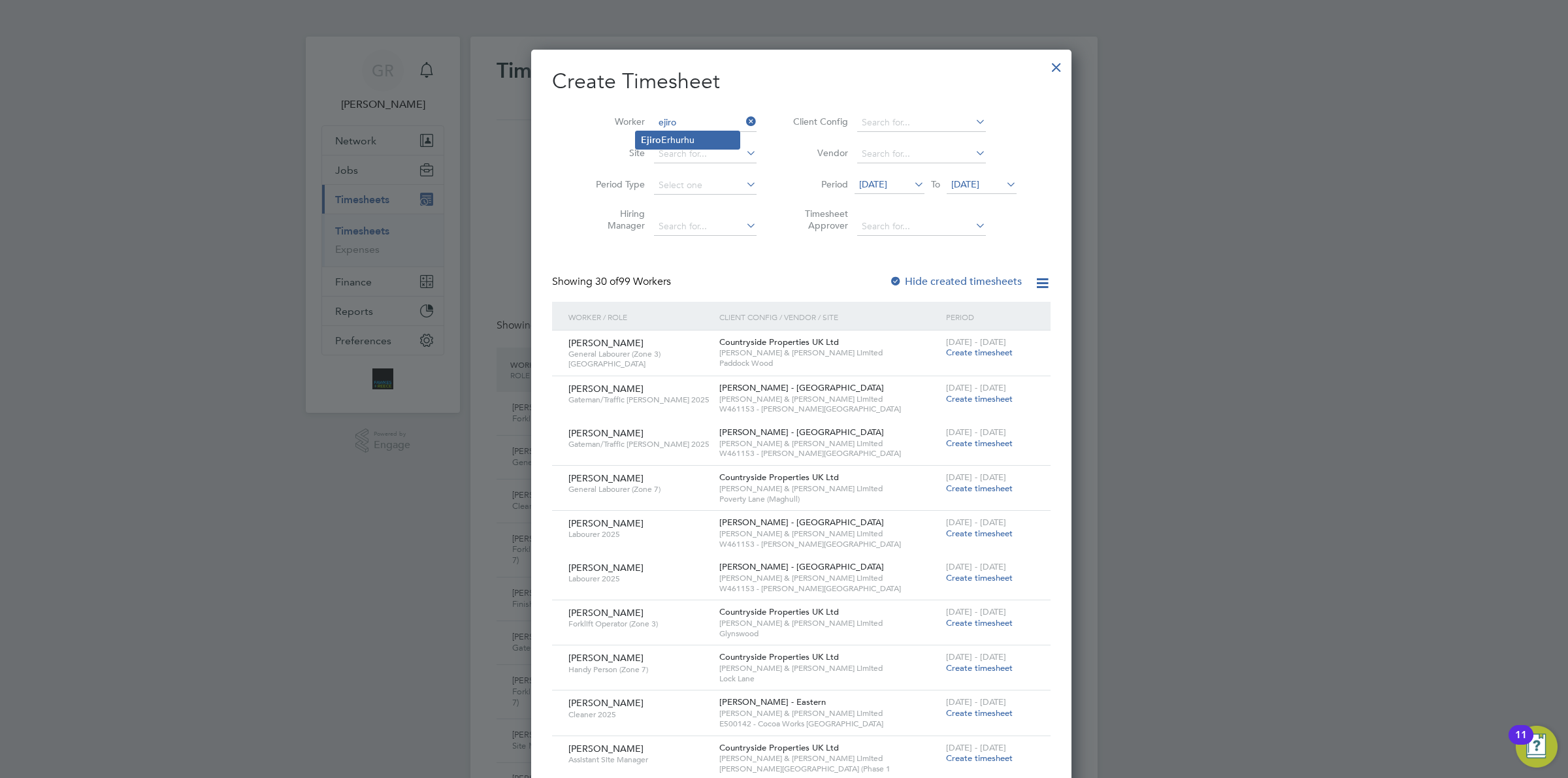
click at [688, 134] on li "[PERSON_NAME]" at bounding box center [688, 140] width 104 height 18
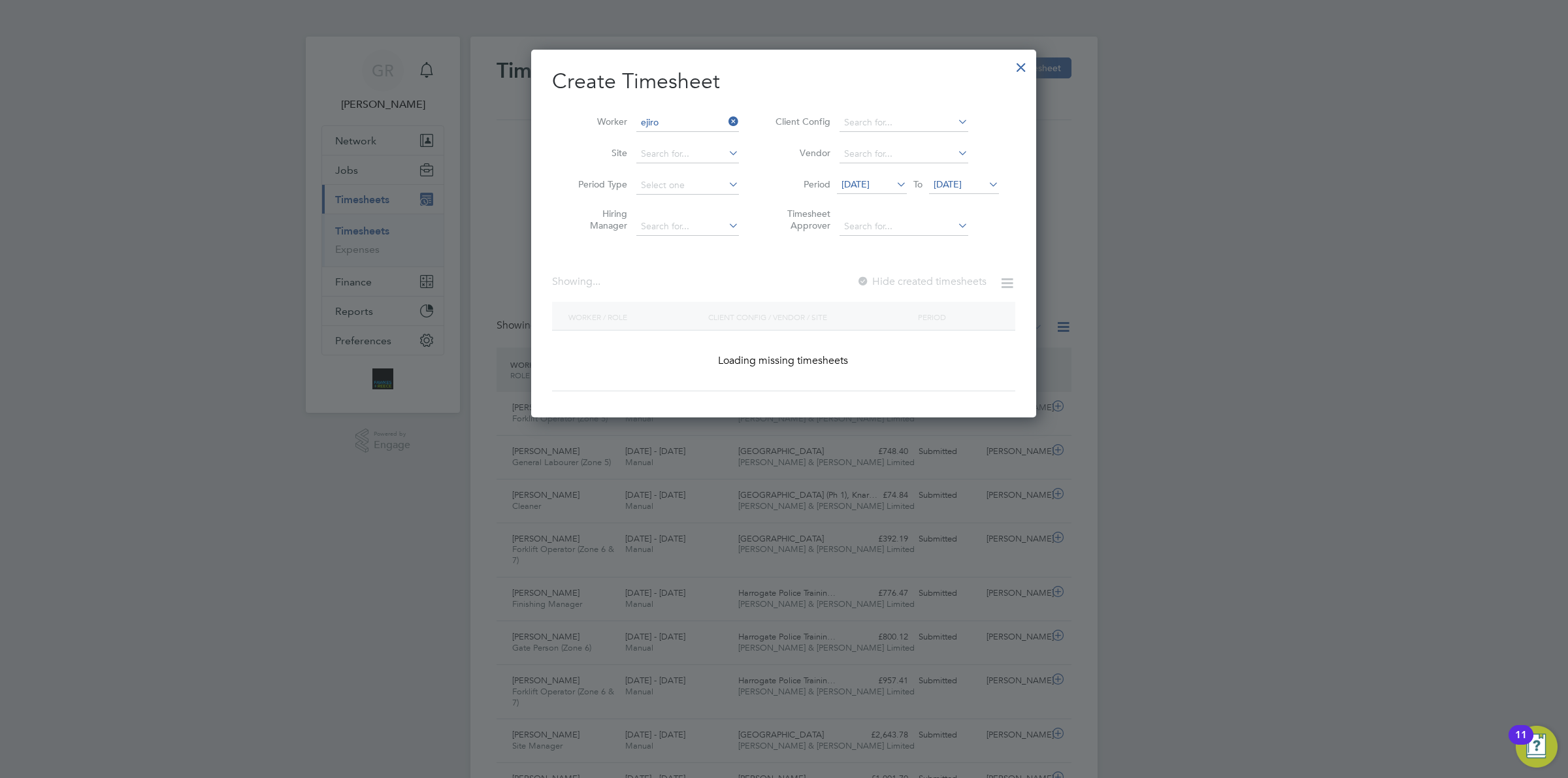
type input "[PERSON_NAME]"
click at [870, 187] on span "[DATE]" at bounding box center [856, 184] width 28 height 11
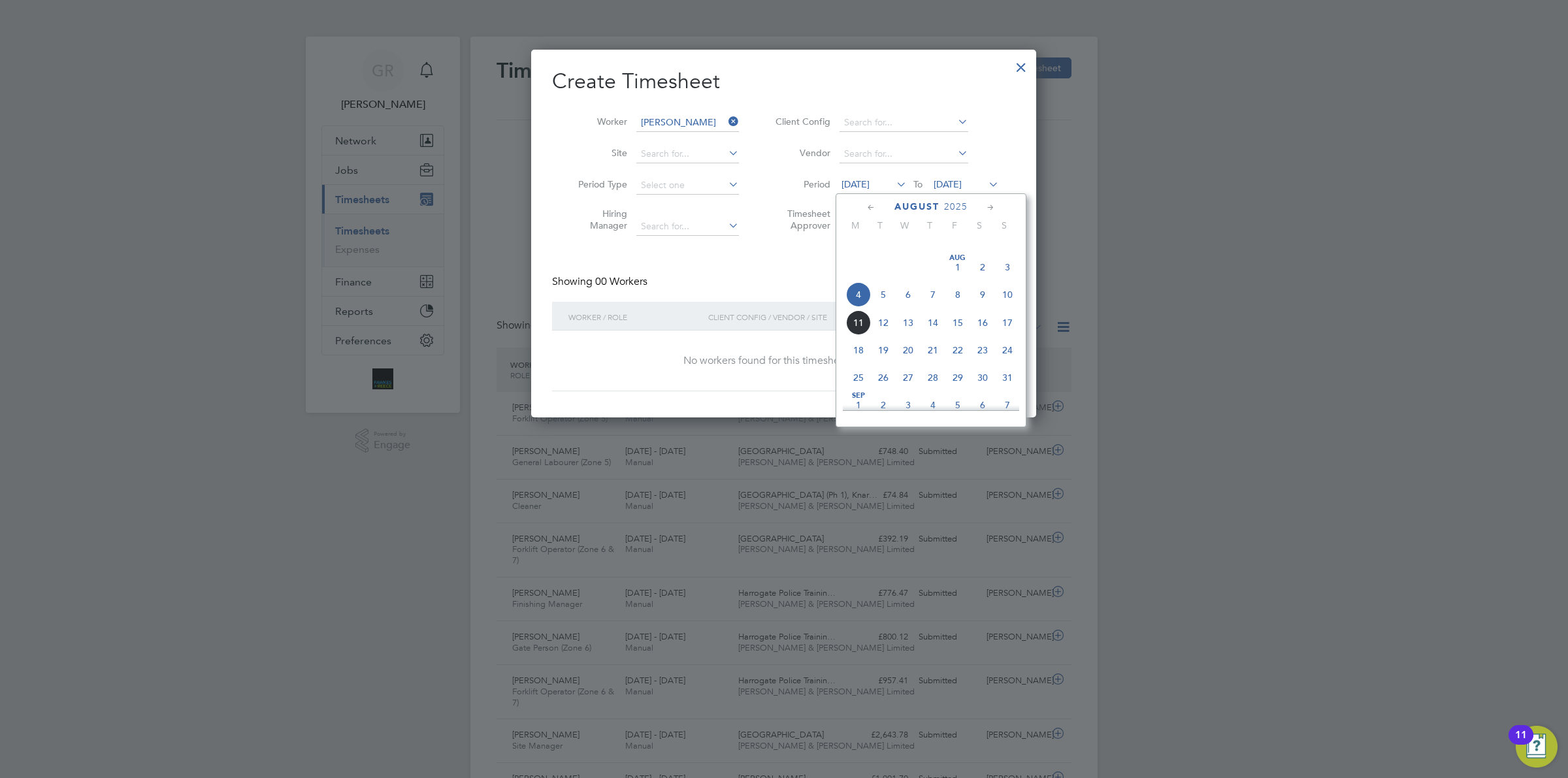
click at [854, 308] on span "4" at bounding box center [858, 294] width 25 height 25
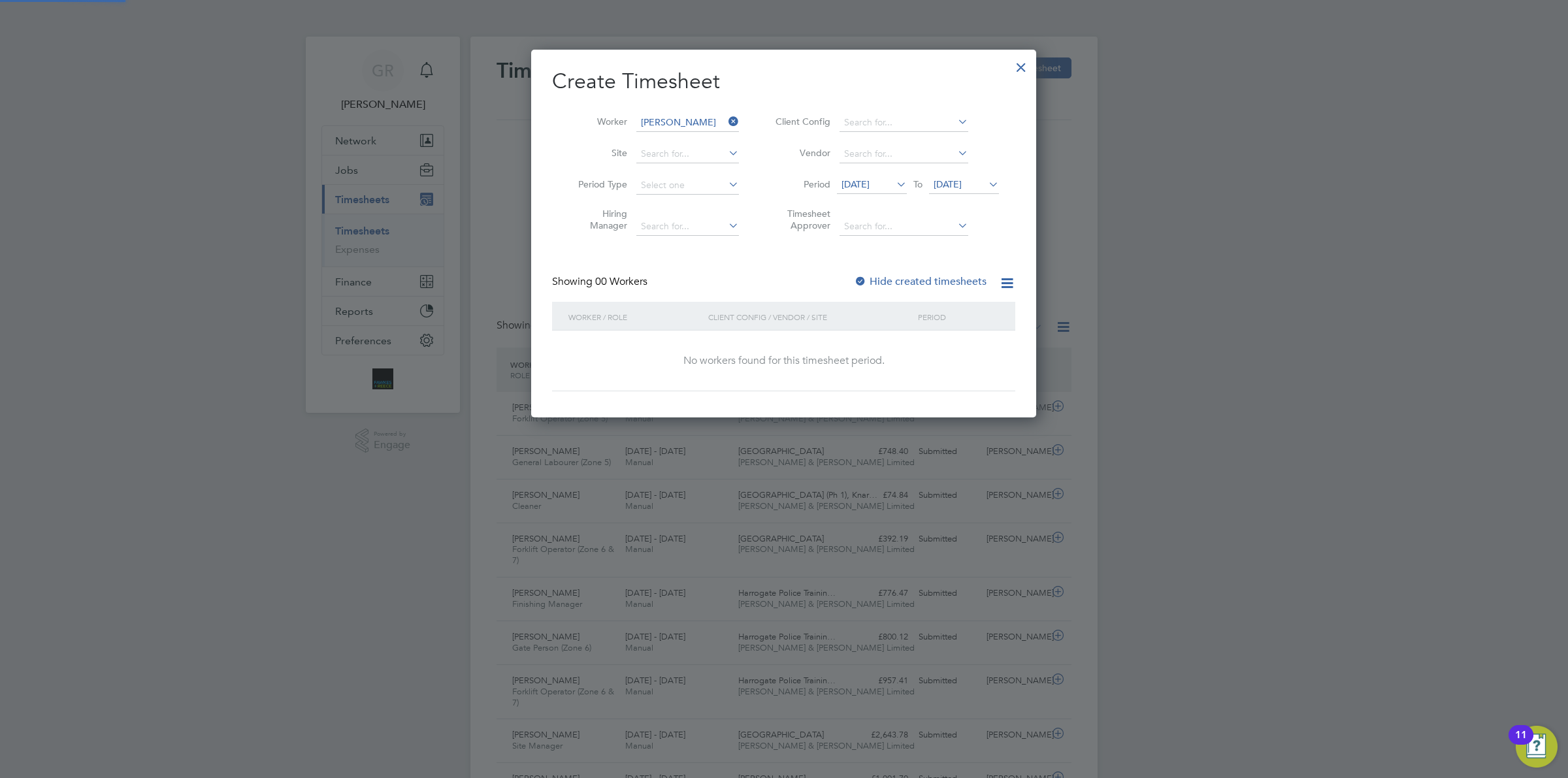
click at [962, 181] on span "[DATE]" at bounding box center [948, 184] width 28 height 11
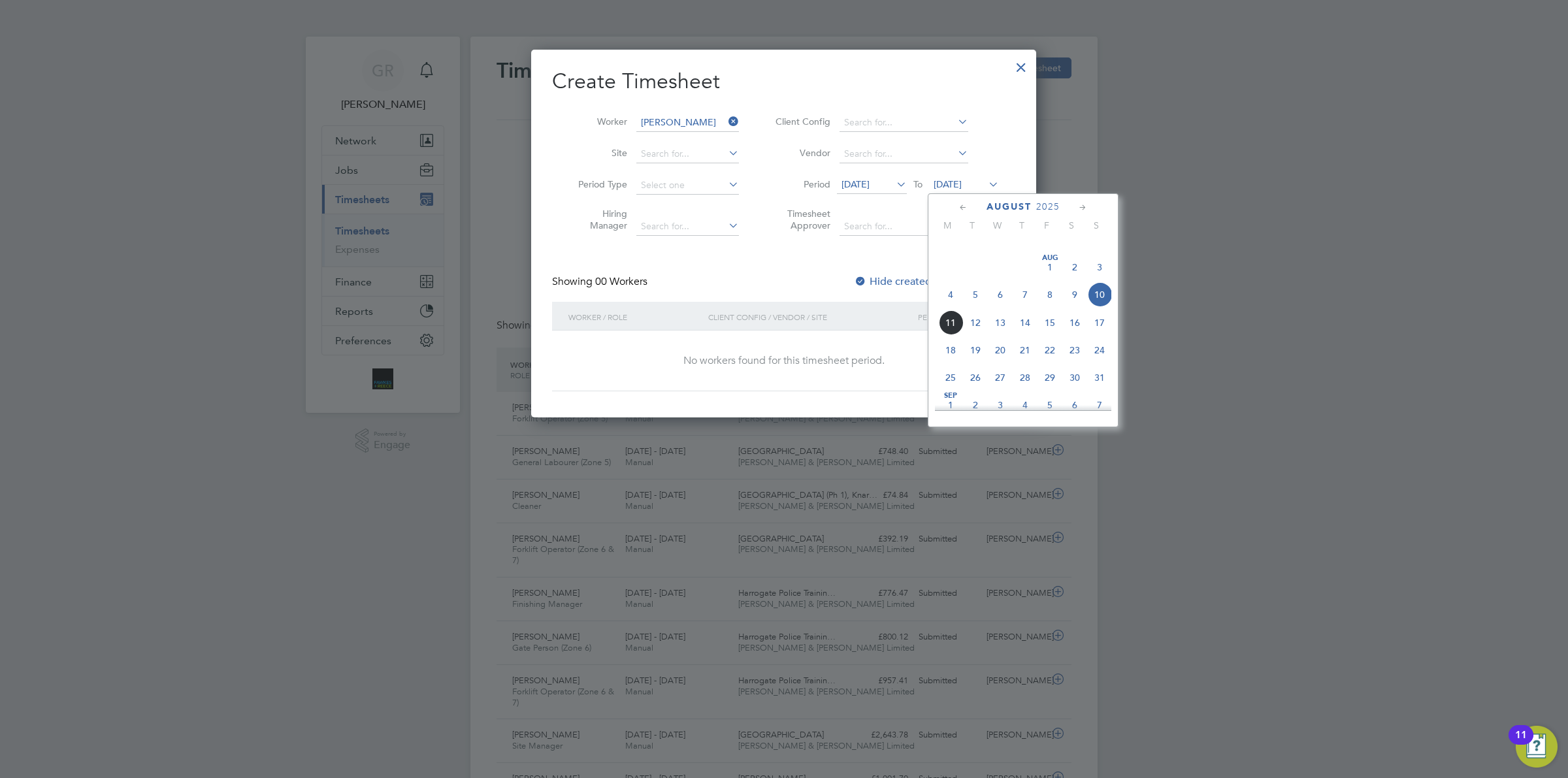
click at [1094, 308] on span "10" at bounding box center [1099, 294] width 25 height 25
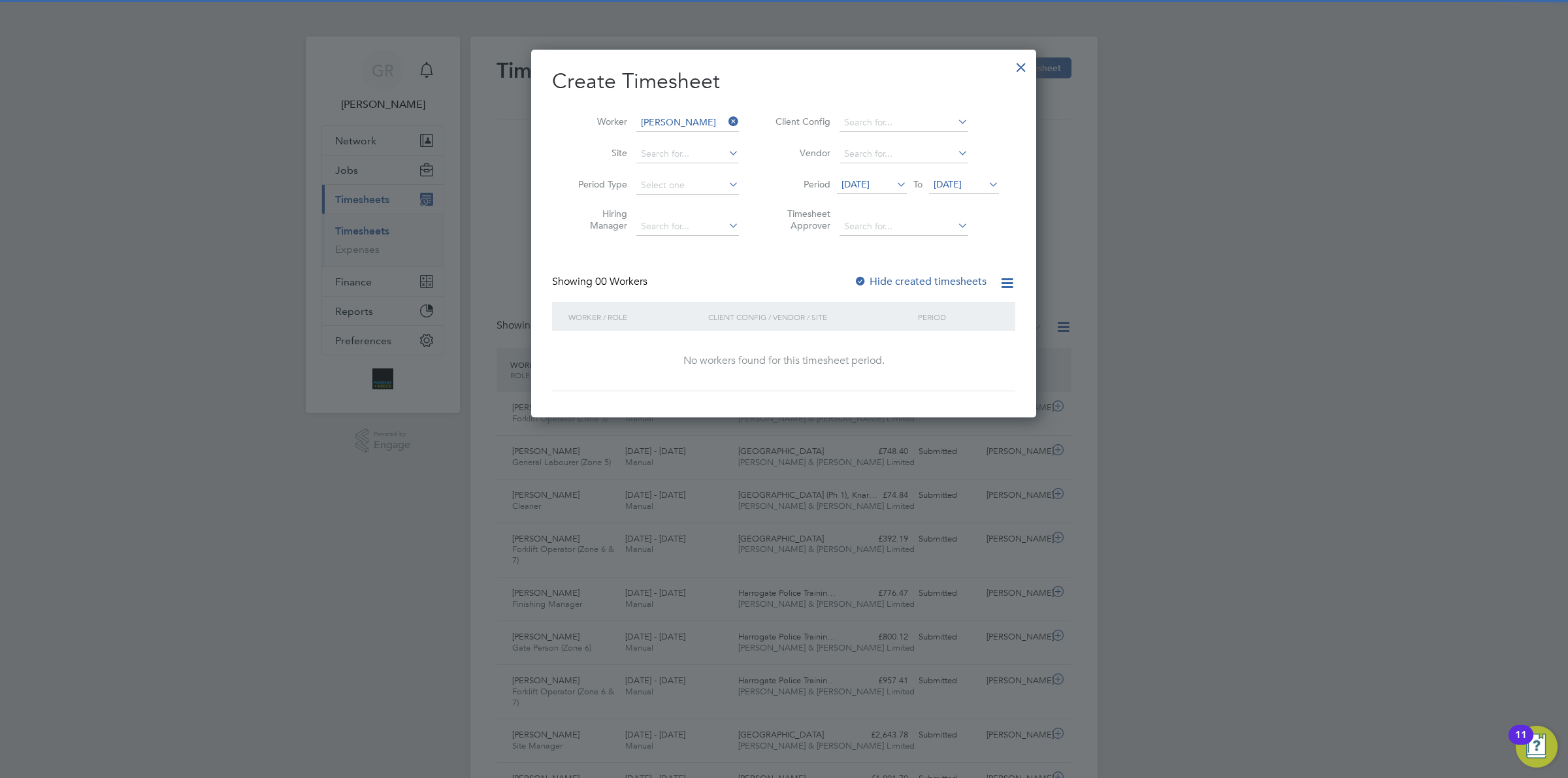
click at [919, 278] on label "Hide created timesheets" at bounding box center [920, 281] width 132 height 13
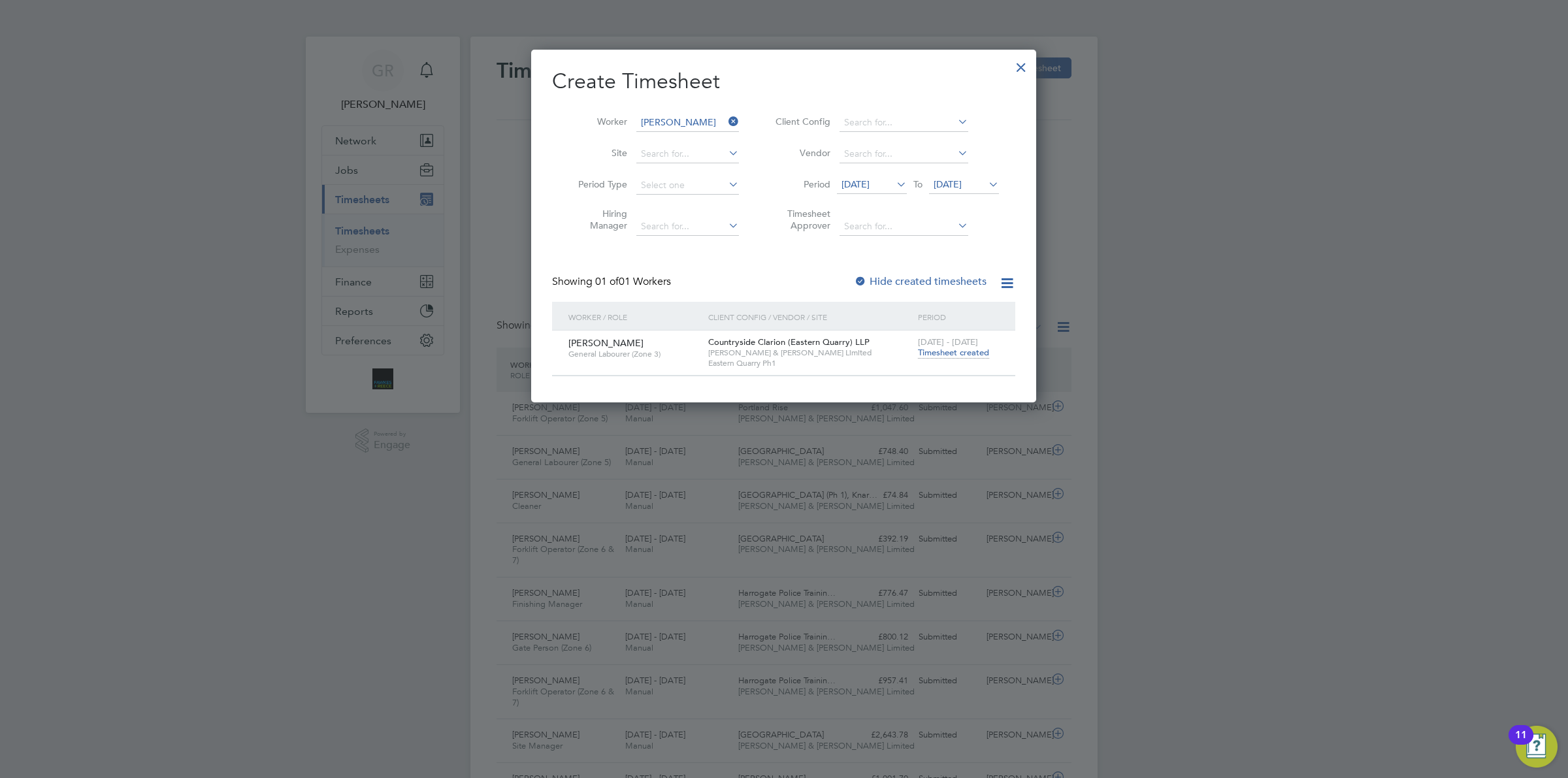
click at [951, 358] on div "[DATE] - [DATE] Timesheet created" at bounding box center [958, 348] width 88 height 35
click at [952, 348] on span "Timesheet created" at bounding box center [953, 352] width 71 height 11
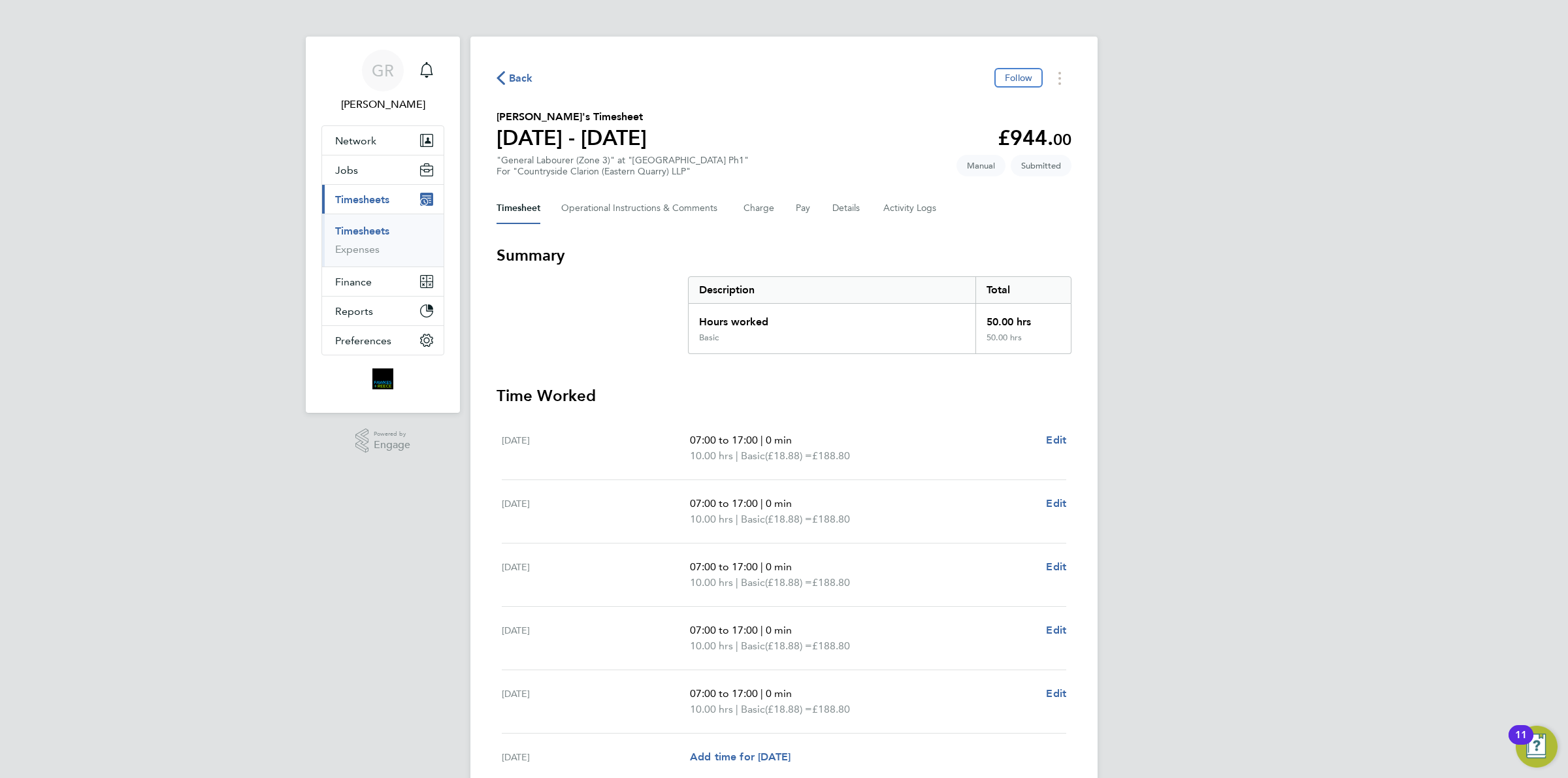
click at [493, 64] on div "Back Follow [PERSON_NAME]'s Timesheet [DATE] - [DATE] £944. 00 "General Laboure…" at bounding box center [784, 480] width 627 height 887
click at [523, 83] on span "Back" at bounding box center [521, 79] width 25 height 16
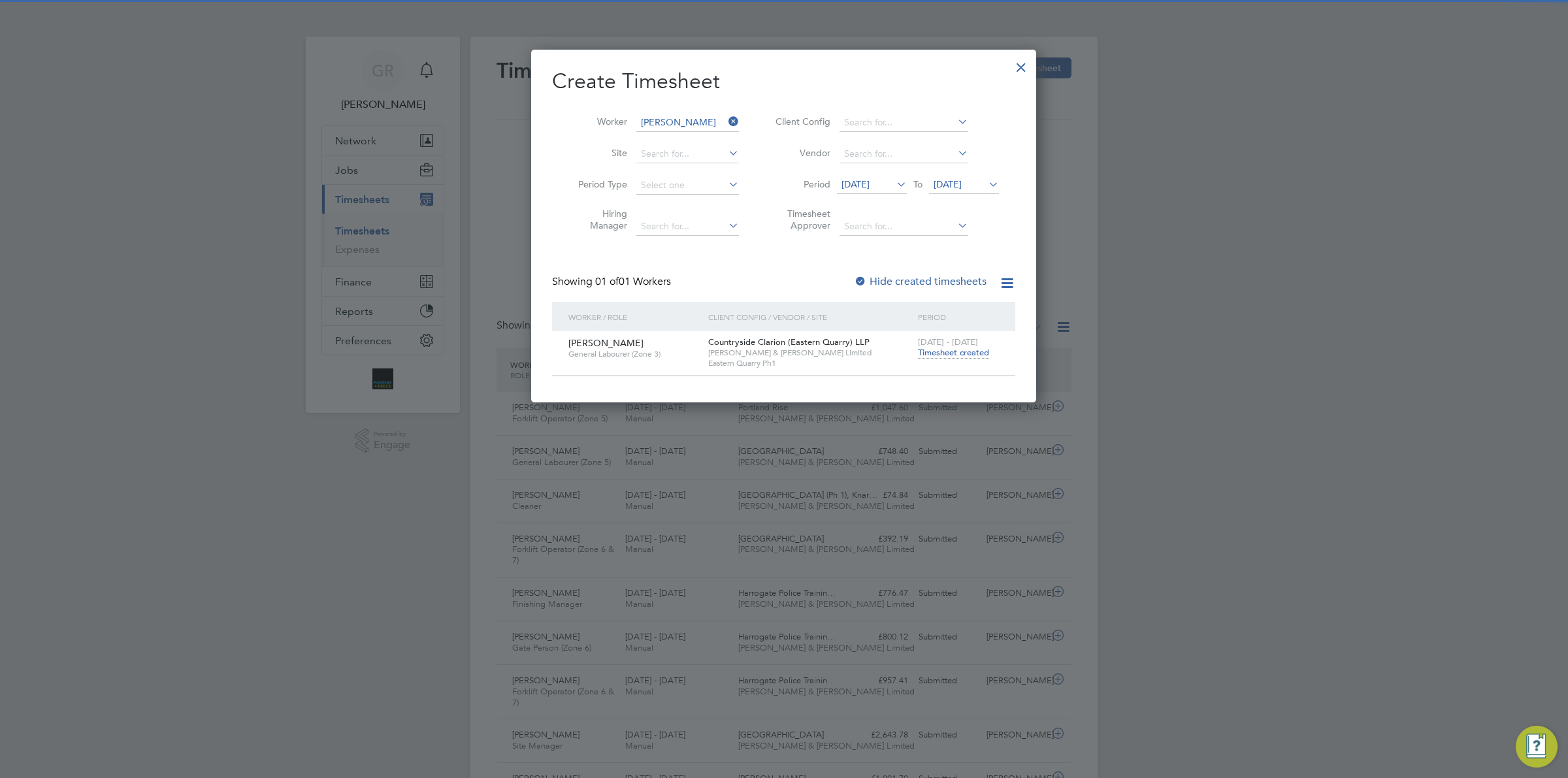
click at [726, 116] on icon at bounding box center [726, 121] width 0 height 18
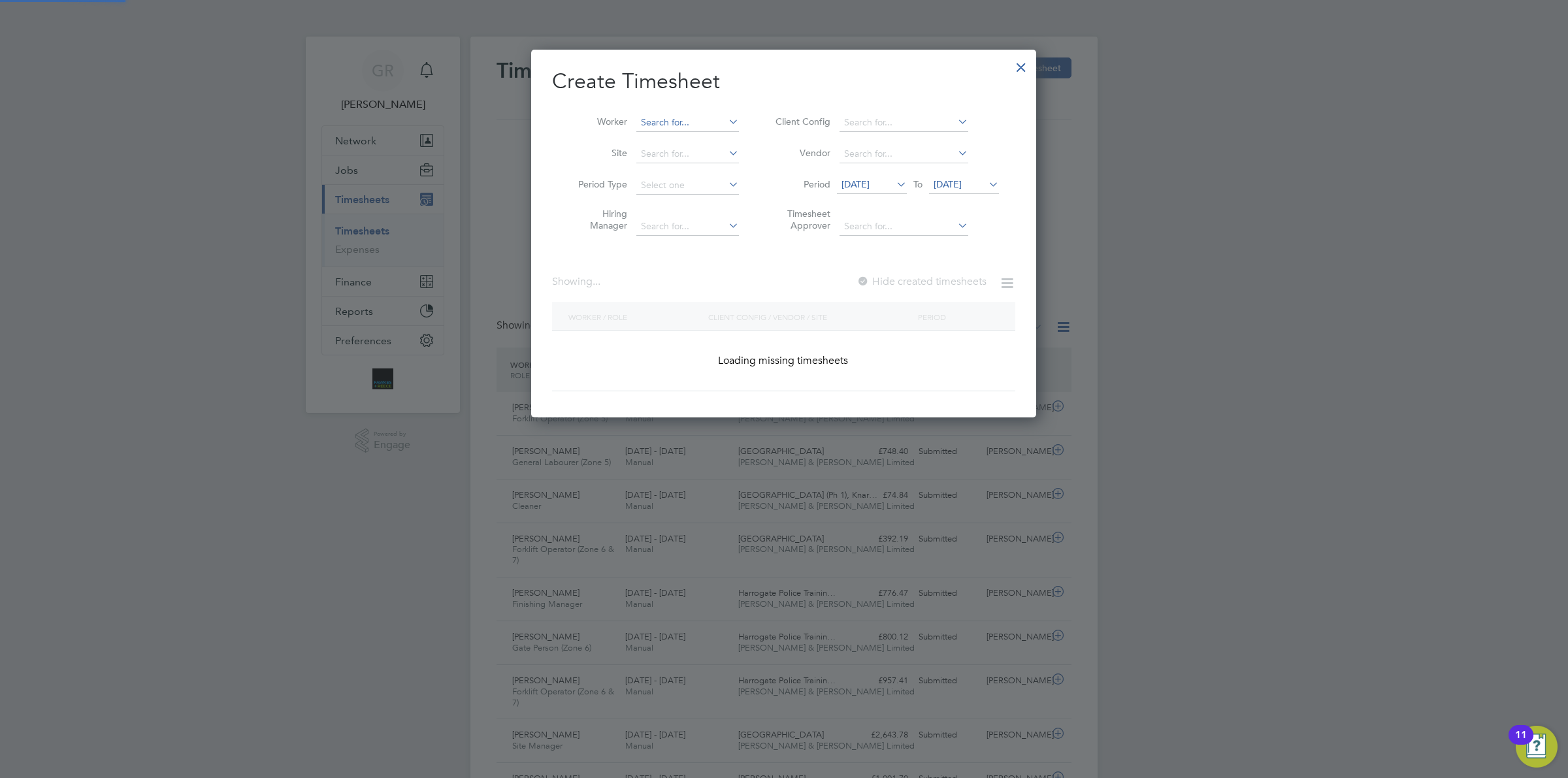
click at [683, 119] on input at bounding box center [687, 123] width 102 height 18
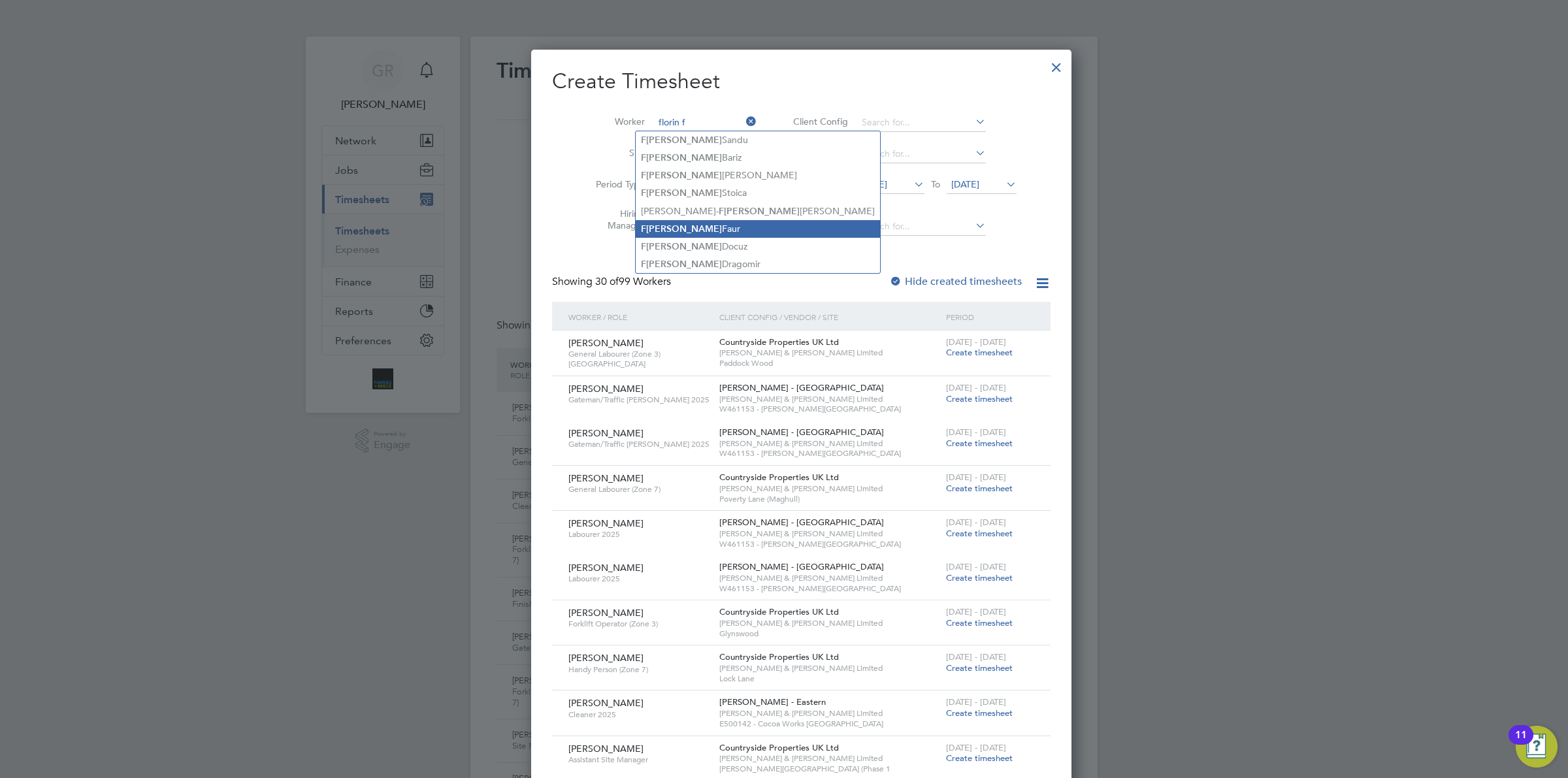
click at [690, 233] on li "F [PERSON_NAME]" at bounding box center [758, 229] width 244 height 18
type input "[PERSON_NAME]"
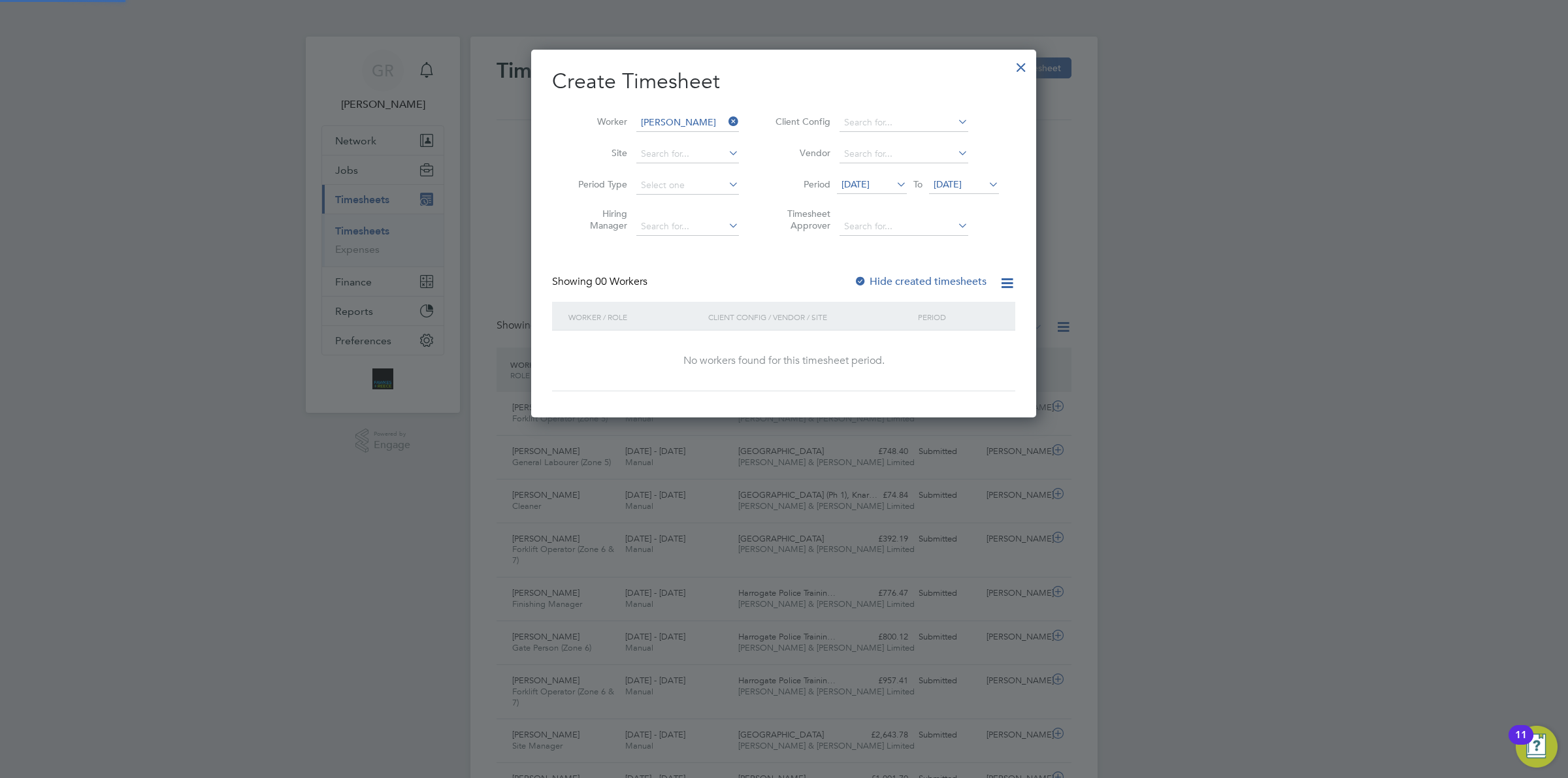
click at [870, 180] on span "[DATE]" at bounding box center [856, 184] width 28 height 11
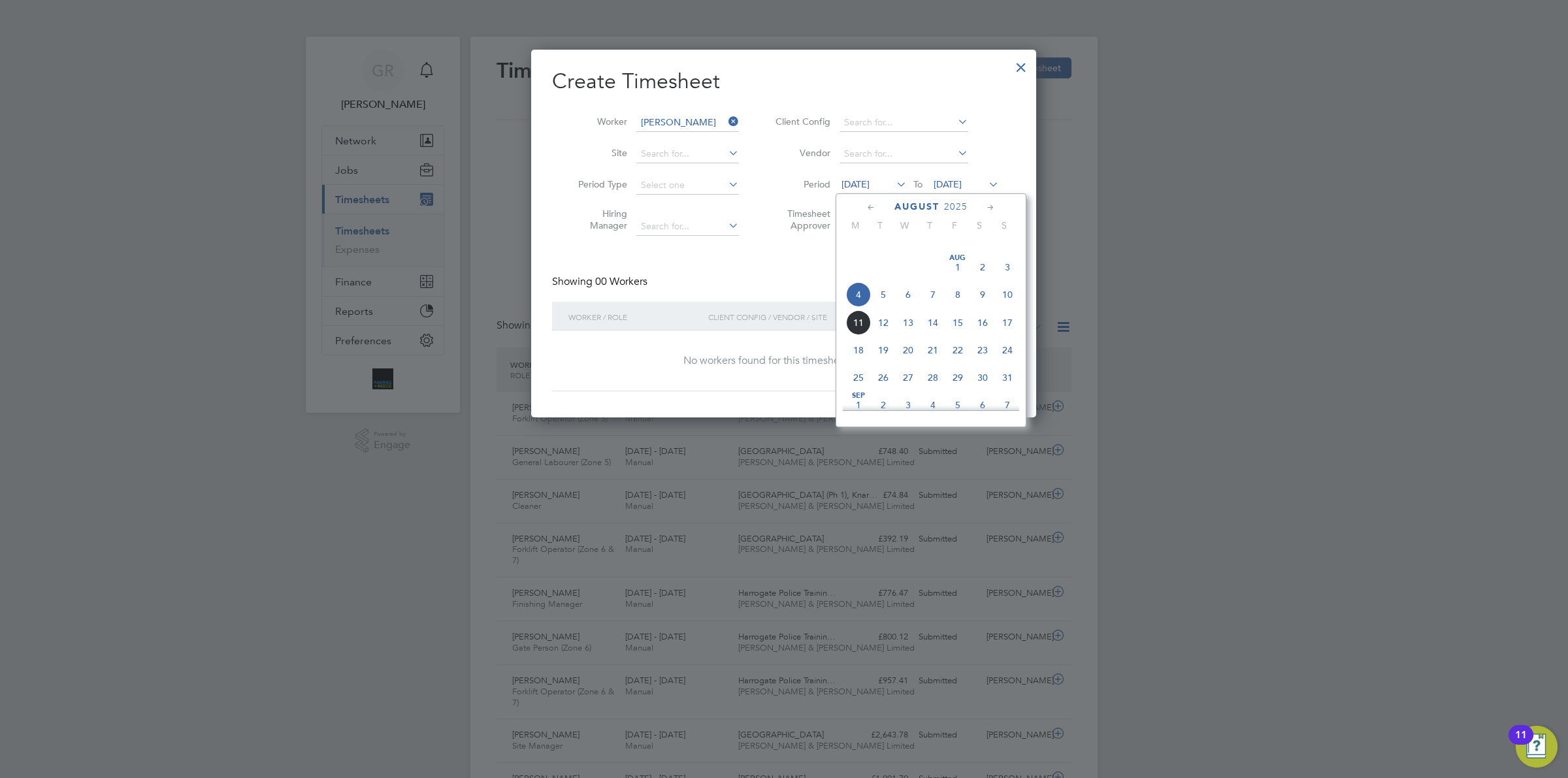
click at [864, 308] on span "4" at bounding box center [858, 294] width 25 height 25
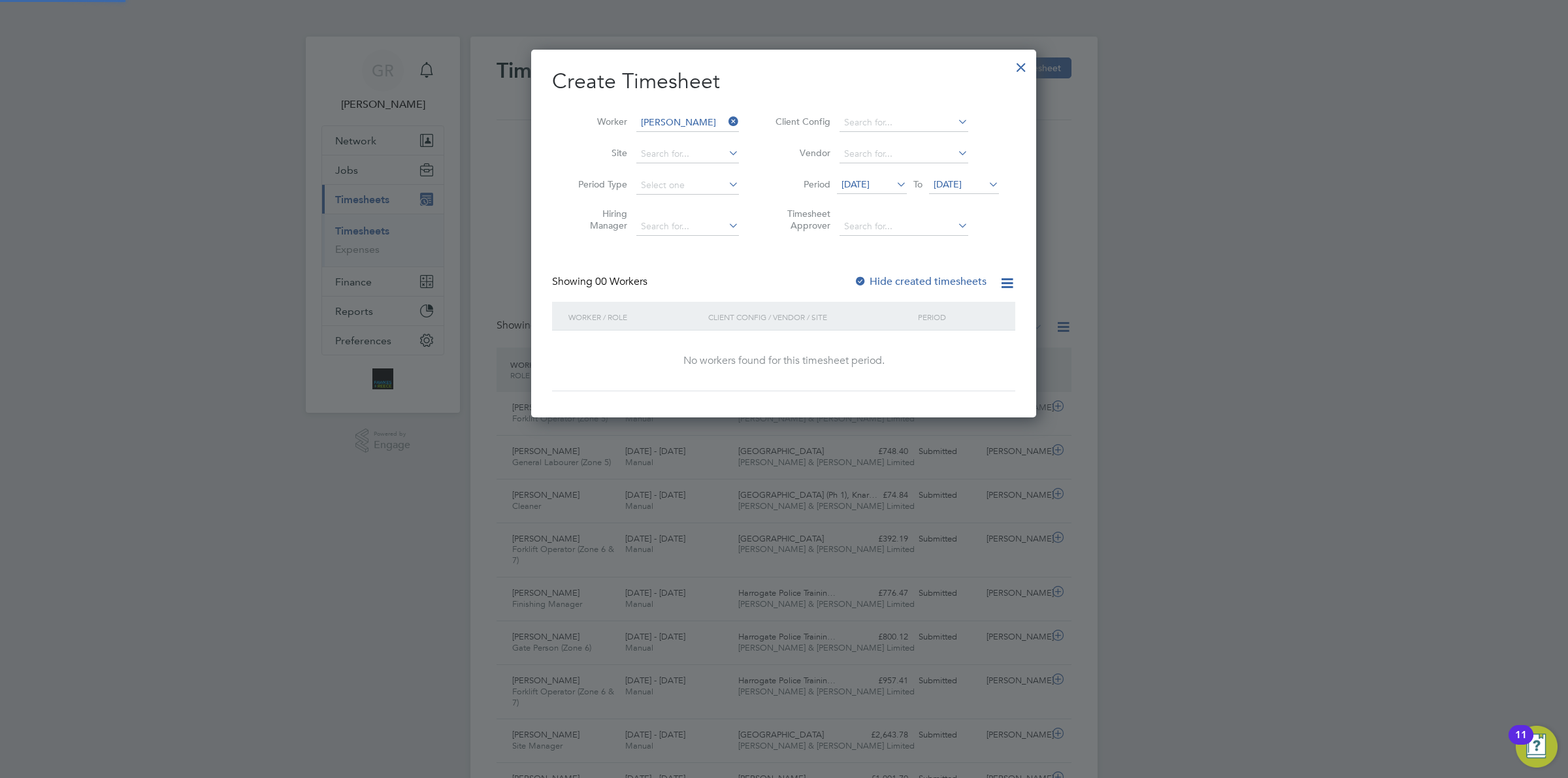
click at [962, 179] on span "[DATE]" at bounding box center [948, 184] width 28 height 11
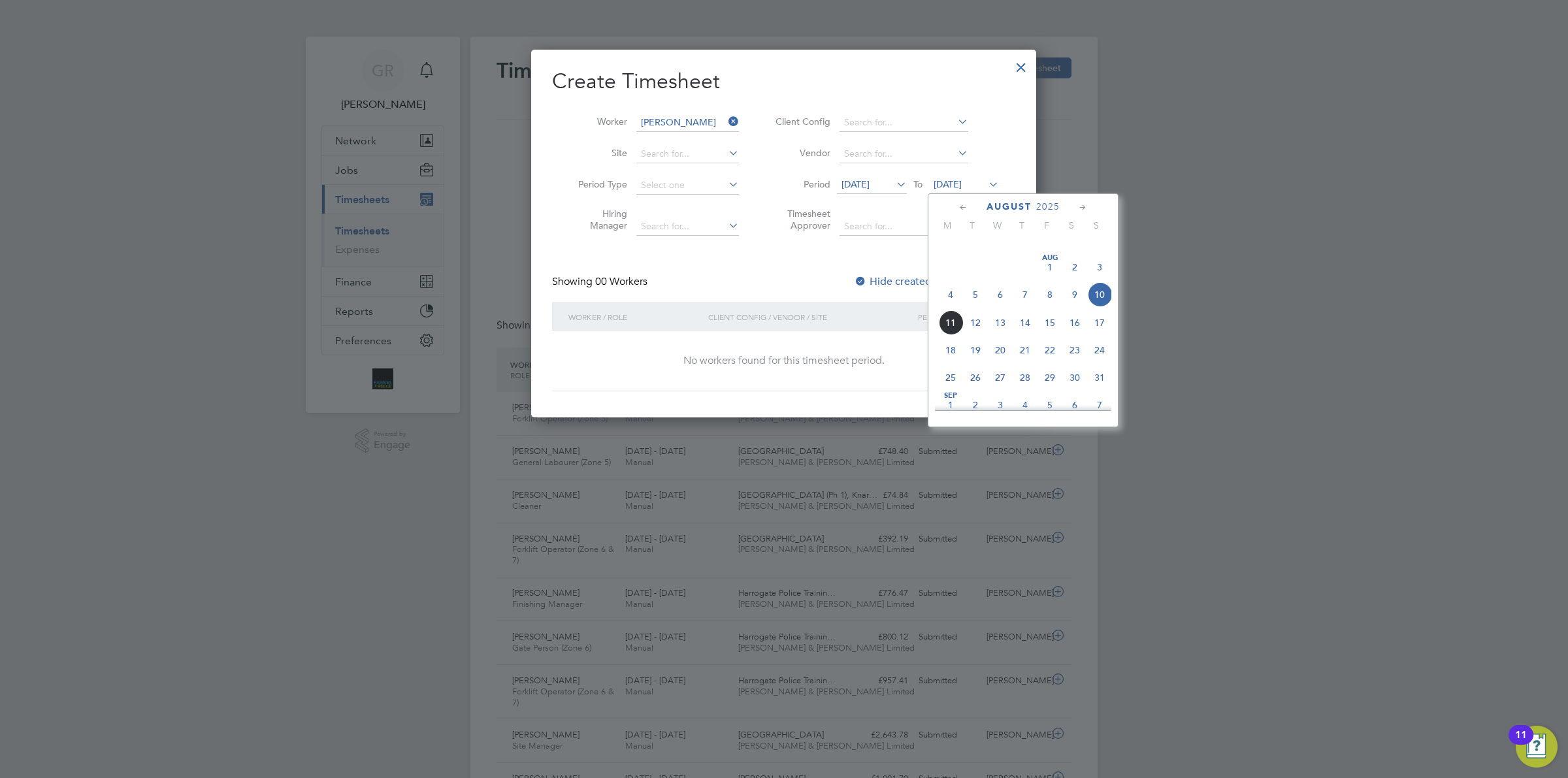
click at [1092, 308] on span "10" at bounding box center [1099, 294] width 25 height 25
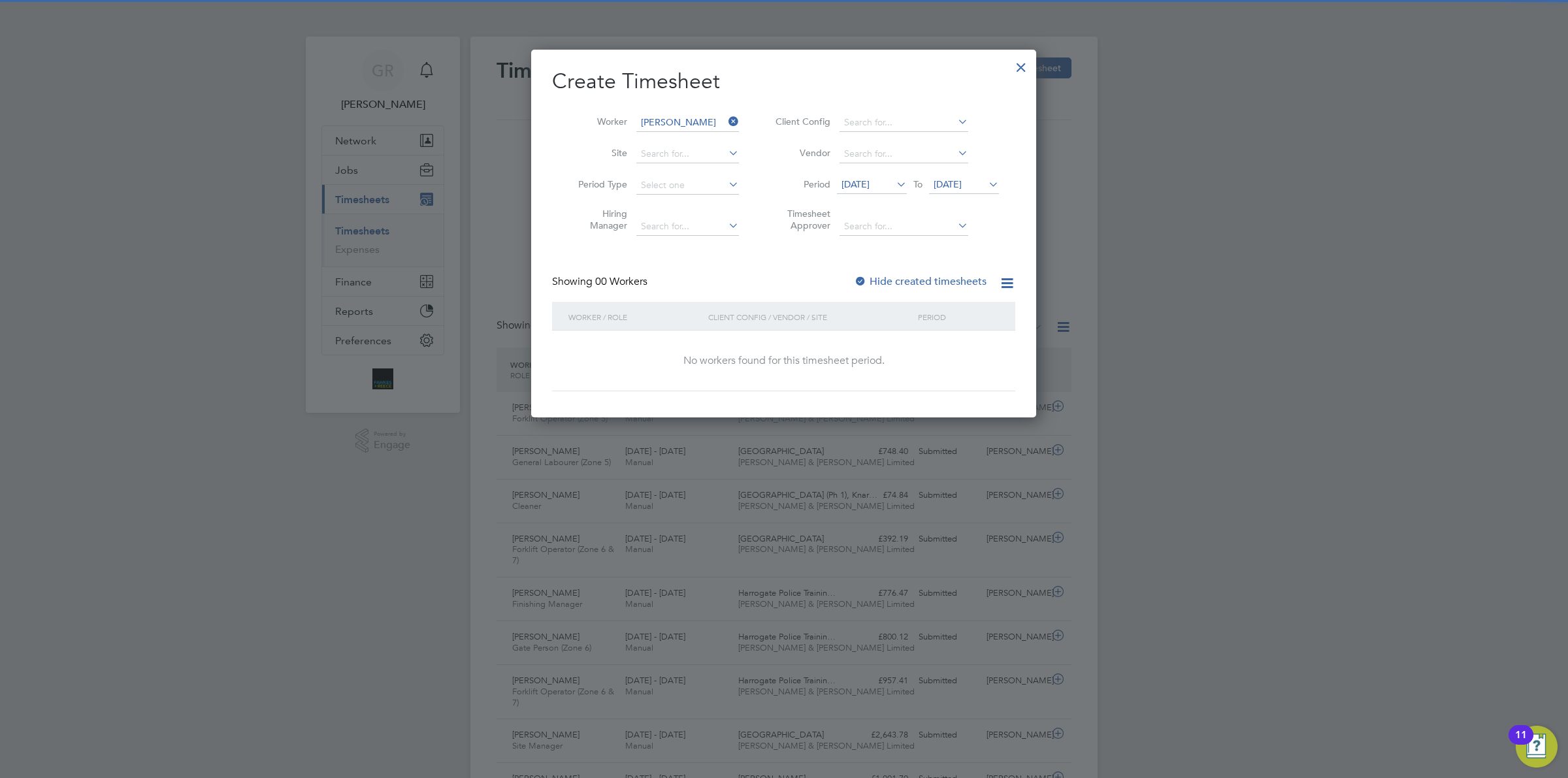
click at [908, 276] on label "Hide created timesheets" at bounding box center [920, 281] width 132 height 13
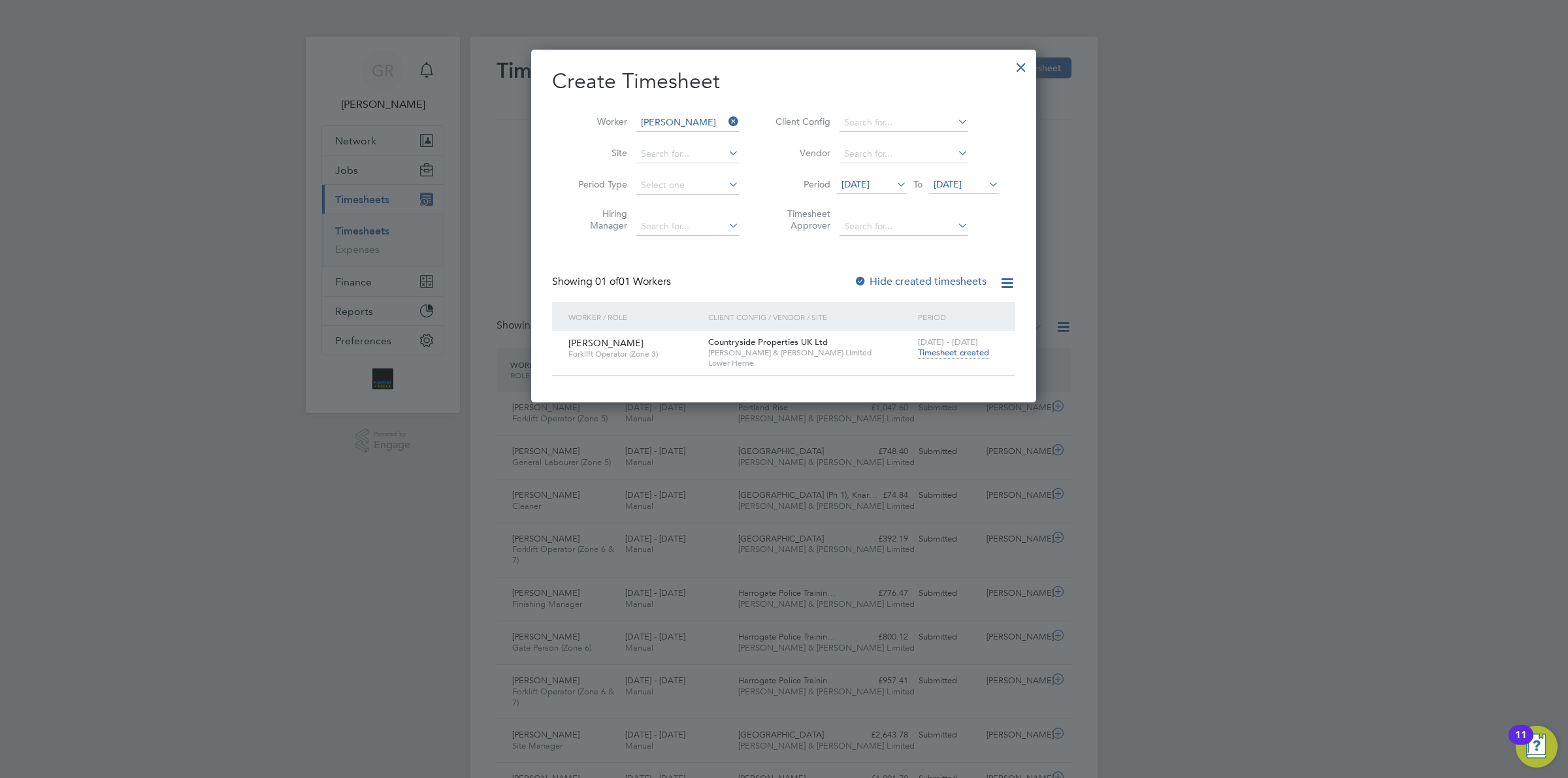
click at [958, 357] on span "Timesheet created" at bounding box center [953, 352] width 71 height 11
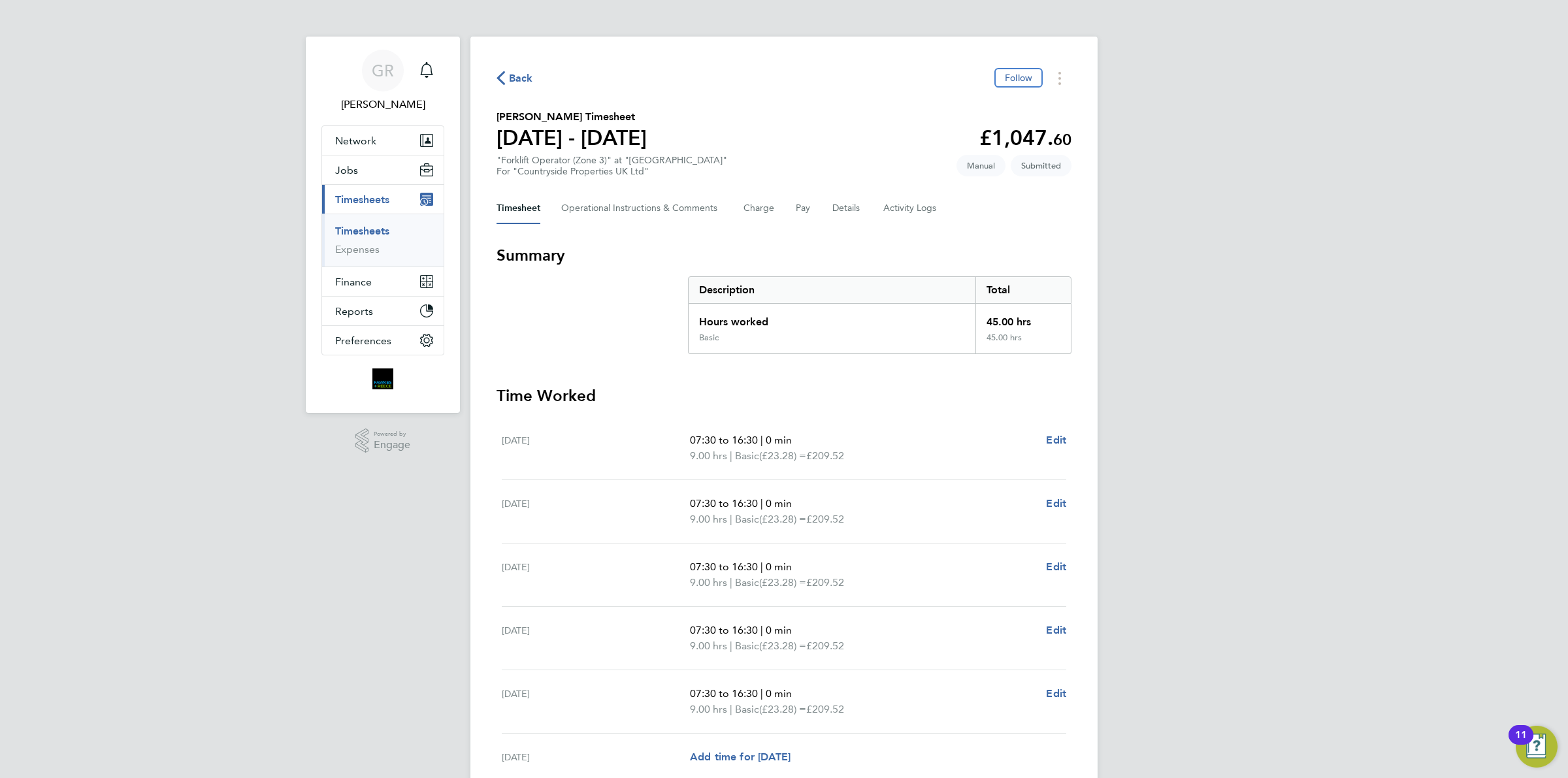
click at [520, 79] on span "Back" at bounding box center [521, 79] width 25 height 16
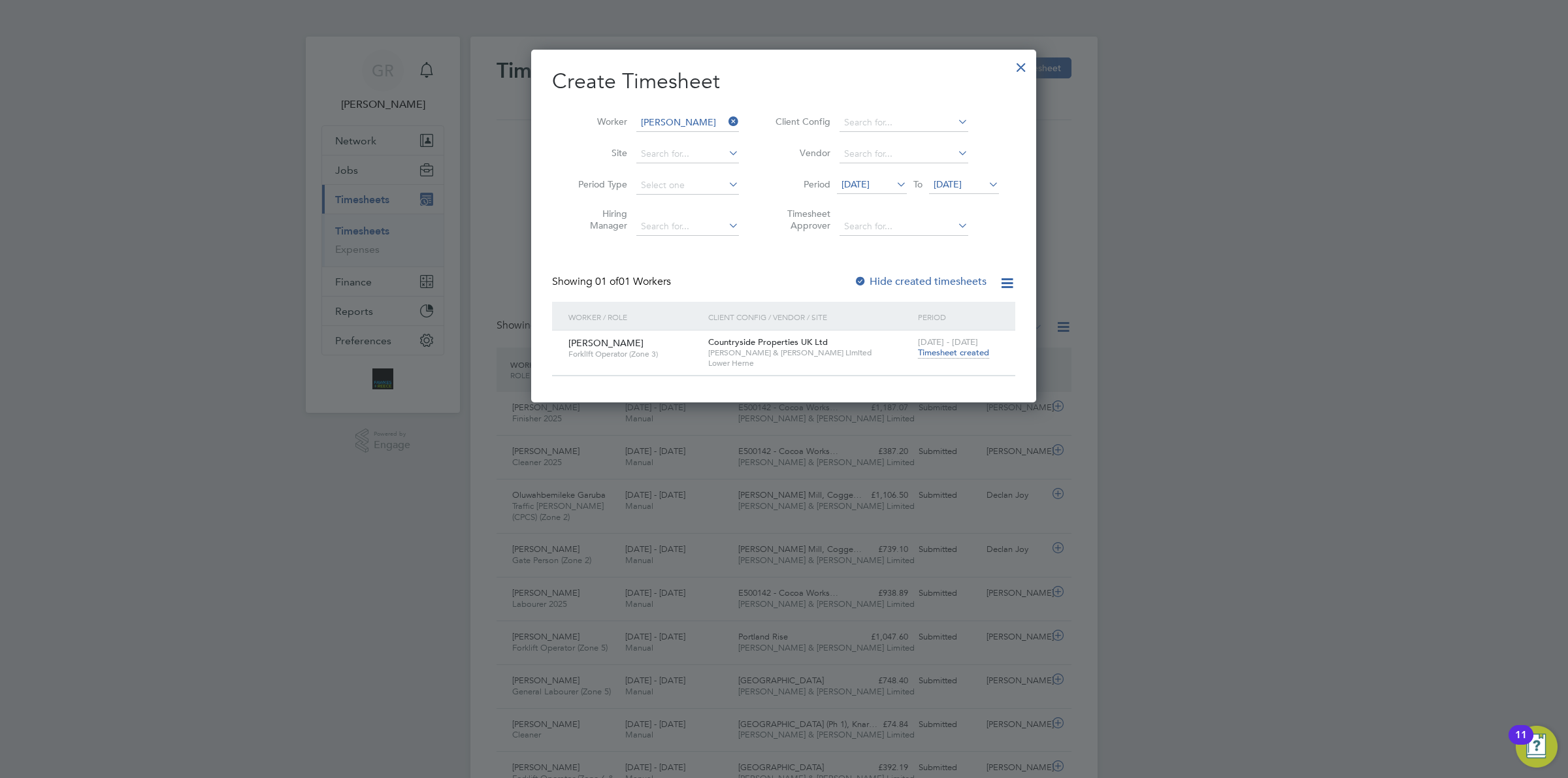
scroll to position [32, 113]
click at [726, 122] on icon at bounding box center [726, 121] width 0 height 18
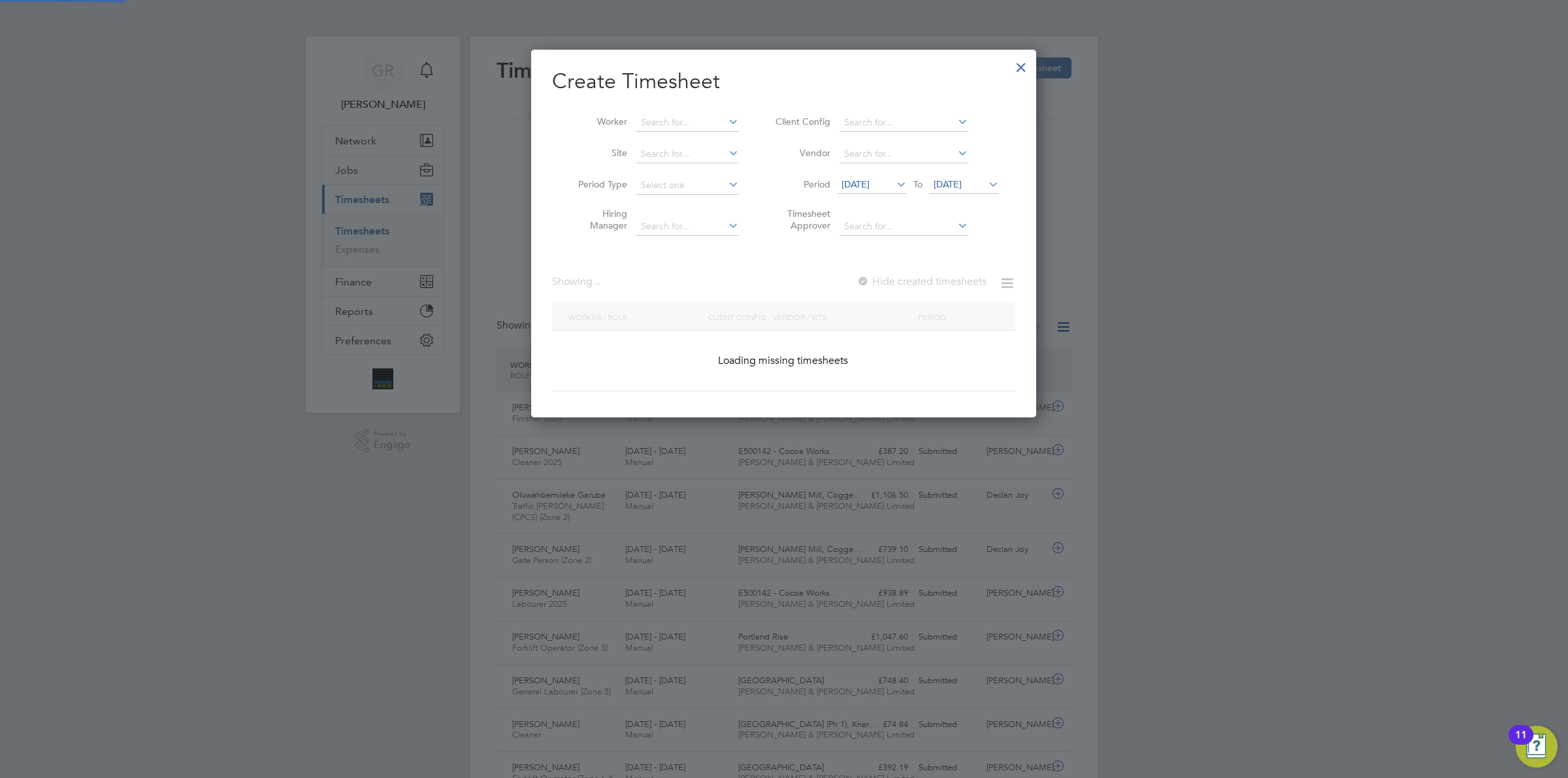
click at [647, 112] on li "Worker" at bounding box center [653, 123] width 203 height 32
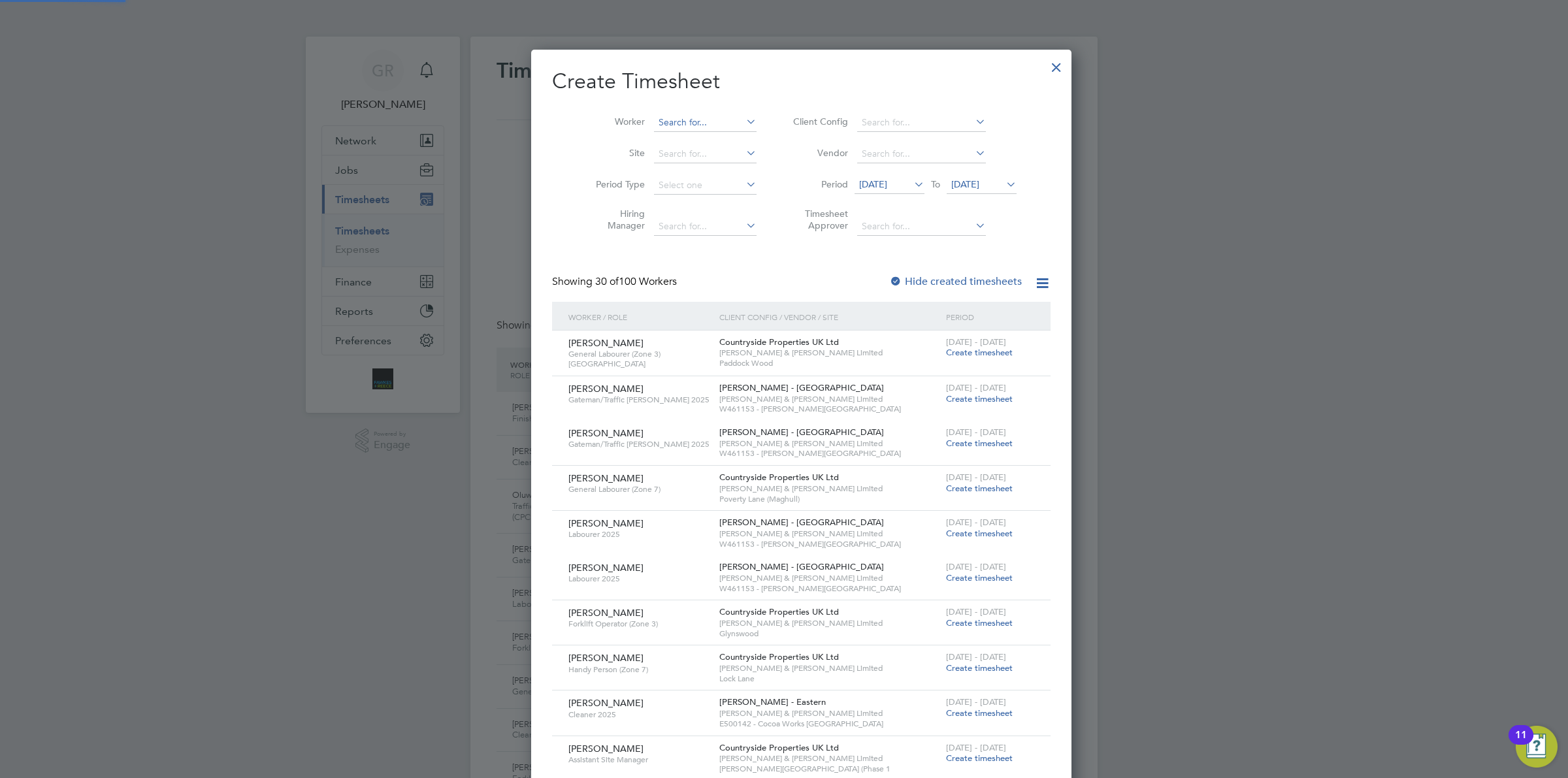
click at [655, 117] on input at bounding box center [704, 123] width 102 height 18
click at [690, 138] on li "[PERSON_NAME] We bster" at bounding box center [698, 140] width 124 height 18
type input "[PERSON_NAME]"
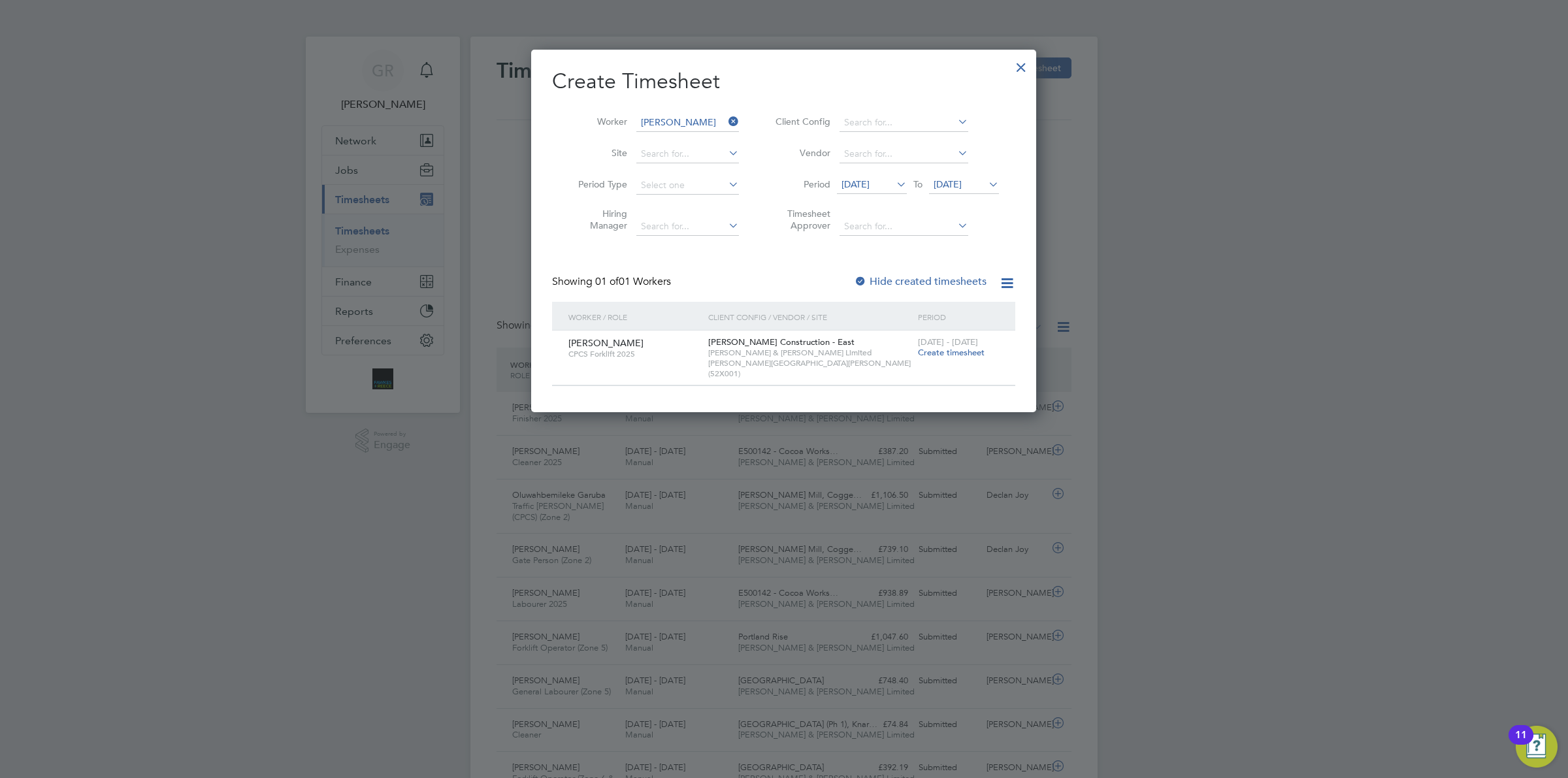
click at [939, 354] on span "Create timesheet" at bounding box center [951, 352] width 67 height 11
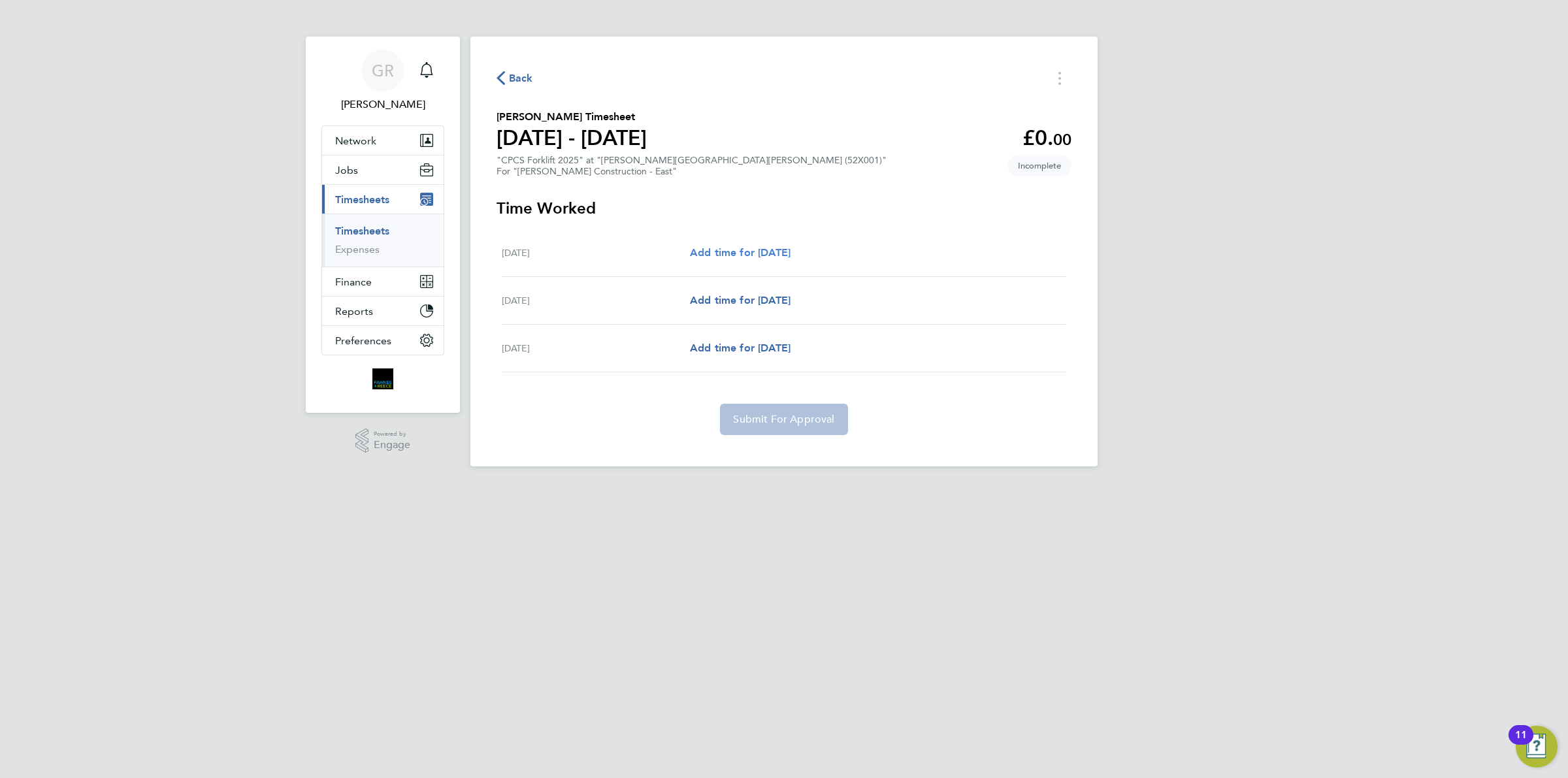
click at [746, 251] on span "Add time for [DATE]" at bounding box center [740, 252] width 101 height 12
select select "30"
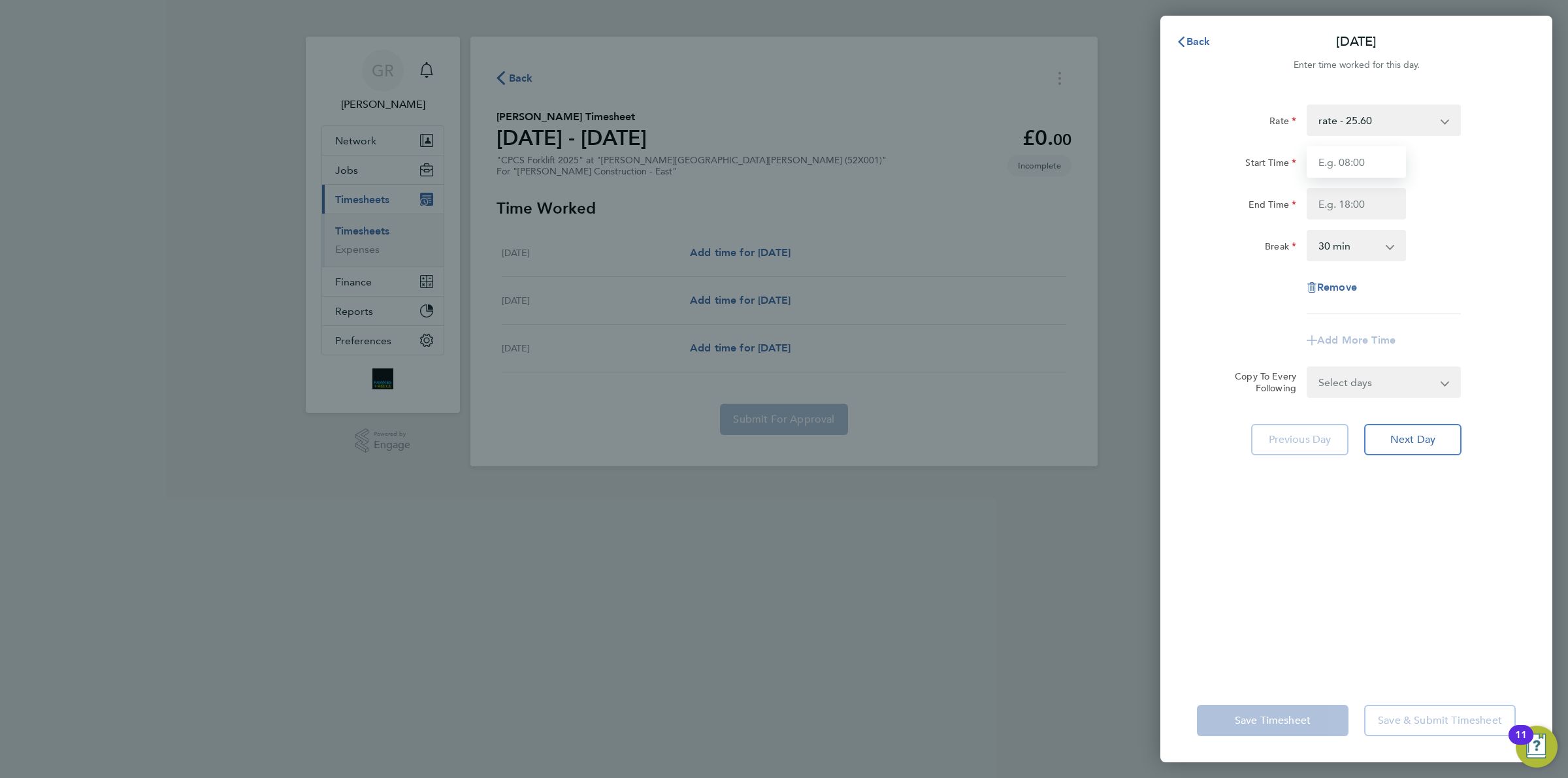
click at [1366, 155] on input "Start Time" at bounding box center [1356, 162] width 99 height 32
type input "07:30"
type input "16:30"
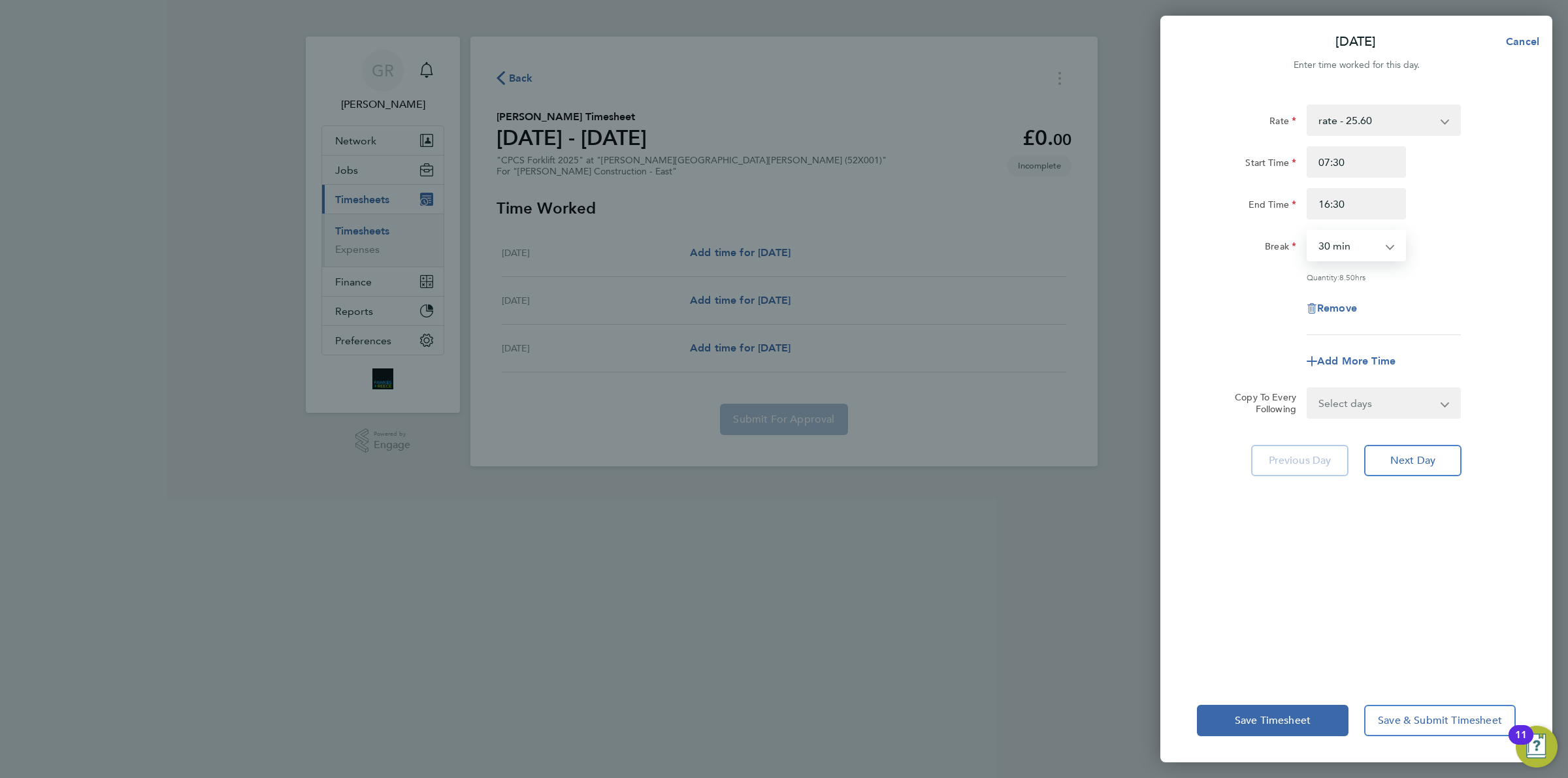
click at [1376, 253] on select "0 min 15 min 30 min 45 min 60 min 75 min 90 min" at bounding box center [1348, 245] width 81 height 29
select select "15"
click at [1308, 231] on select "0 min 15 min 30 min 45 min 60 min 75 min 90 min" at bounding box center [1348, 245] width 81 height 29
click at [1360, 258] on select "0 min 15 min 30 min 45 min 60 min 75 min 90 min" at bounding box center [1348, 245] width 81 height 29
drag, startPoint x: 1359, startPoint y: 199, endPoint x: 1253, endPoint y: 194, distance: 106.1
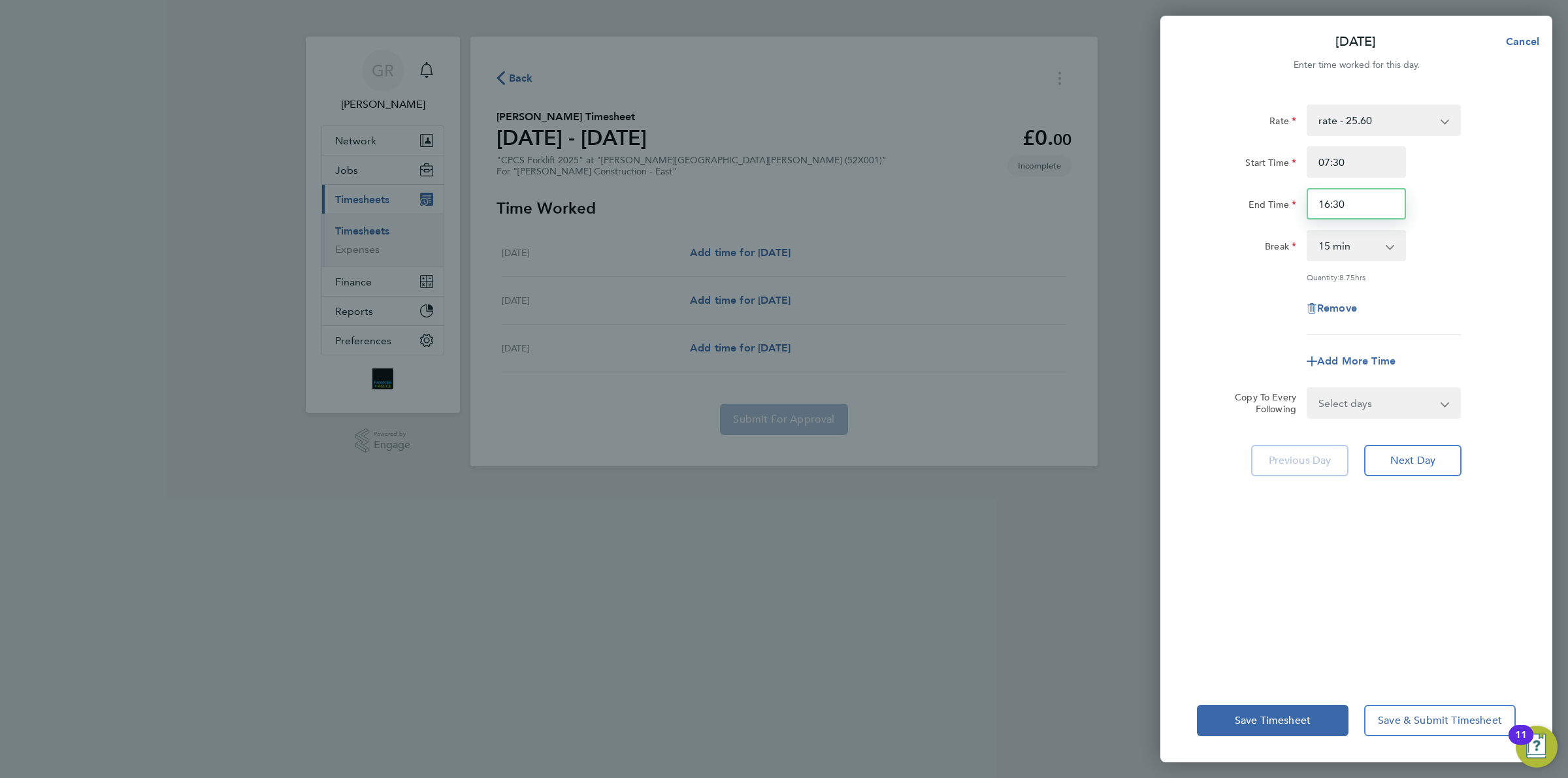
click at [1255, 194] on div "End Time 16:30" at bounding box center [1356, 204] width 329 height 32
type input "17:00"
click at [1357, 255] on select "0 min 15 min 30 min 45 min 60 min 75 min 90 min" at bounding box center [1348, 245] width 81 height 29
select select "30"
click at [1308, 231] on select "0 min 15 min 30 min 45 min 60 min 75 min 90 min" at bounding box center [1348, 245] width 81 height 29
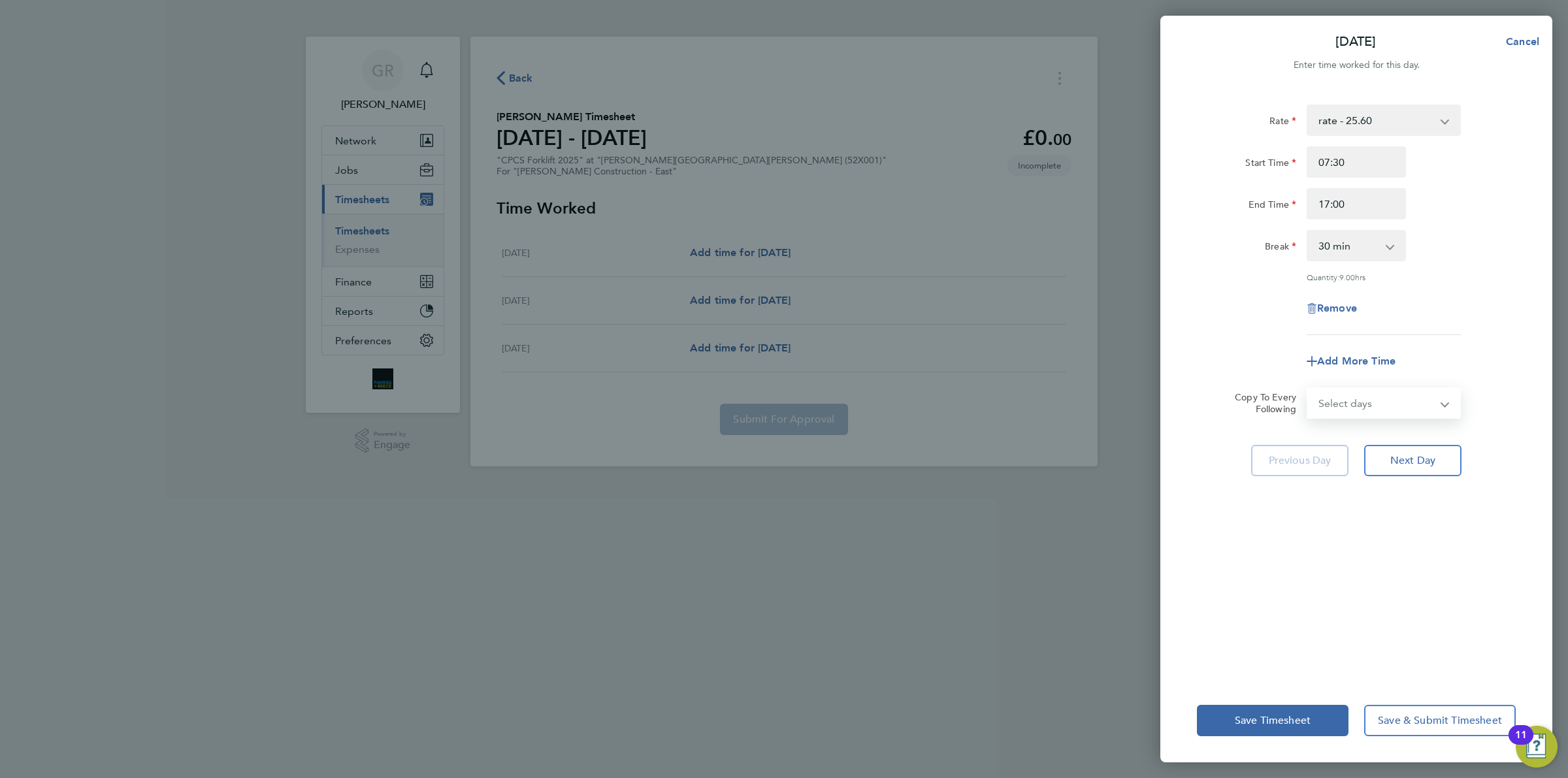
click at [1409, 402] on select "Select days Day [DATE] [DATE]" at bounding box center [1376, 403] width 138 height 29
click at [1449, 341] on app-timesheet-line-form-group "Rate rate - 25.60 Overtime - 37.11 Weekday - 25.60 Start Time 07:30 End Time 17…" at bounding box center [1356, 240] width 319 height 272
click at [1447, 470] on button "Next Day" at bounding box center [1412, 461] width 97 height 32
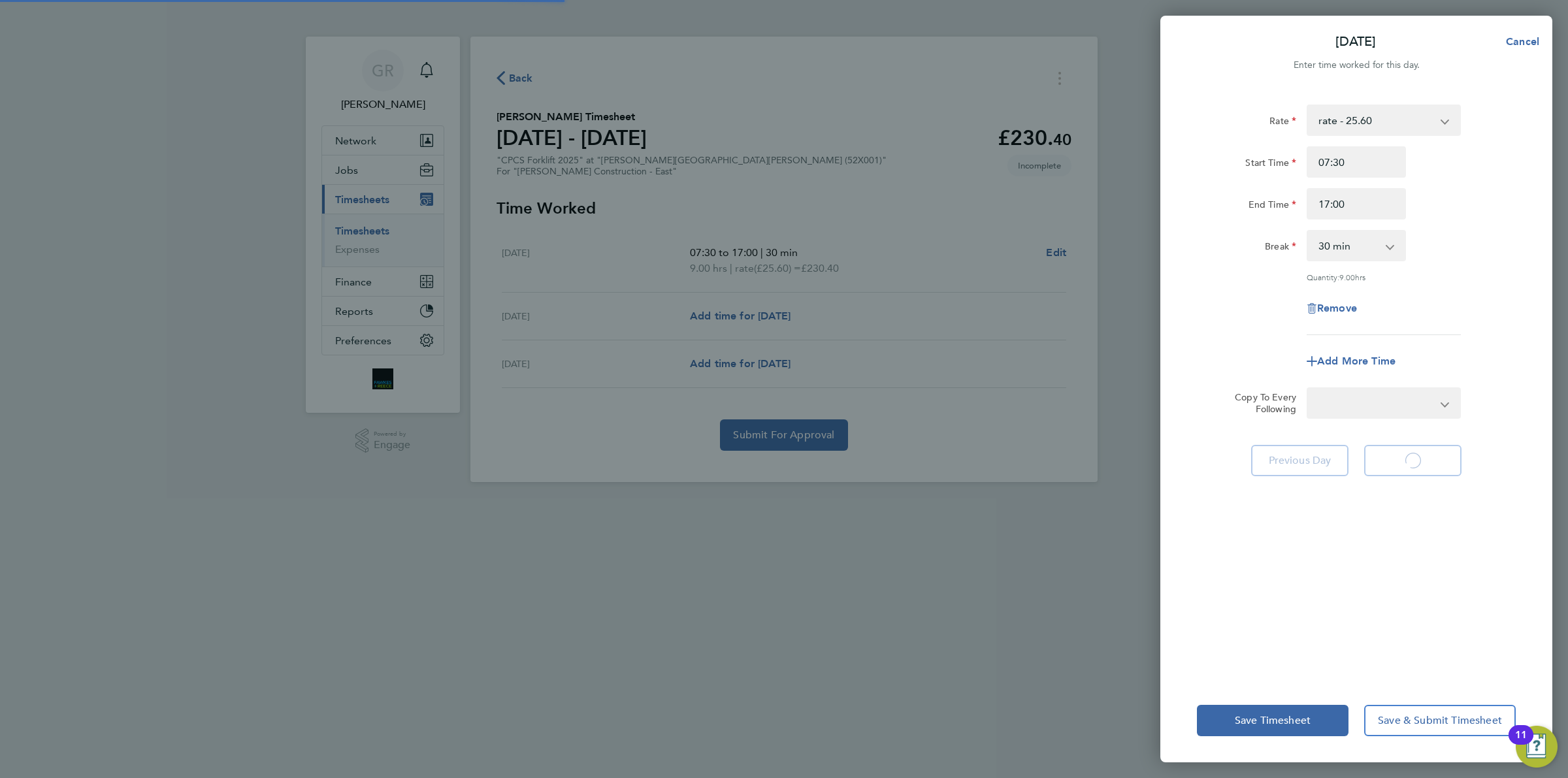
select select "30"
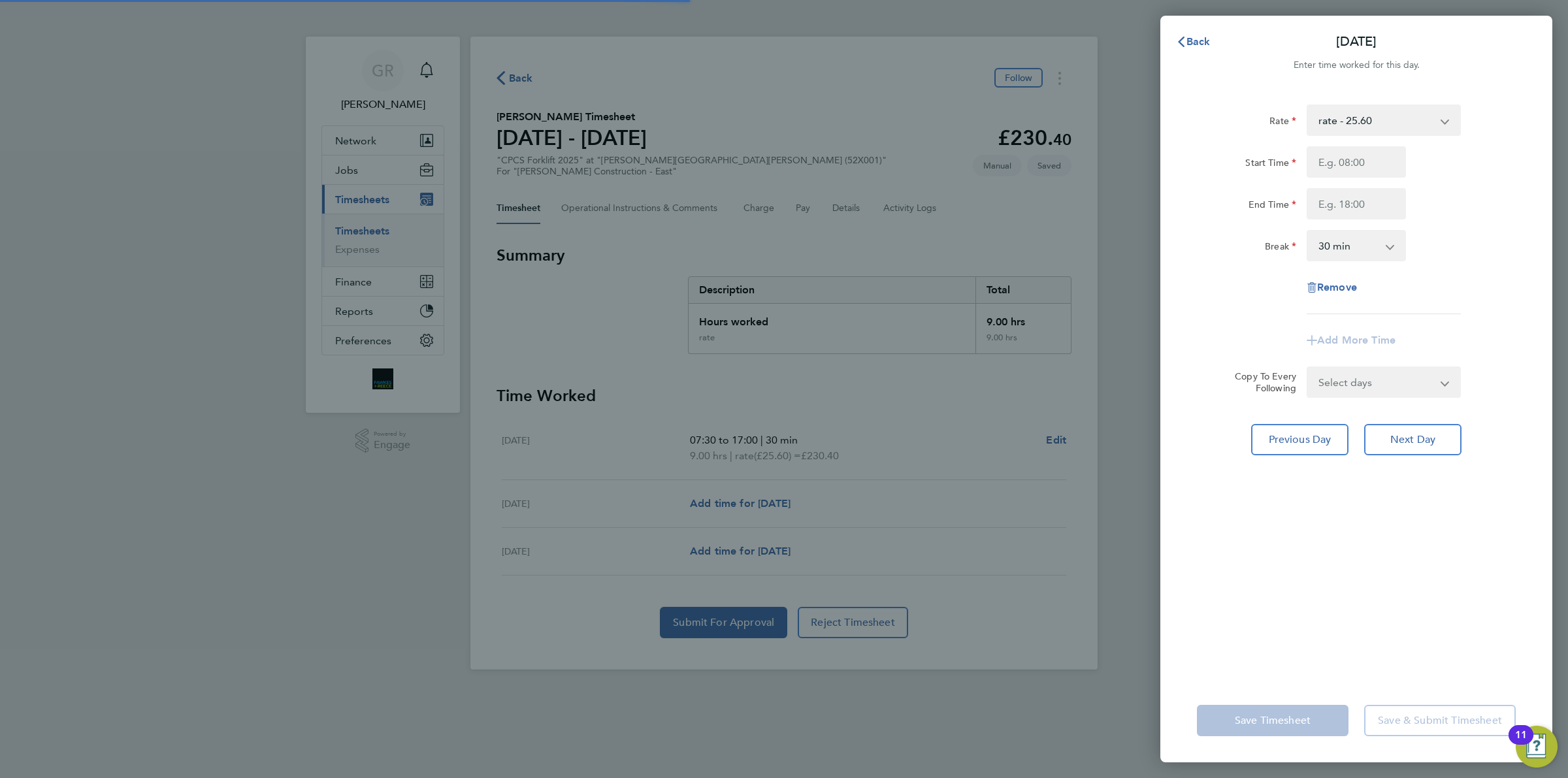
click at [1353, 155] on input "Start Time" at bounding box center [1356, 162] width 99 height 32
type input "07:30"
type input "17:00"
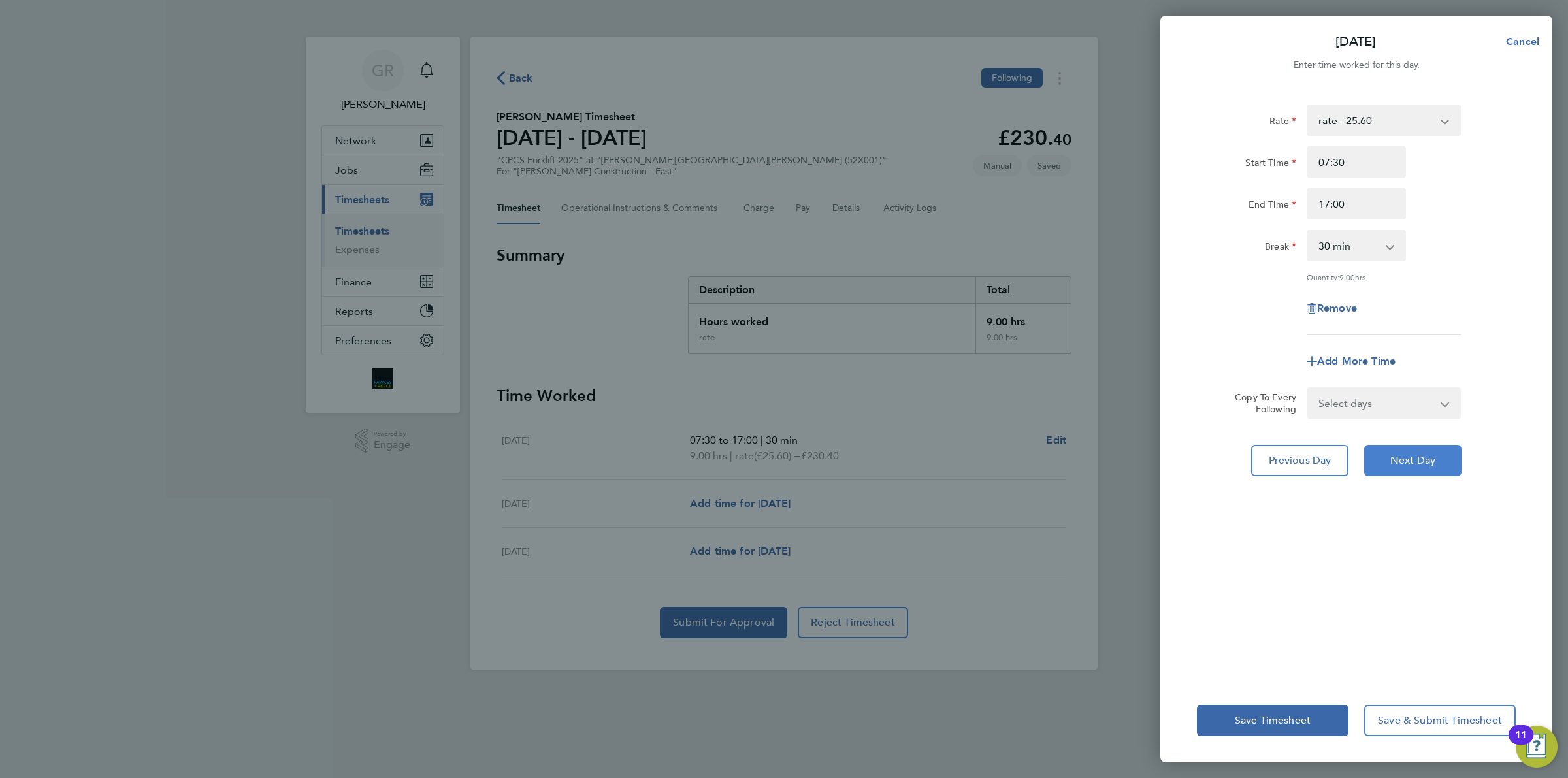
click at [1417, 462] on span "Next Day" at bounding box center [1412, 460] width 45 height 13
select select "30"
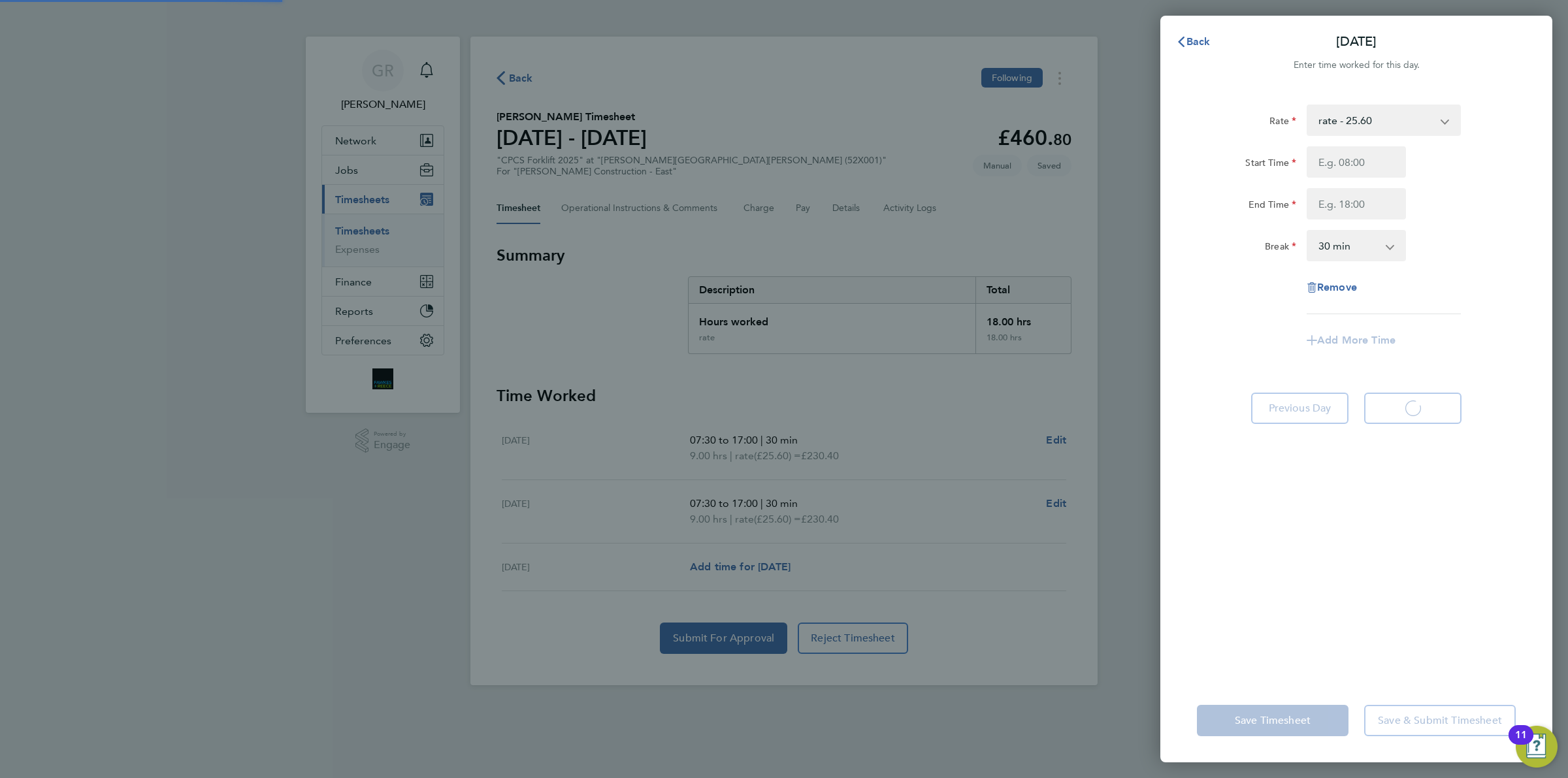
select select "30"
click at [1351, 155] on input "Start Time" at bounding box center [1356, 162] width 99 height 32
type input "07:30"
type input "17:00"
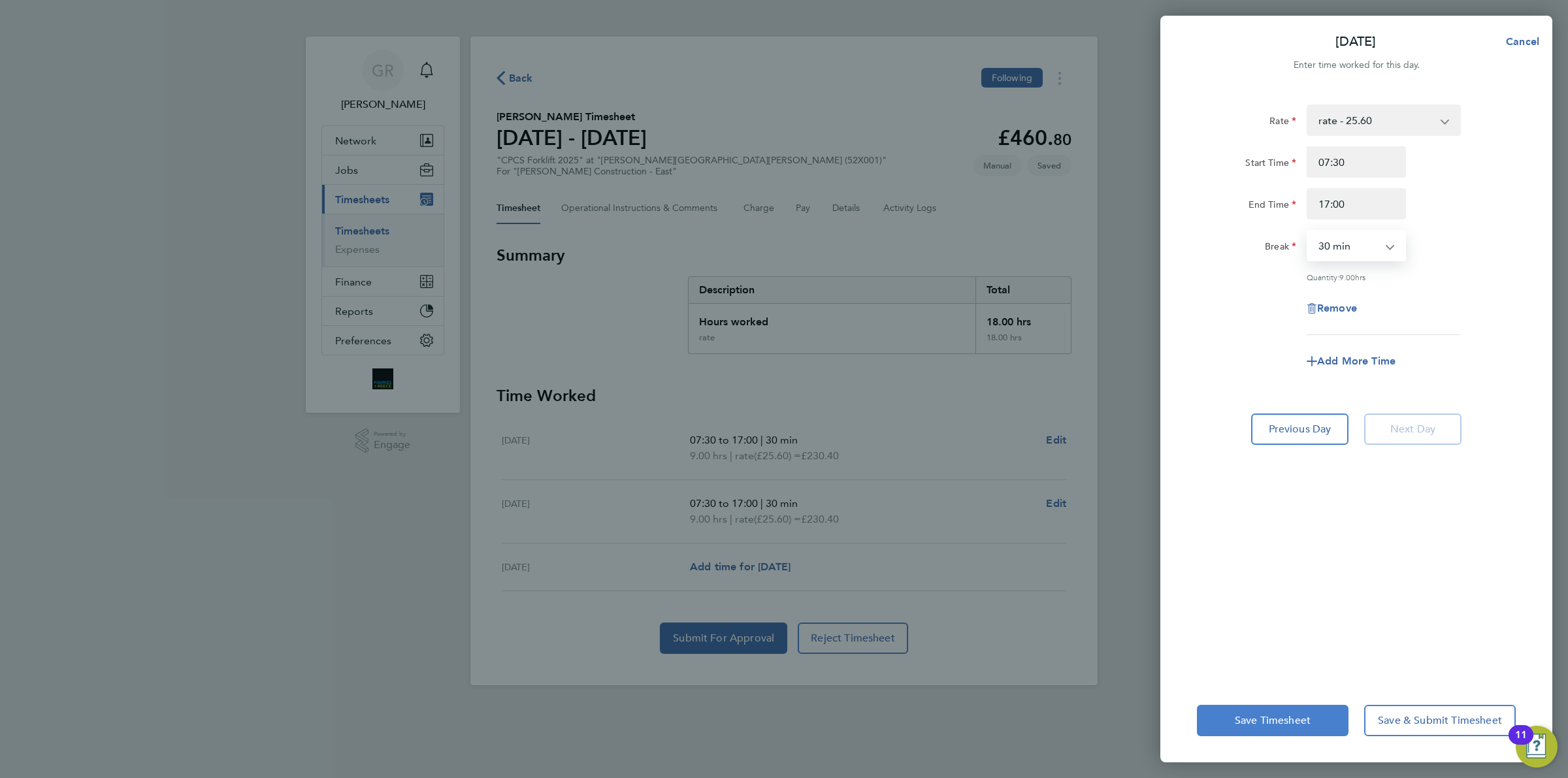
click at [1278, 733] on button "Save Timesheet" at bounding box center [1272, 721] width 152 height 32
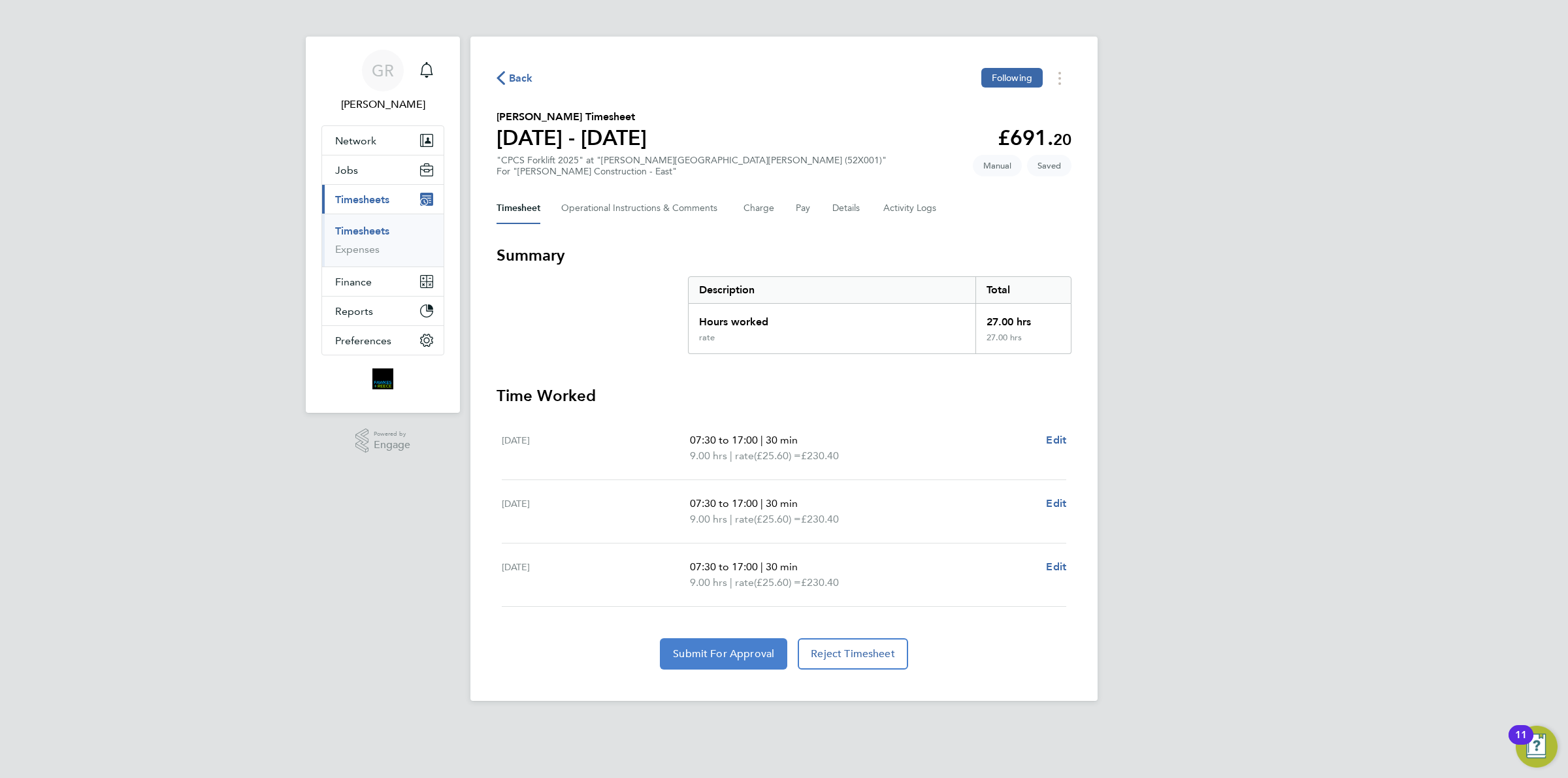
click at [746, 658] on span "Submit For Approval" at bounding box center [724, 654] width 102 height 13
click at [510, 75] on span "Back" at bounding box center [521, 79] width 25 height 16
